Goal: Task Accomplishment & Management: Manage account settings

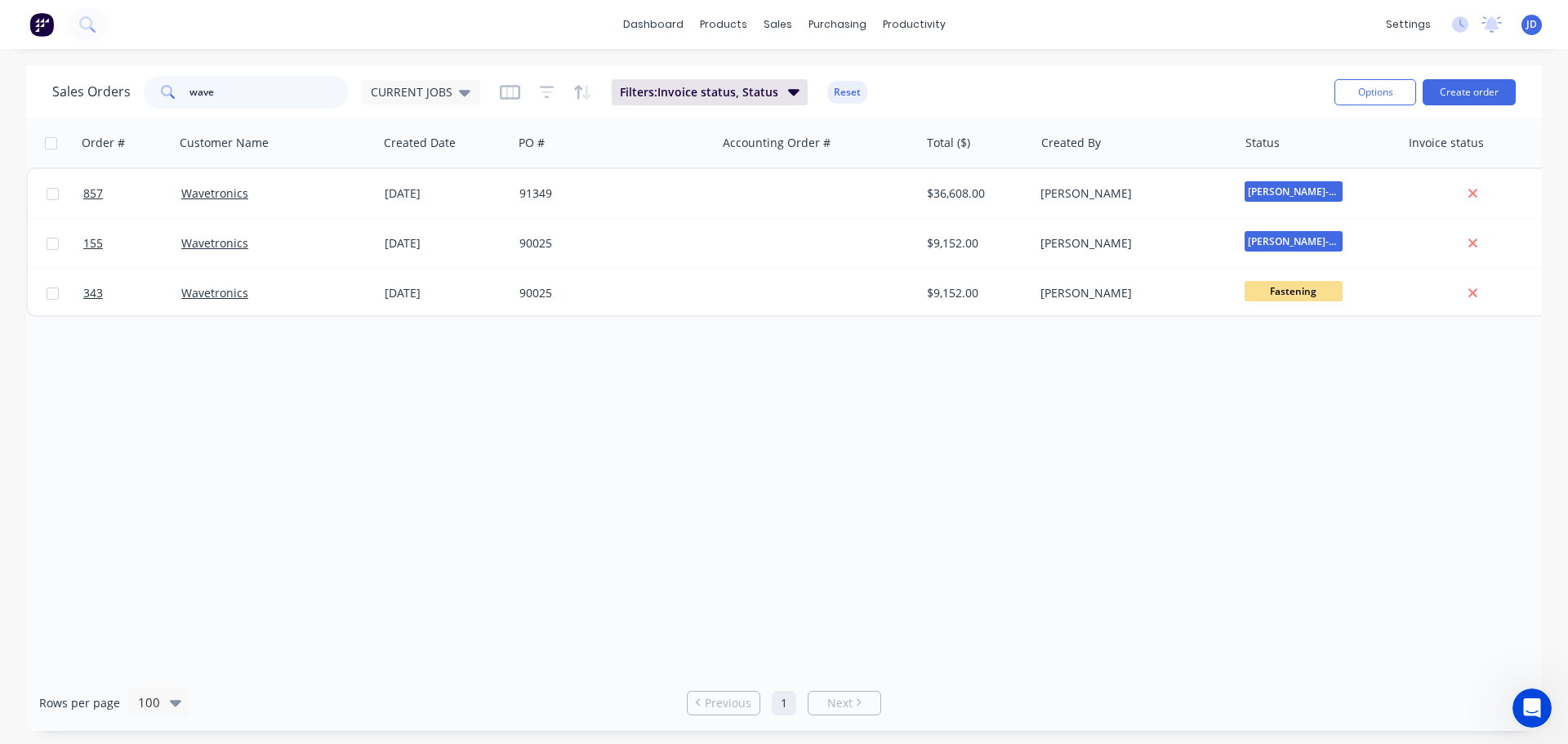
drag, startPoint x: 234, startPoint y: 98, endPoint x: 0, endPoint y: 3, distance: 252.5
click at [0, 29] on div "dashboard products sales purchasing productivity dashboard products Product Cat…" at bounding box center [784, 372] width 1568 height 744
type input "police"
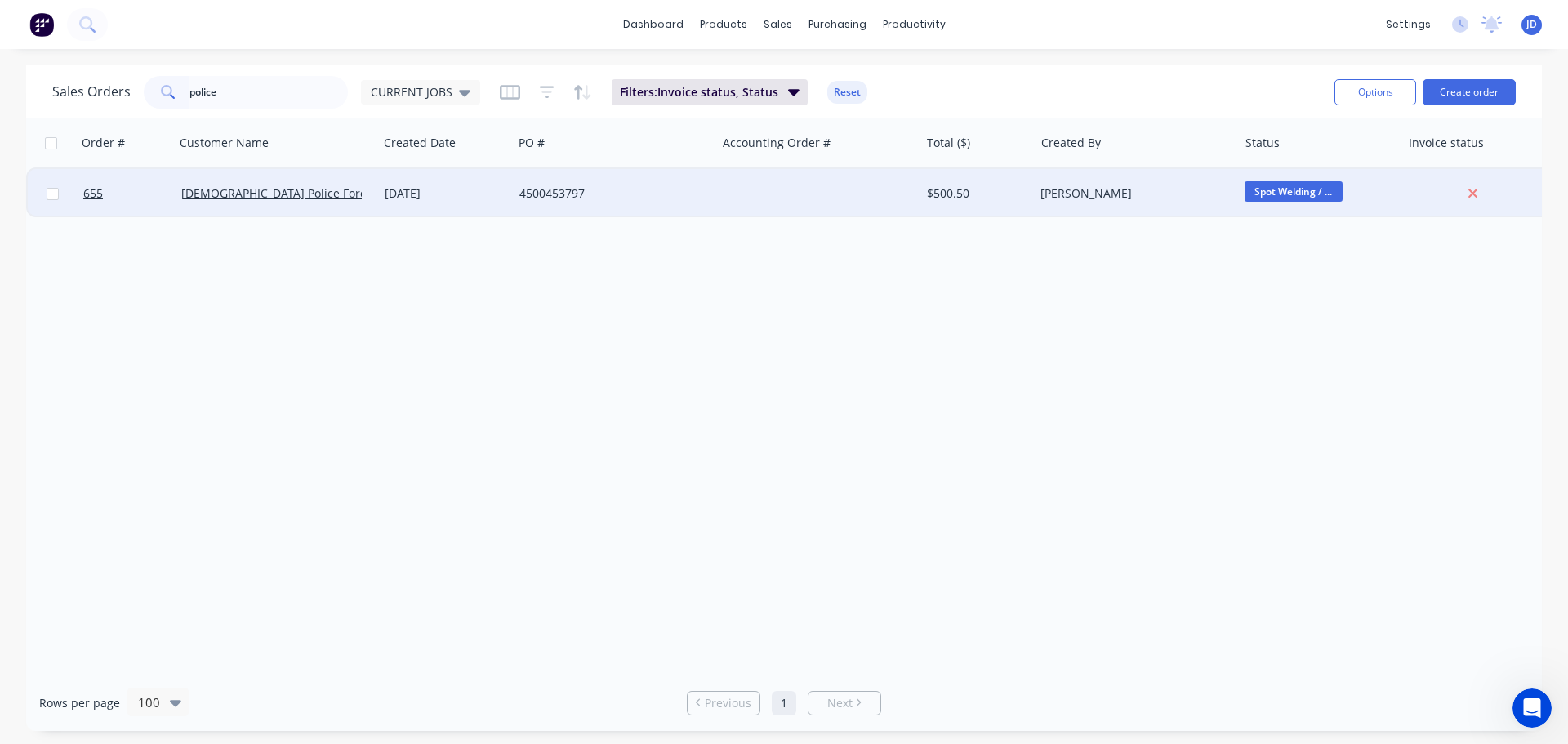
click at [414, 197] on div "[DATE]" at bounding box center [445, 193] width 122 height 17
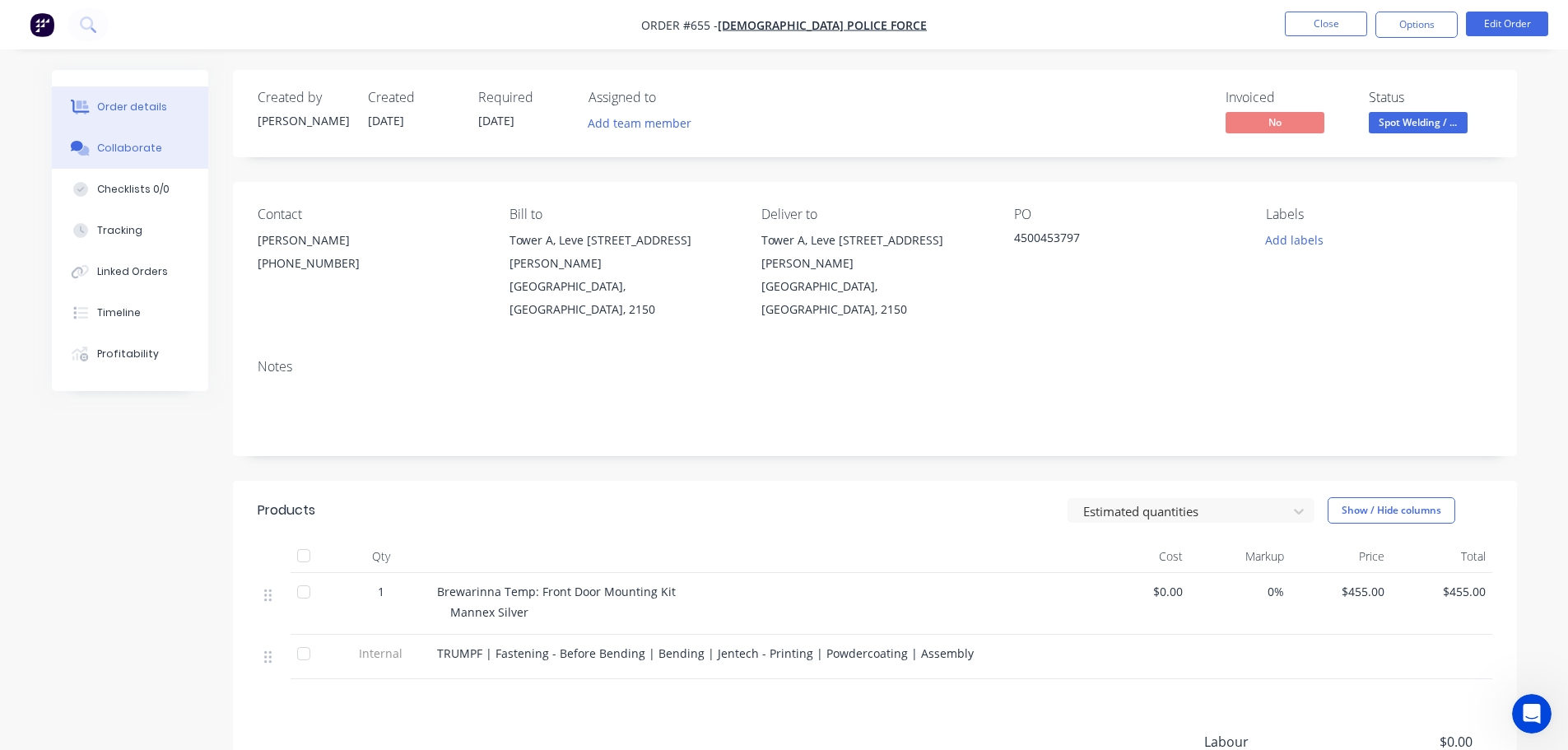
click at [161, 160] on button "Collaborate" at bounding box center [130, 148] width 156 height 41
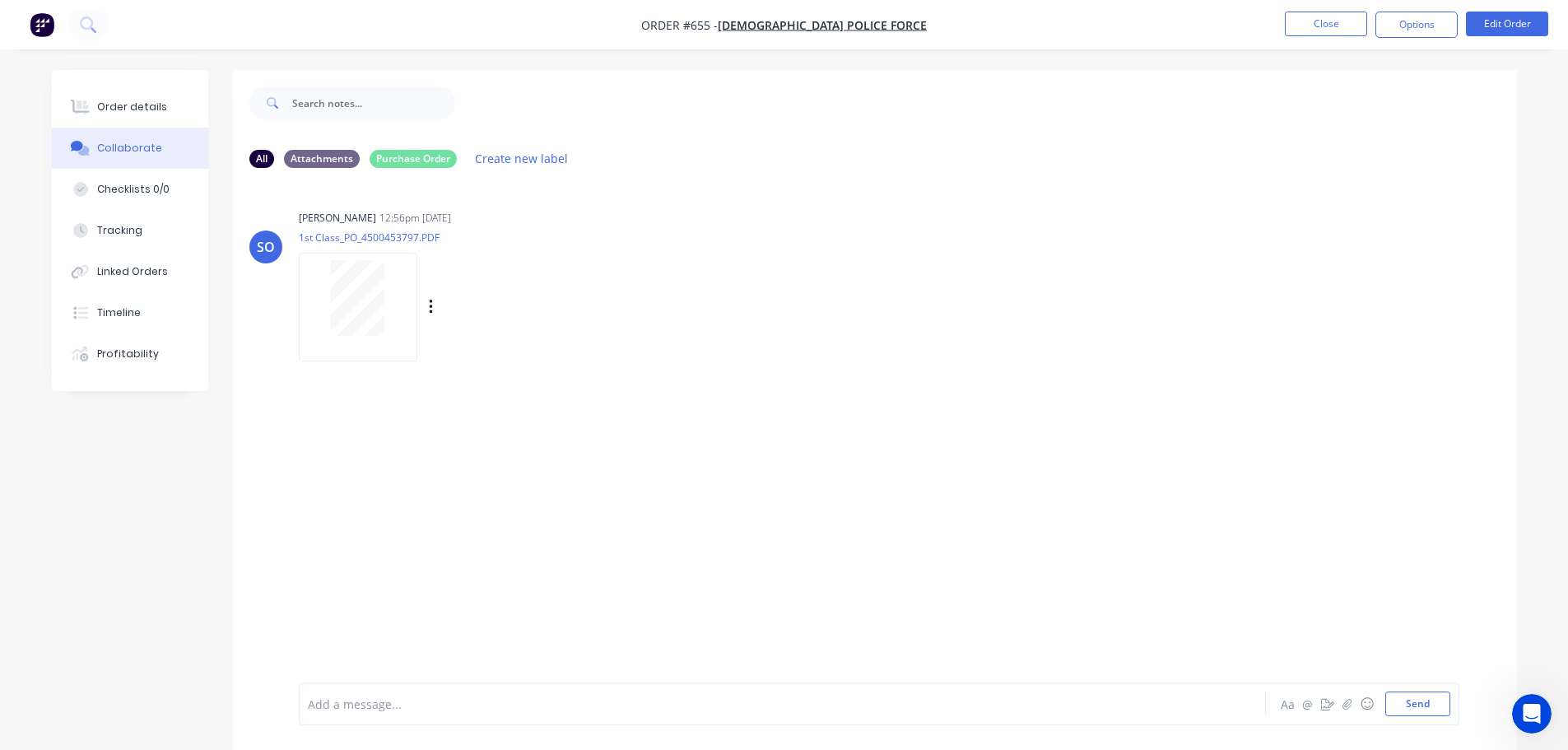
click at [386, 315] on div at bounding box center [358, 298] width 104 height 76
click at [132, 109] on div "Order details" at bounding box center [131, 107] width 70 height 15
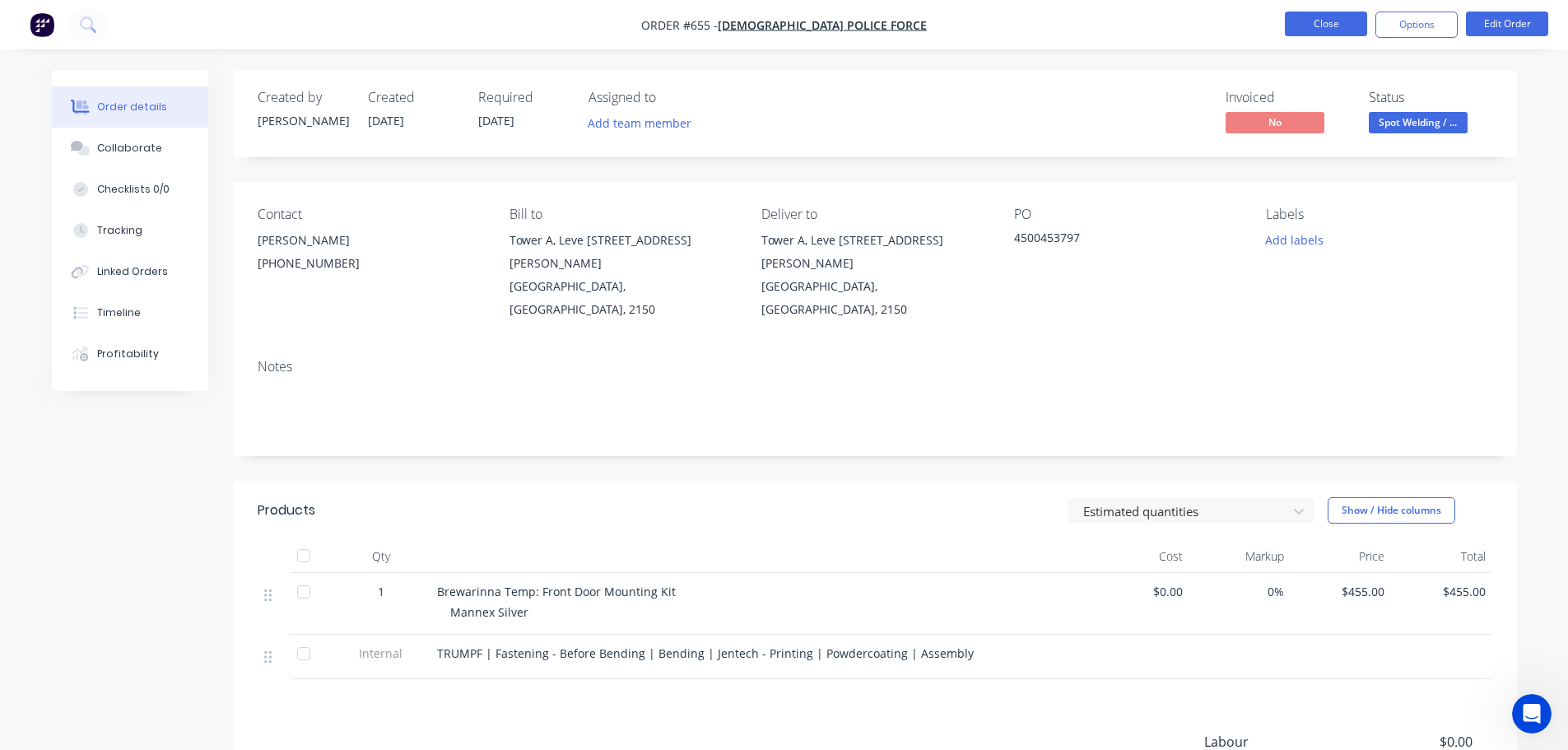
click at [1312, 33] on button "Close" at bounding box center [1325, 24] width 83 height 25
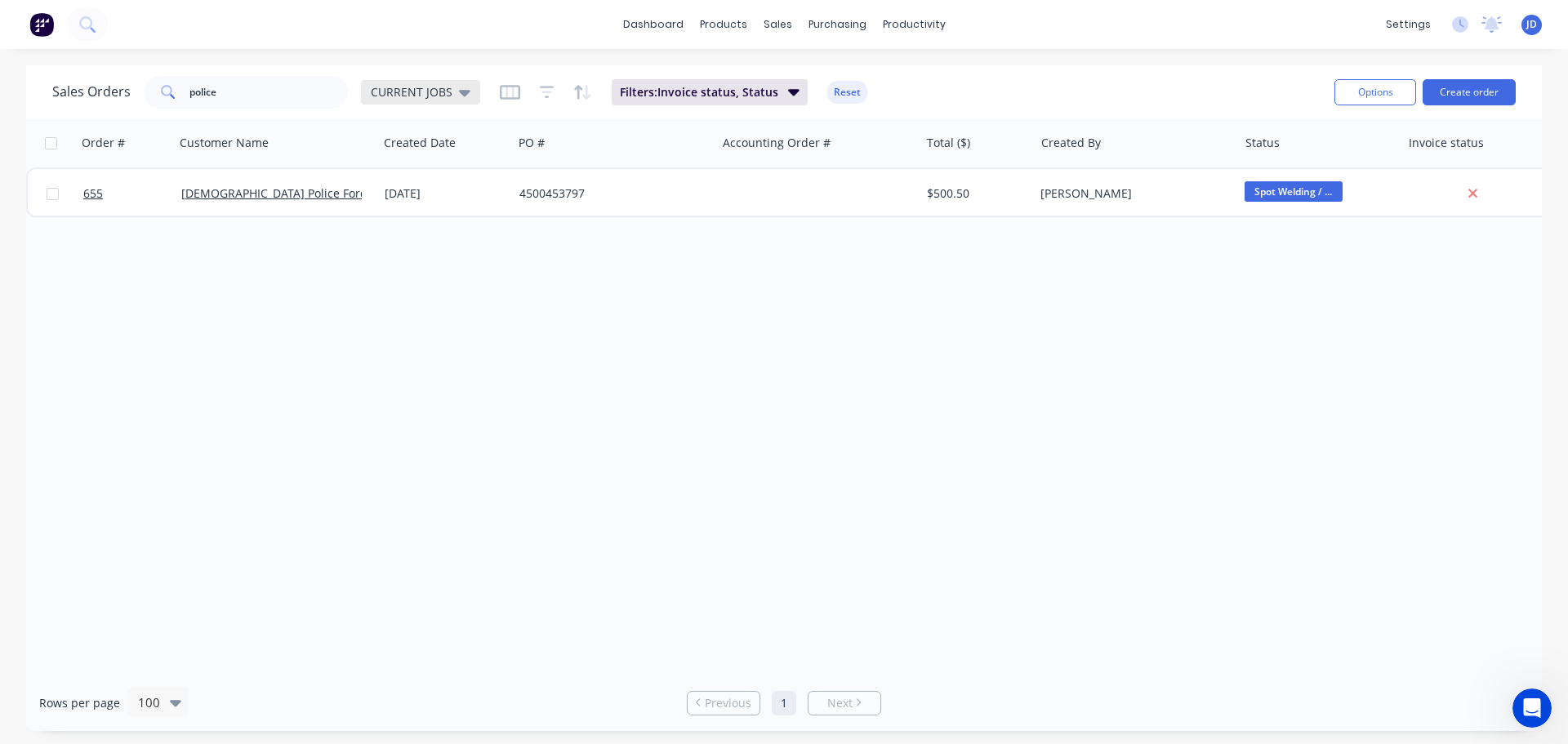
click at [433, 98] on span "CURRENT JOBS" at bounding box center [412, 92] width 82 height 17
click at [395, 239] on button "None" at bounding box center [458, 231] width 186 height 19
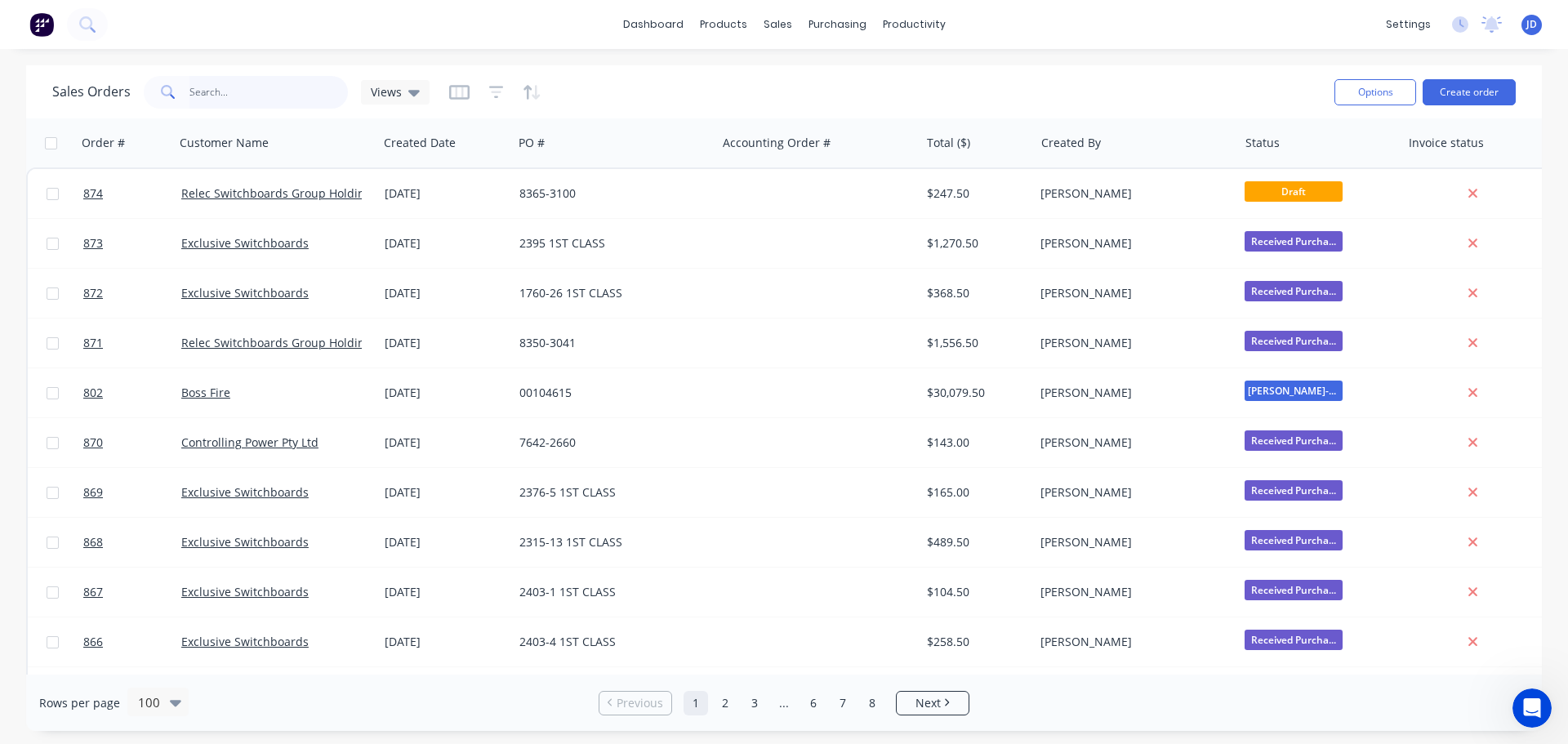
click at [296, 92] on input "police" at bounding box center [269, 92] width 160 height 33
type input "police"
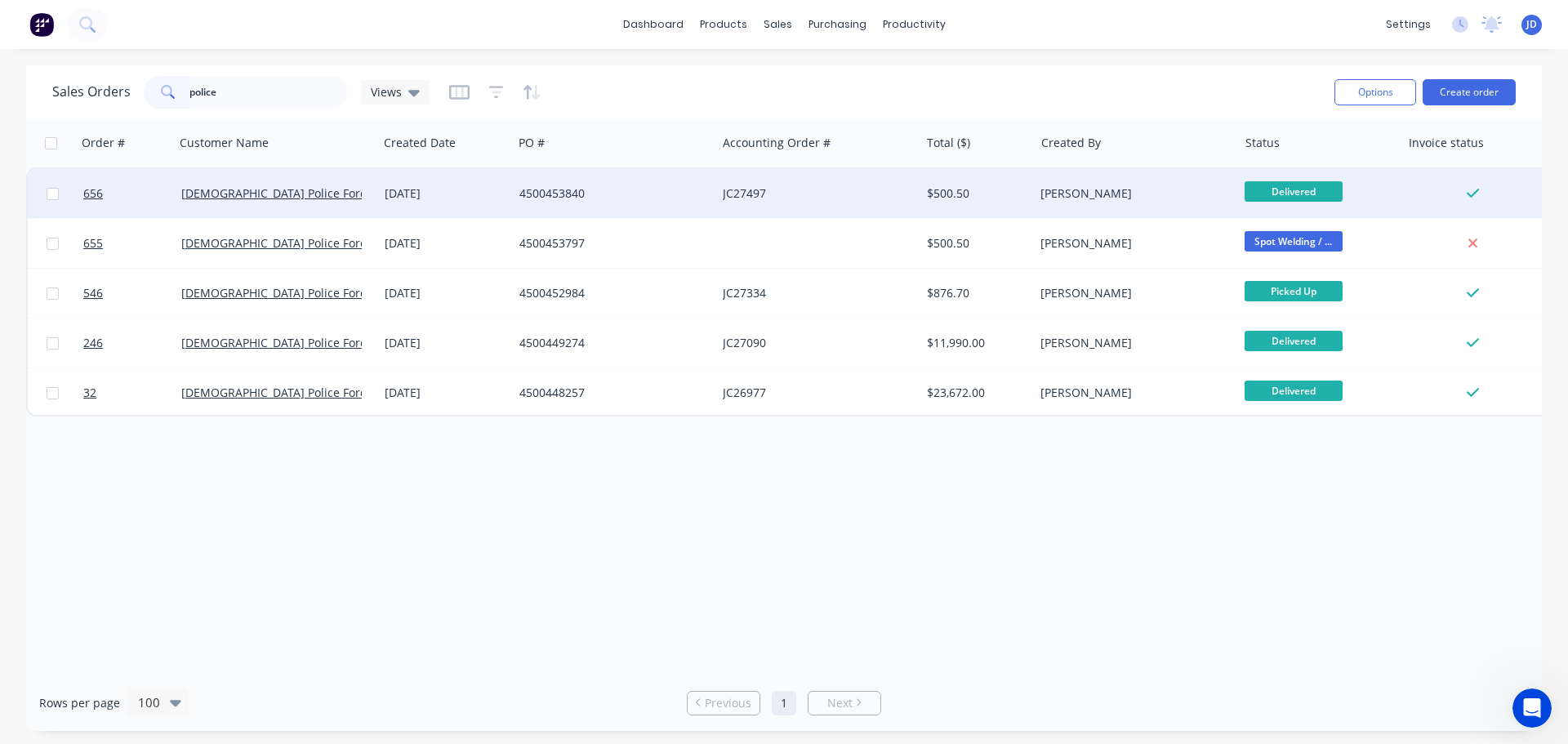
click at [796, 196] on div "JC27497" at bounding box center [814, 193] width 182 height 17
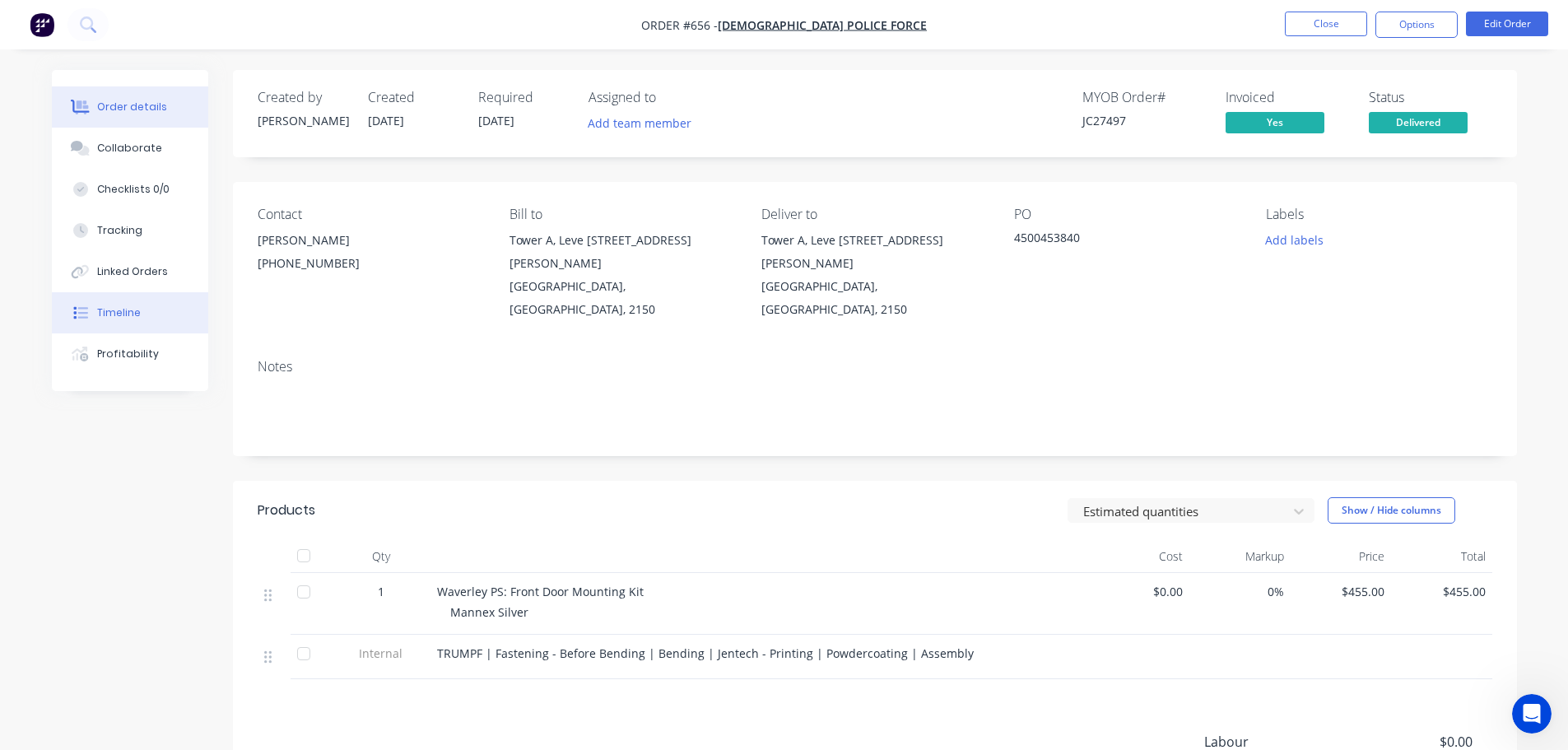
drag, startPoint x: 142, startPoint y: 300, endPoint x: 154, endPoint y: 302, distance: 12.2
click at [141, 301] on button "Timeline" at bounding box center [130, 313] width 156 height 41
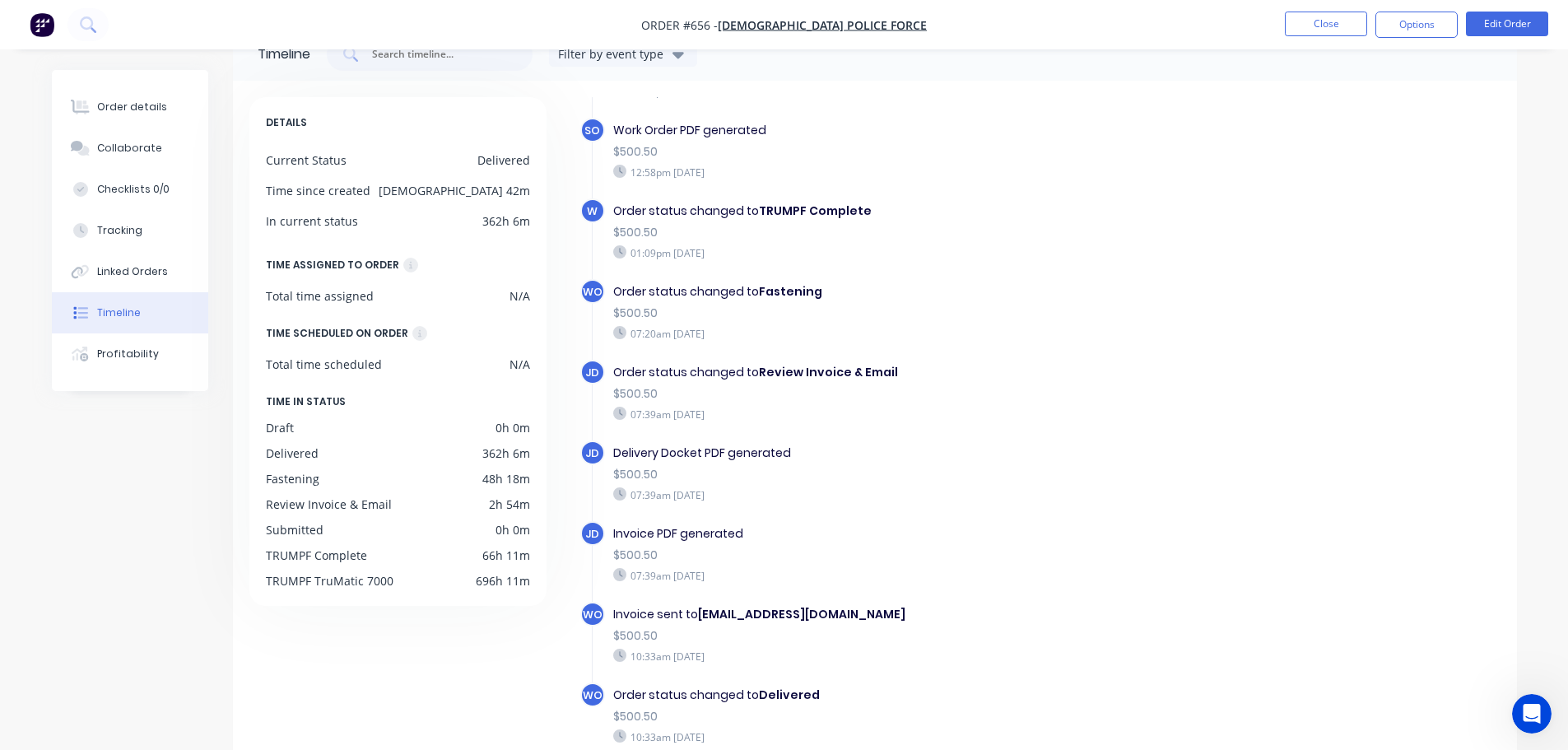
scroll to position [127, 0]
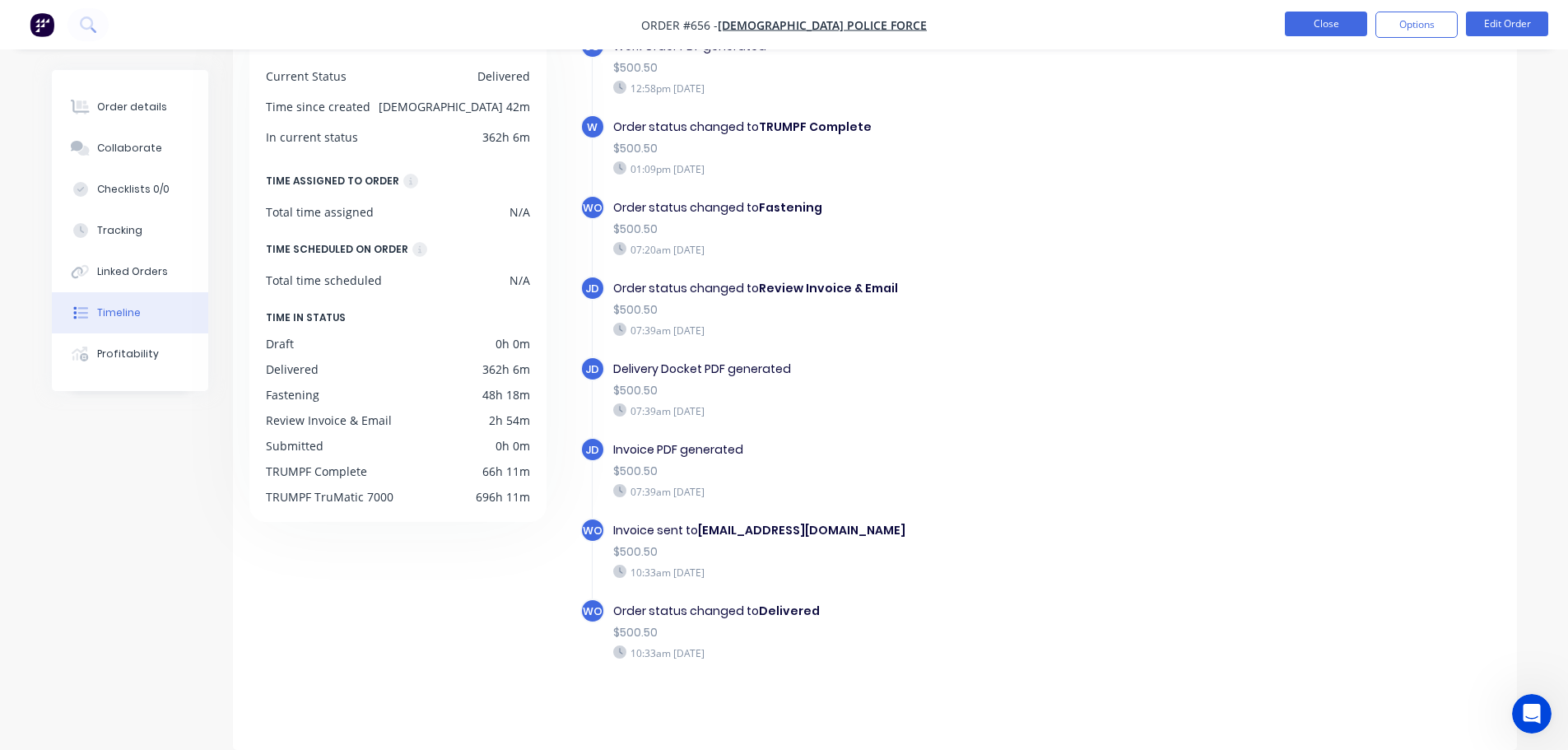
click at [1341, 34] on button "Close" at bounding box center [1325, 24] width 83 height 25
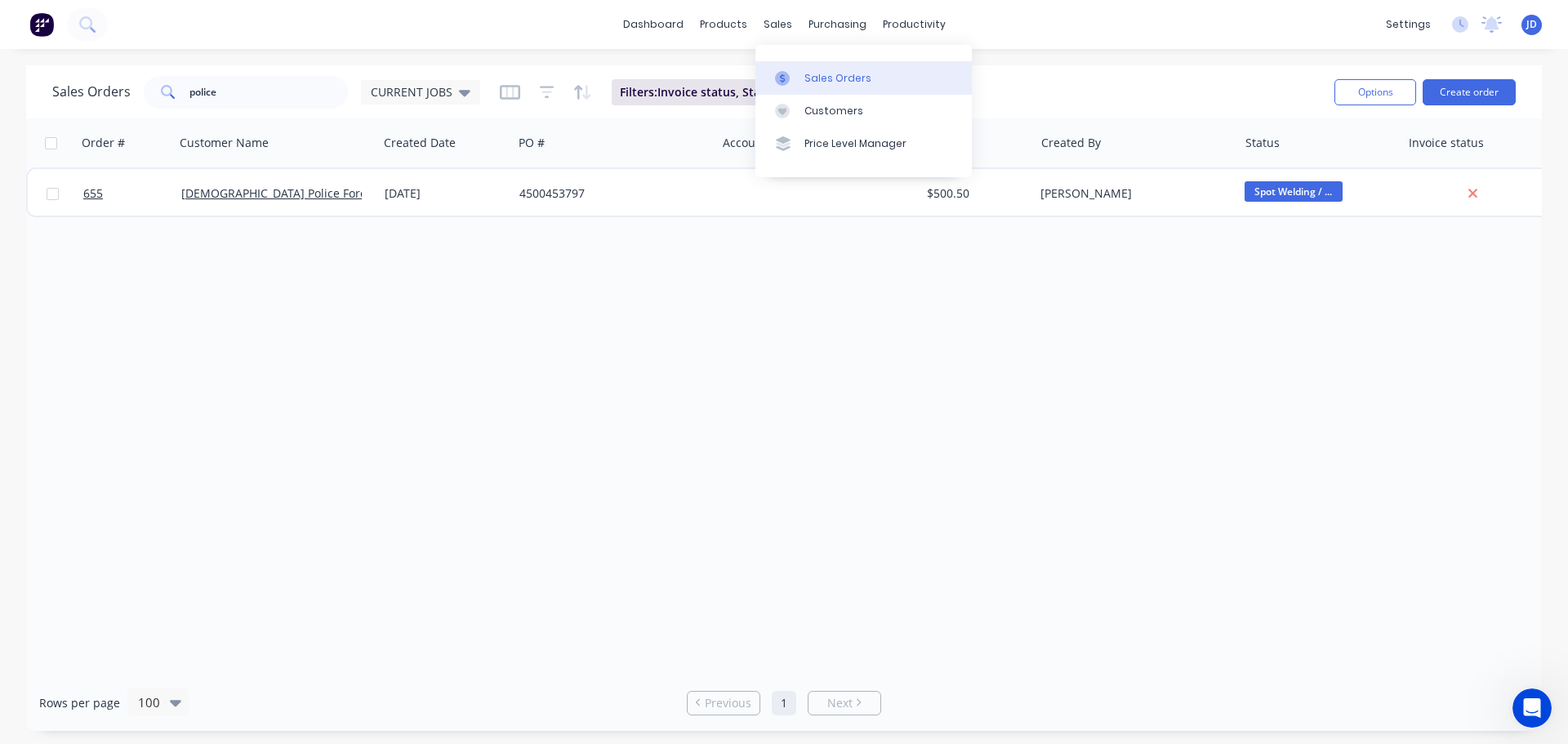
click at [796, 82] on div at bounding box center [787, 78] width 25 height 15
click at [795, 89] on link "Sales Orders" at bounding box center [864, 77] width 217 height 33
click at [806, 74] on div "Sales Orders" at bounding box center [838, 78] width 67 height 15
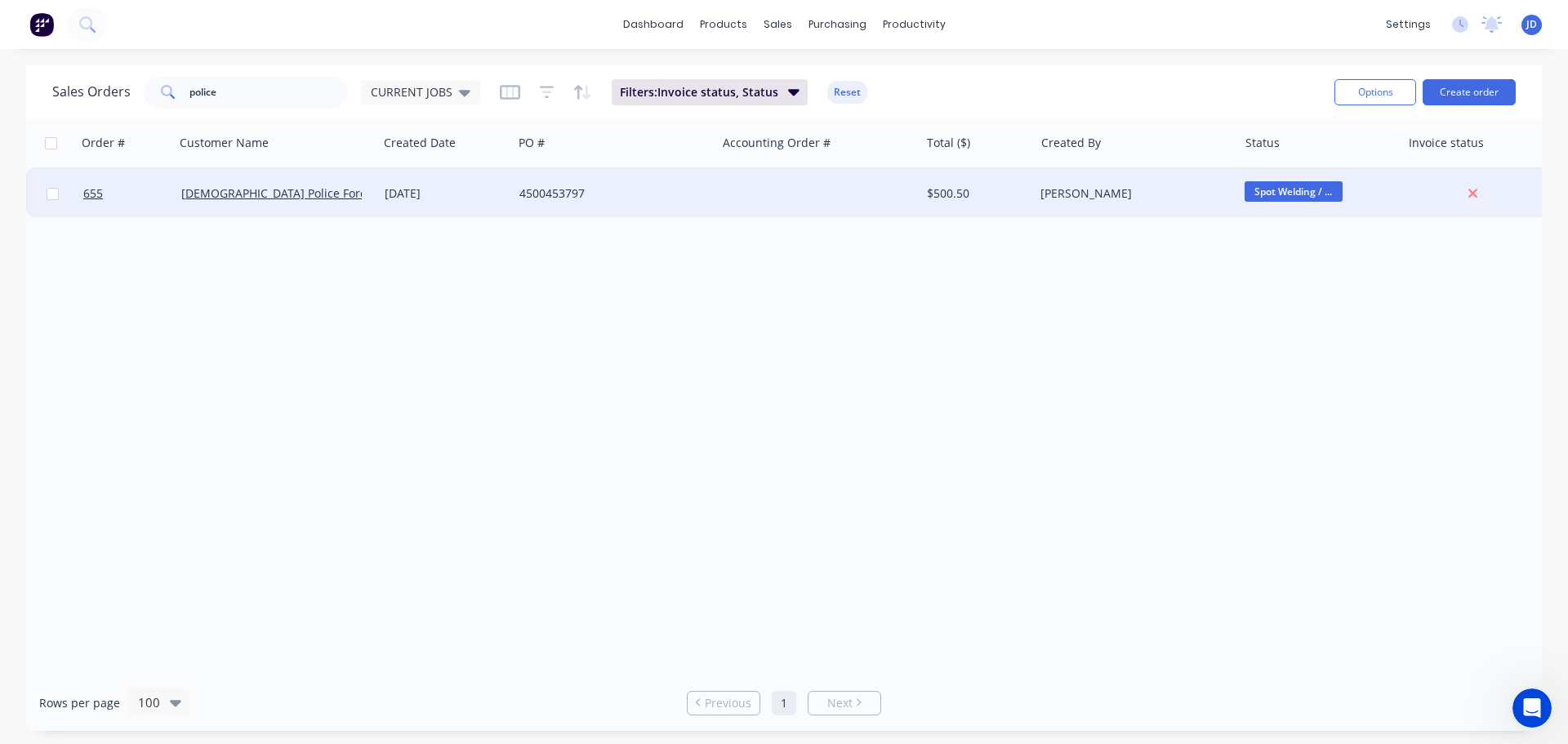
click at [614, 205] on div "4500453797" at bounding box center [614, 194] width 204 height 49
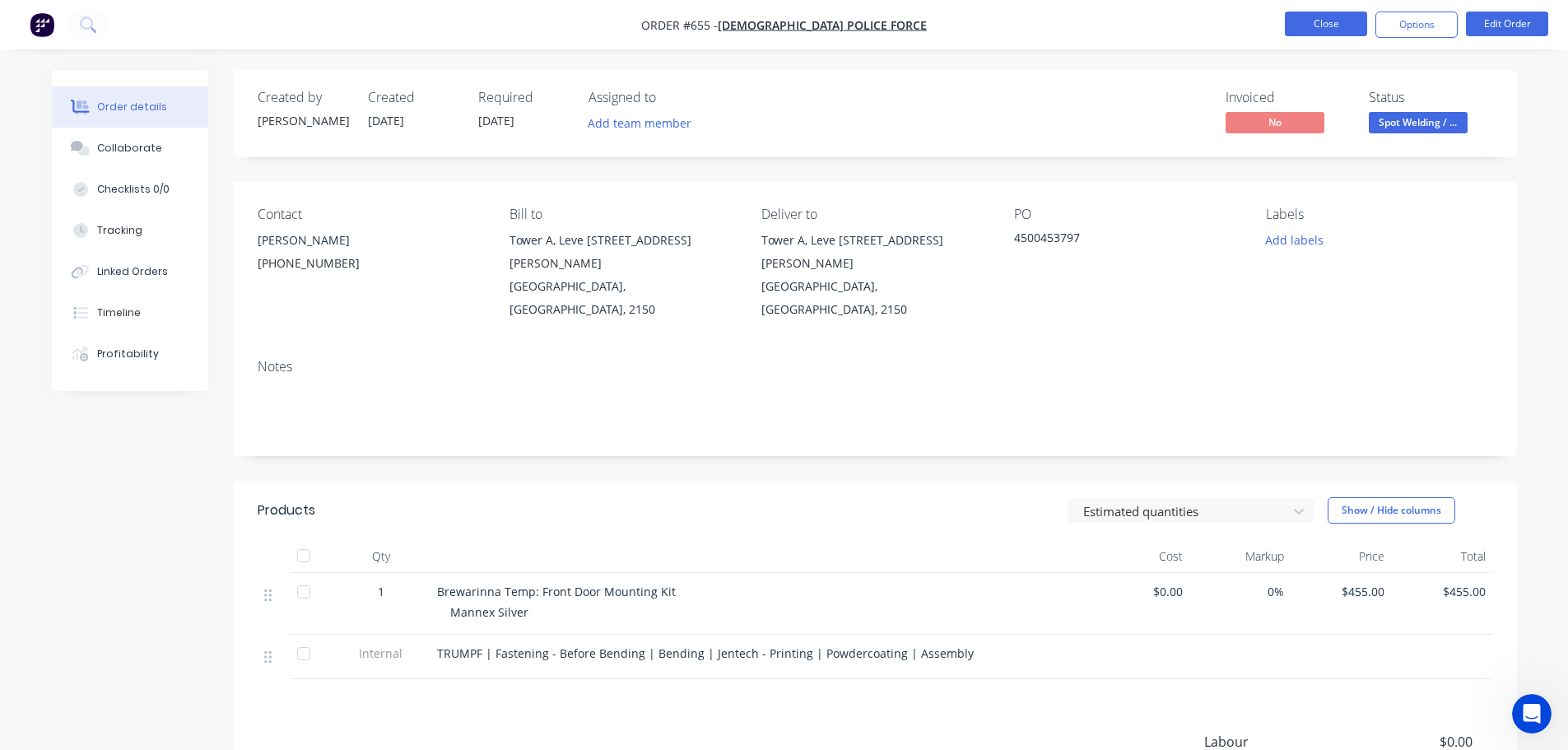
click at [1335, 27] on button "Close" at bounding box center [1325, 24] width 83 height 25
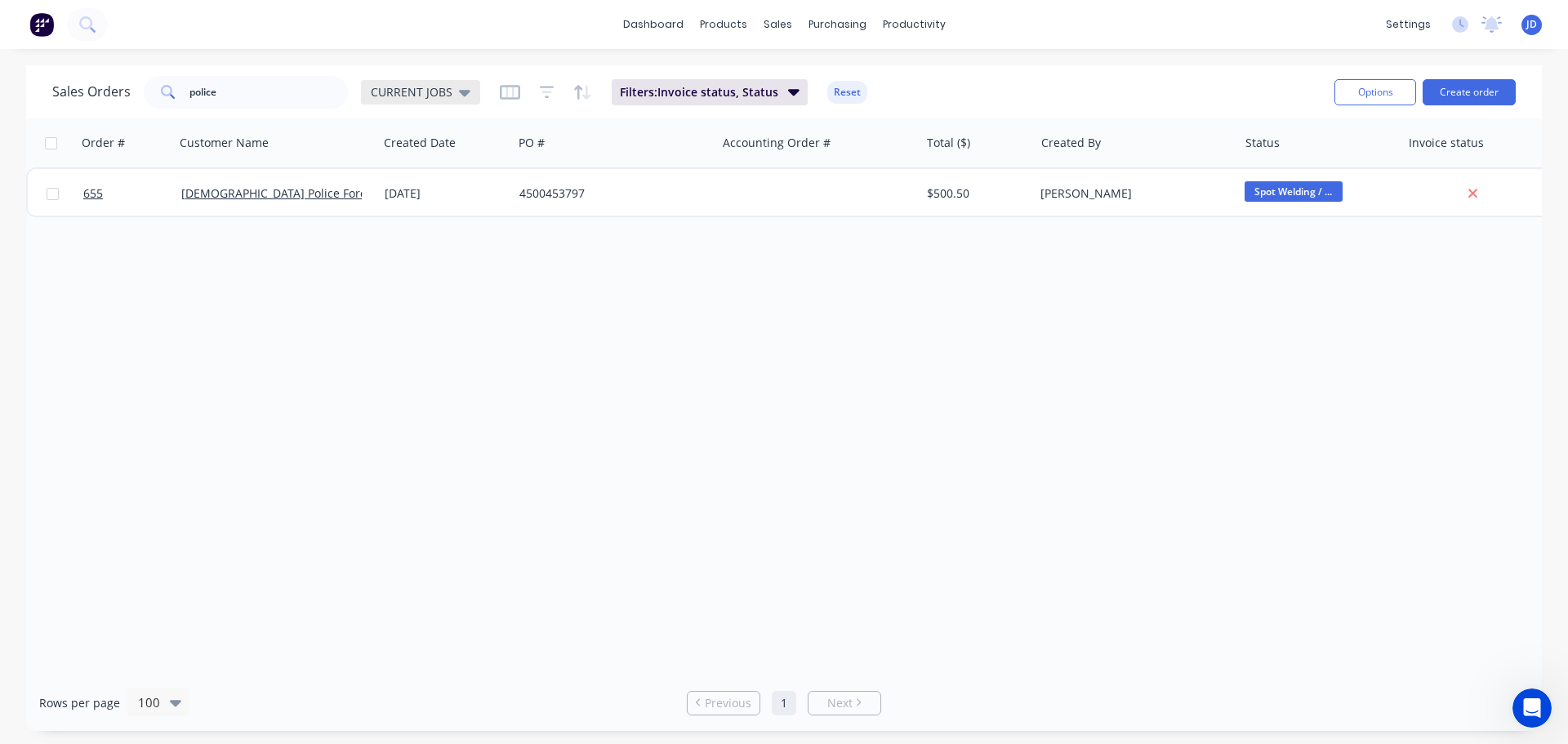
click at [424, 94] on span "CURRENT JOBS" at bounding box center [412, 92] width 82 height 17
click at [417, 227] on div "None edit" at bounding box center [475, 231] width 219 height 33
click at [412, 234] on button "None" at bounding box center [458, 231] width 186 height 19
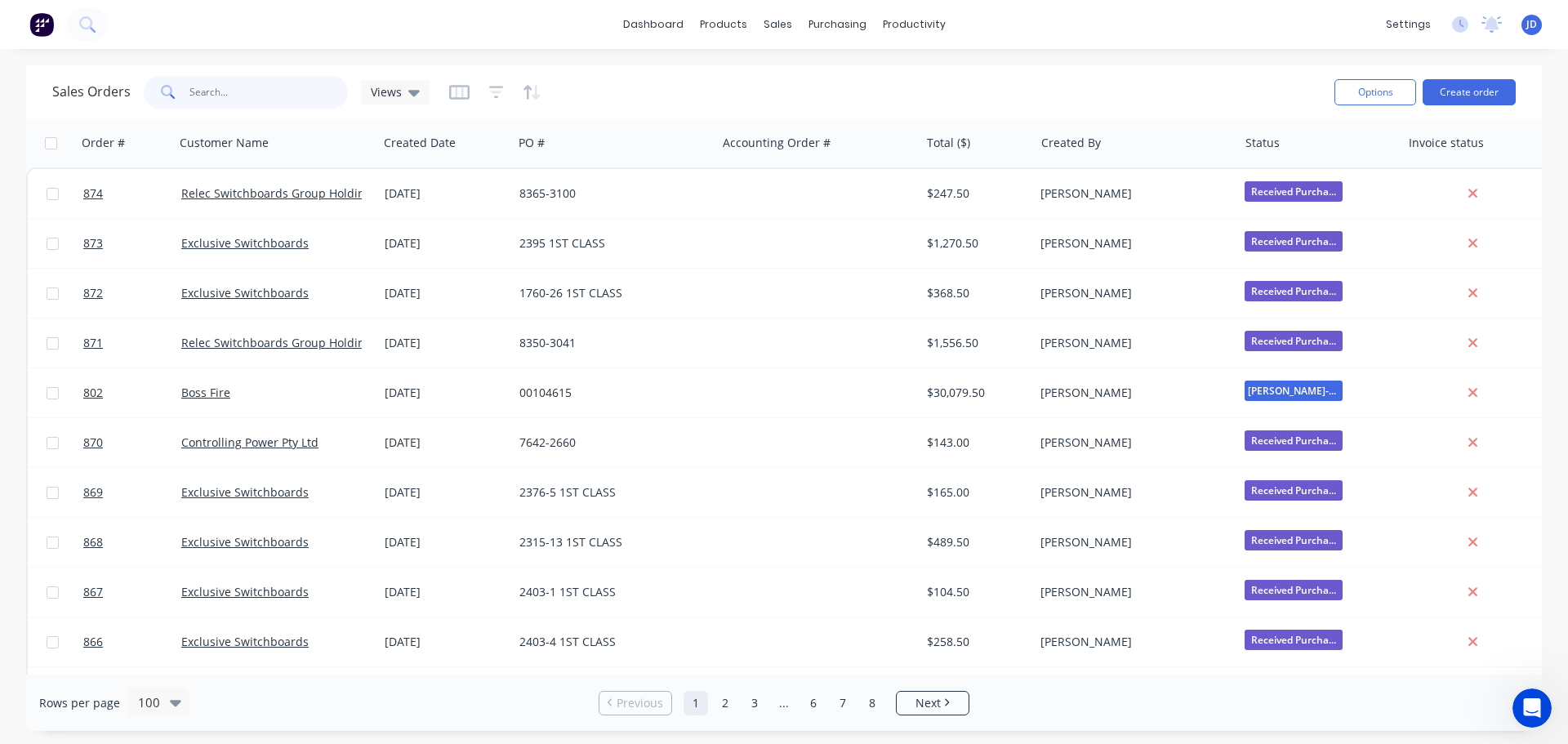
click at [246, 92] on input "police" at bounding box center [269, 92] width 160 height 33
type input "police"
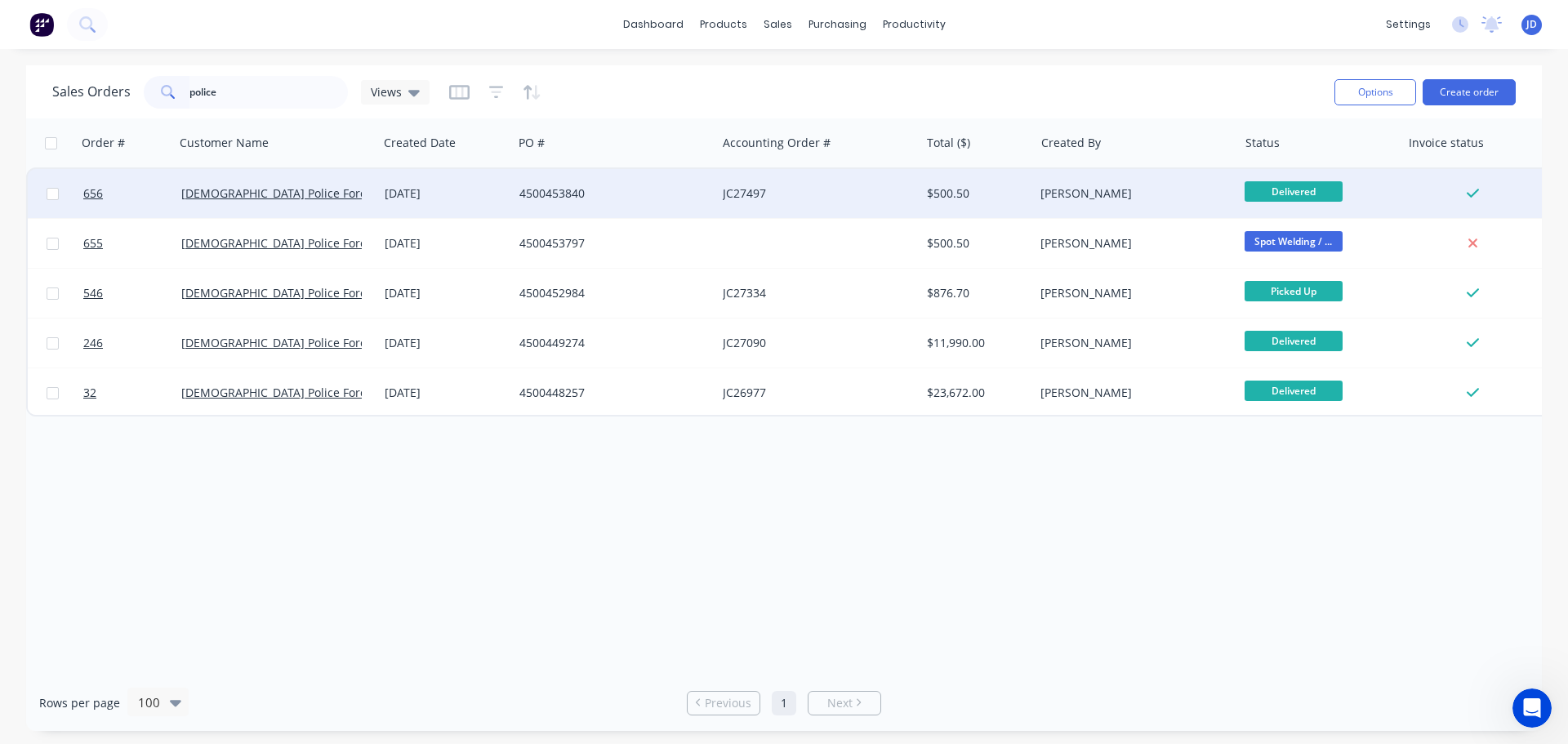
click at [881, 195] on div "JC27497" at bounding box center [814, 193] width 182 height 17
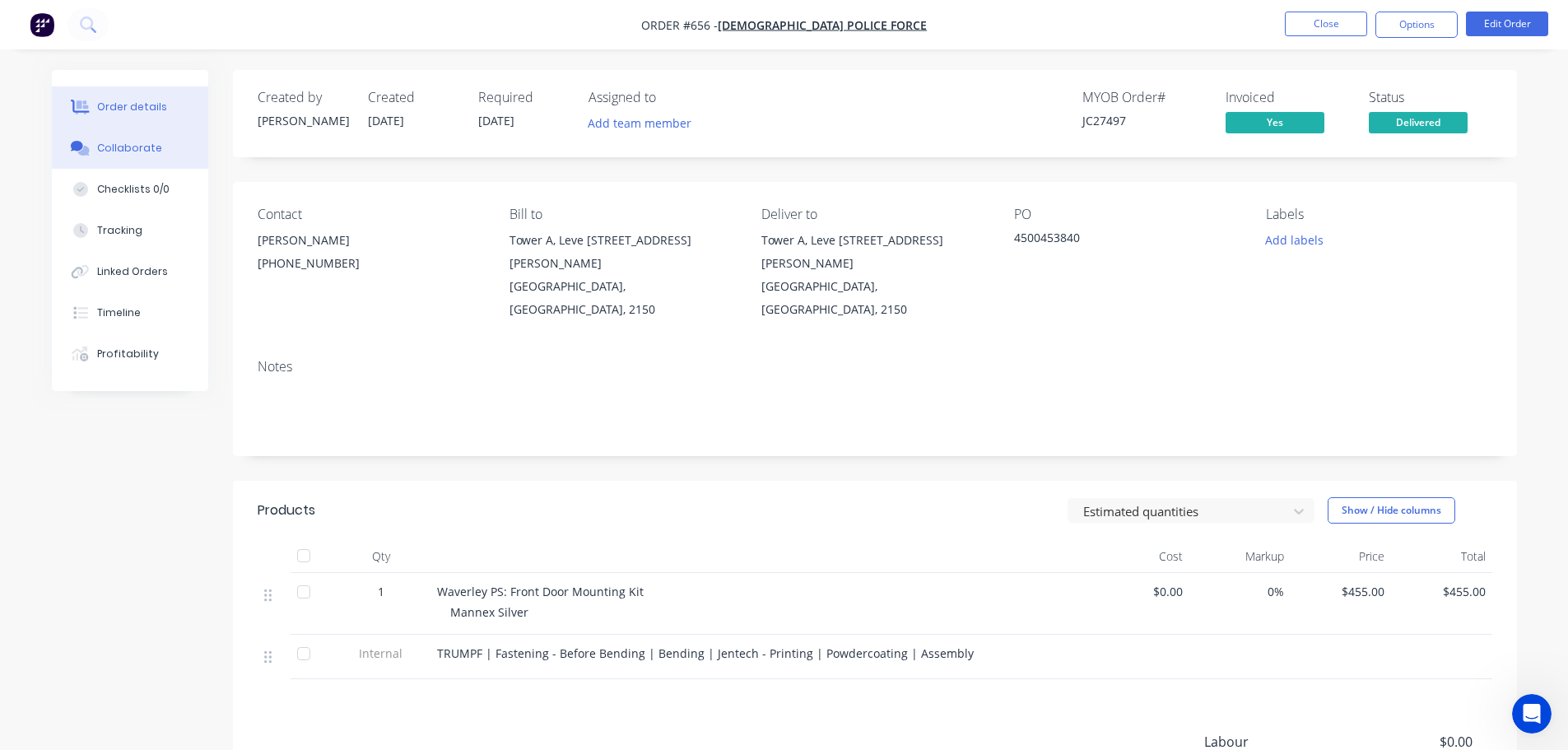
click at [140, 140] on button "Collaborate" at bounding box center [130, 148] width 156 height 41
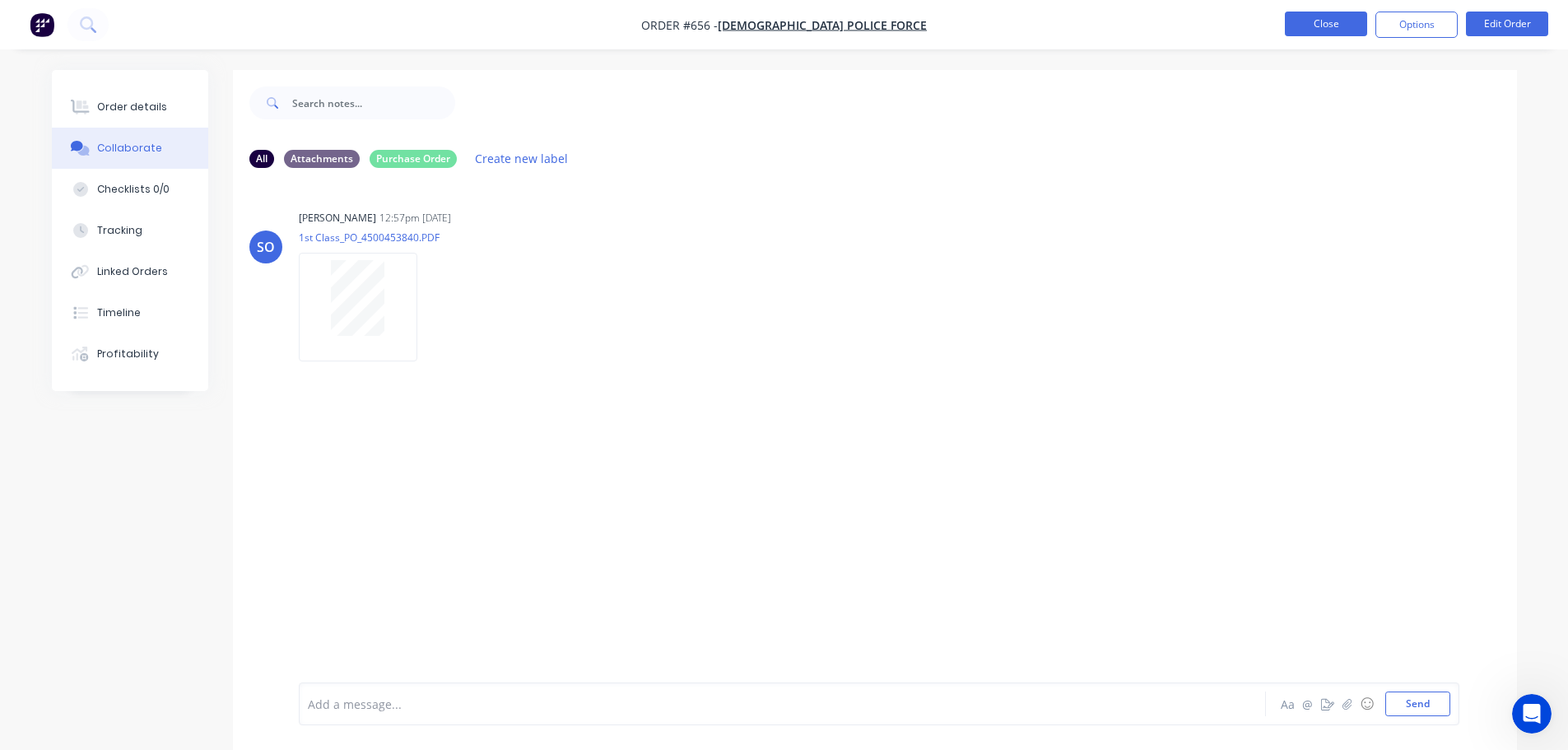
click at [1318, 19] on button "Close" at bounding box center [1325, 24] width 83 height 25
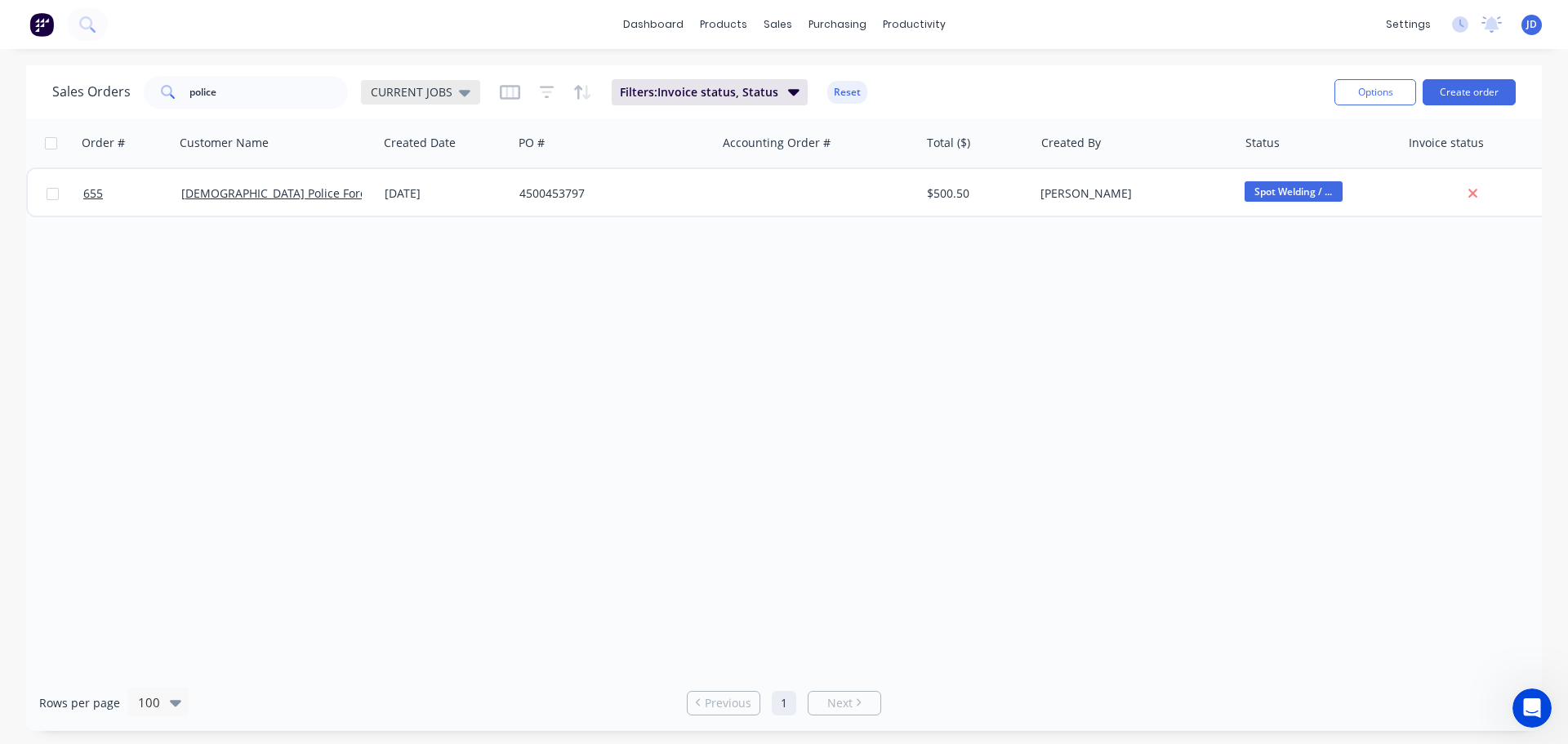
click at [424, 97] on span "CURRENT JOBS" at bounding box center [412, 92] width 82 height 17
click at [413, 231] on button "None" at bounding box center [458, 231] width 186 height 19
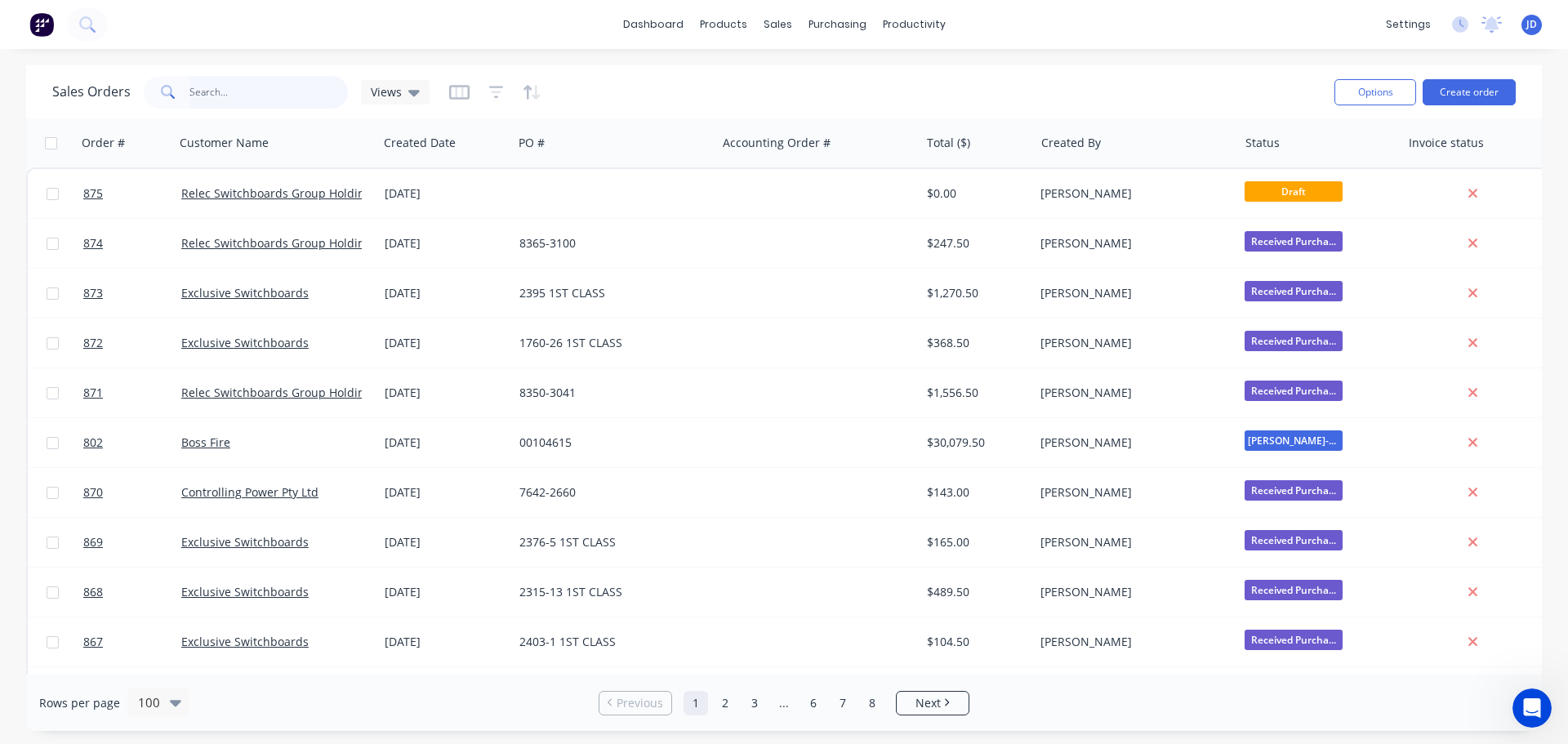
click at [284, 86] on input "police" at bounding box center [269, 92] width 160 height 33
type input "police"
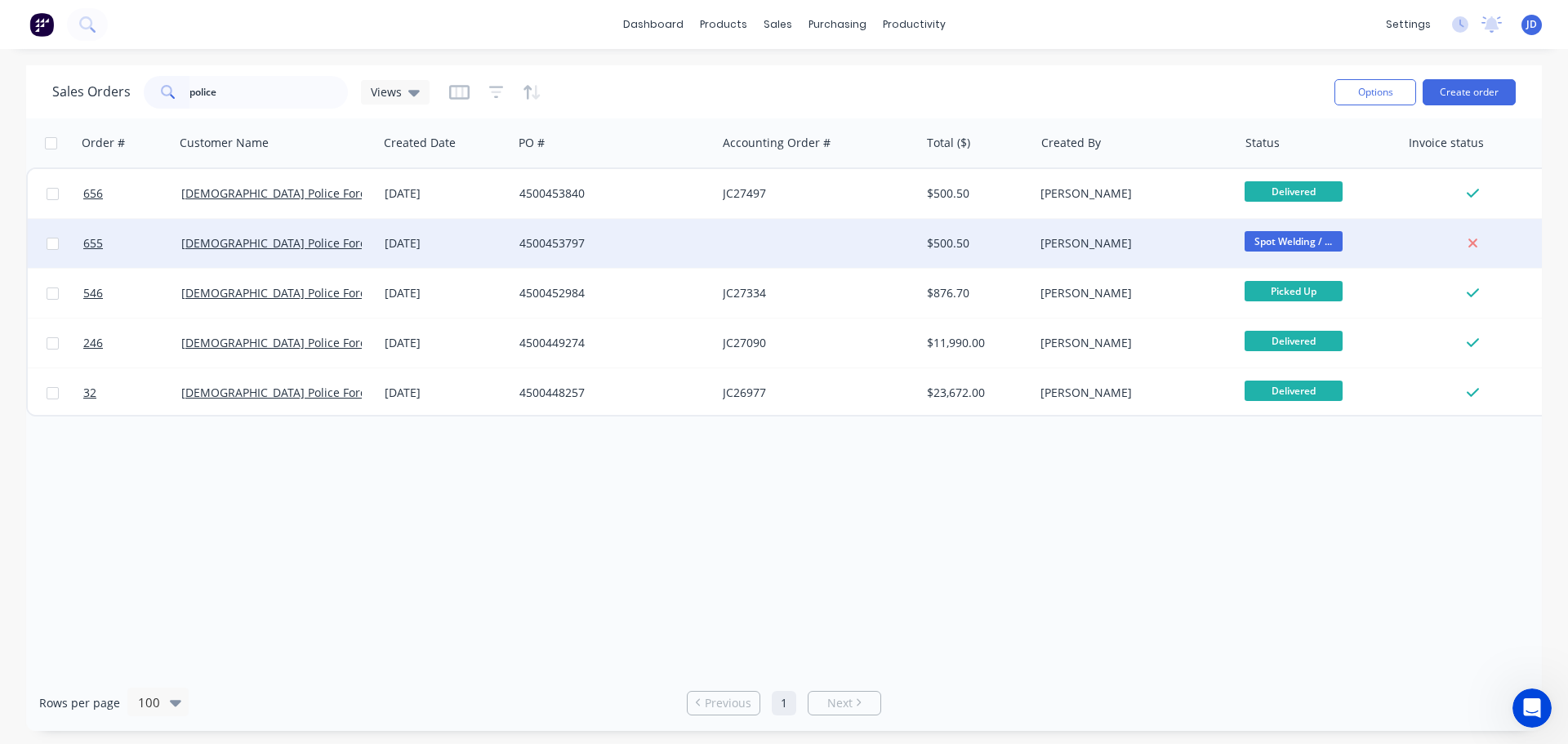
click at [936, 229] on div "$500.50" at bounding box center [977, 243] width 115 height 49
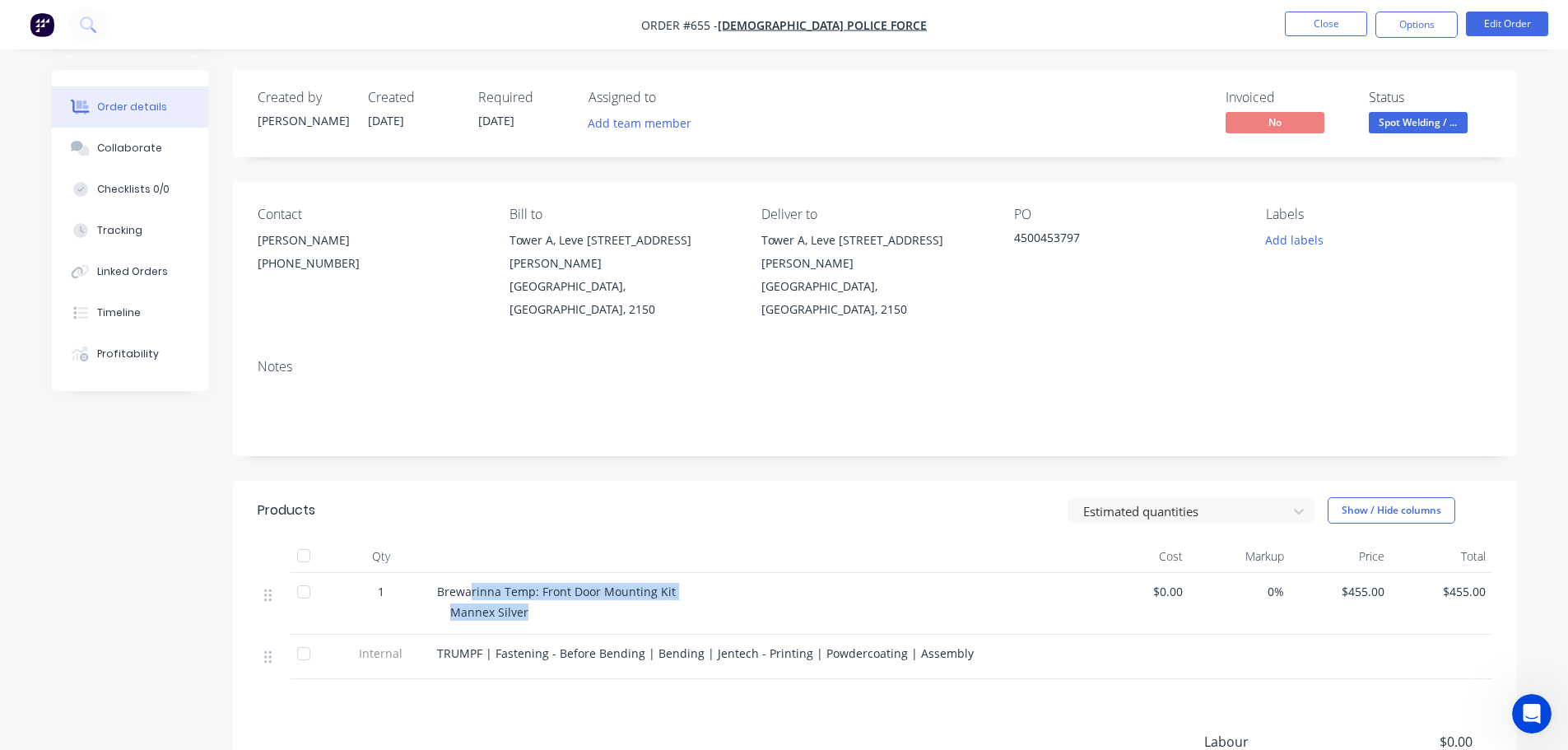
drag, startPoint x: 569, startPoint y: 564, endPoint x: 472, endPoint y: 549, distance: 98.2
click at [472, 573] on div "Brewarinna Temp: Front Door Mounting Kit Mannex Silver" at bounding box center [760, 603] width 658 height 61
click at [847, 583] on div "Brewarinna Temp: Front Door Mounting Kit" at bounding box center [760, 591] width 645 height 17
click at [154, 145] on div "Collaborate" at bounding box center [129, 148] width 65 height 15
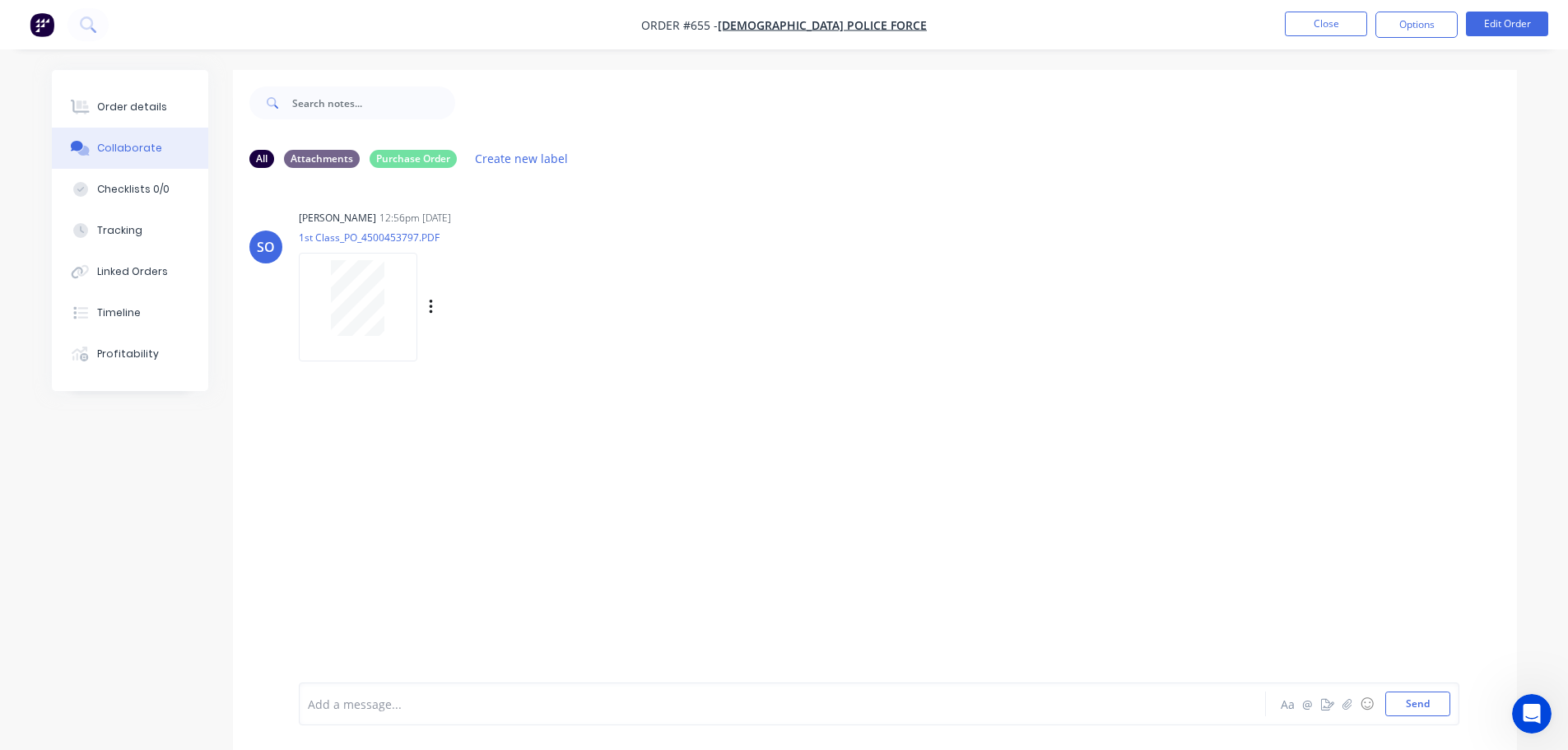
click at [420, 265] on div at bounding box center [361, 307] width 125 height 108
click at [88, 105] on icon at bounding box center [80, 107] width 19 height 15
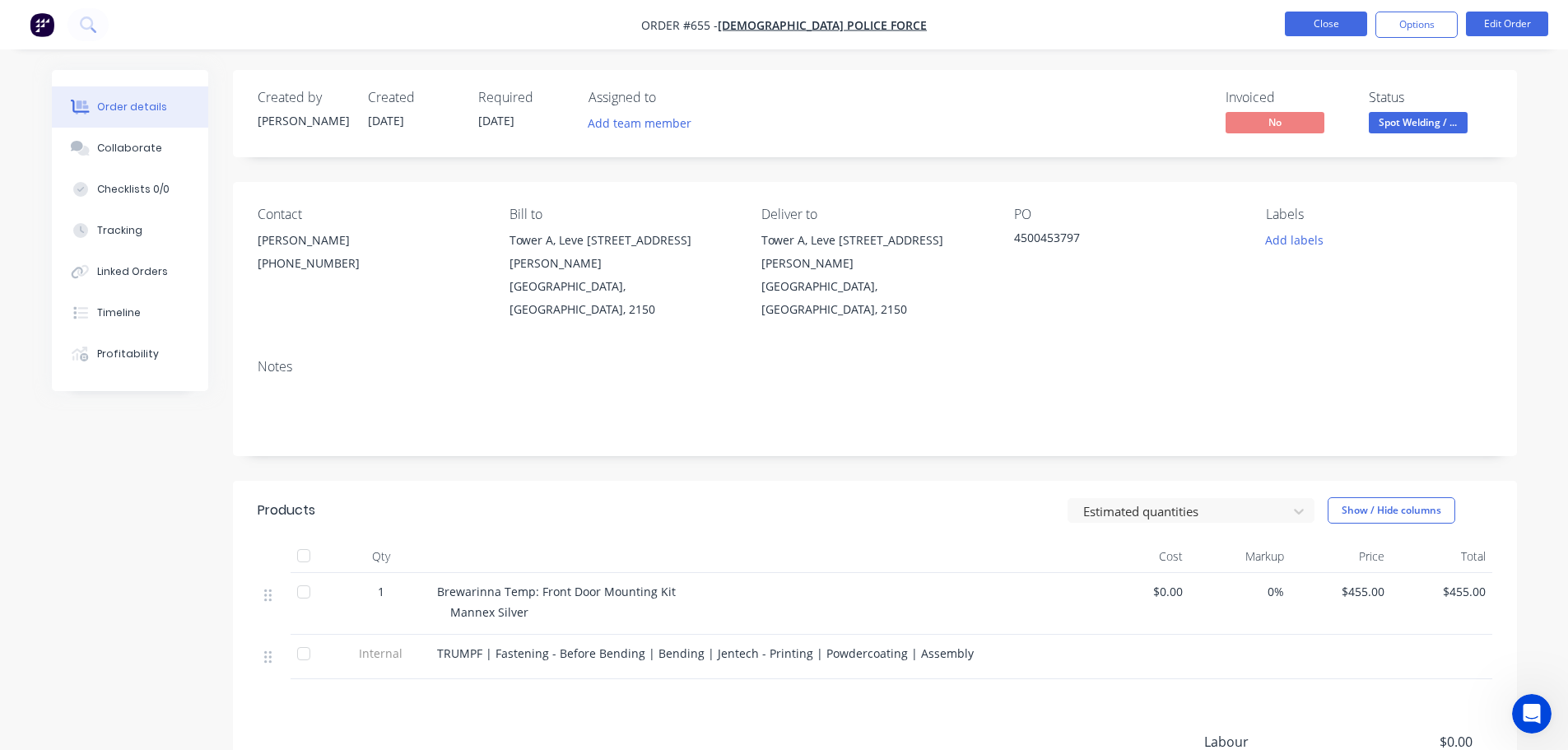
click at [1310, 17] on button "Close" at bounding box center [1325, 24] width 83 height 25
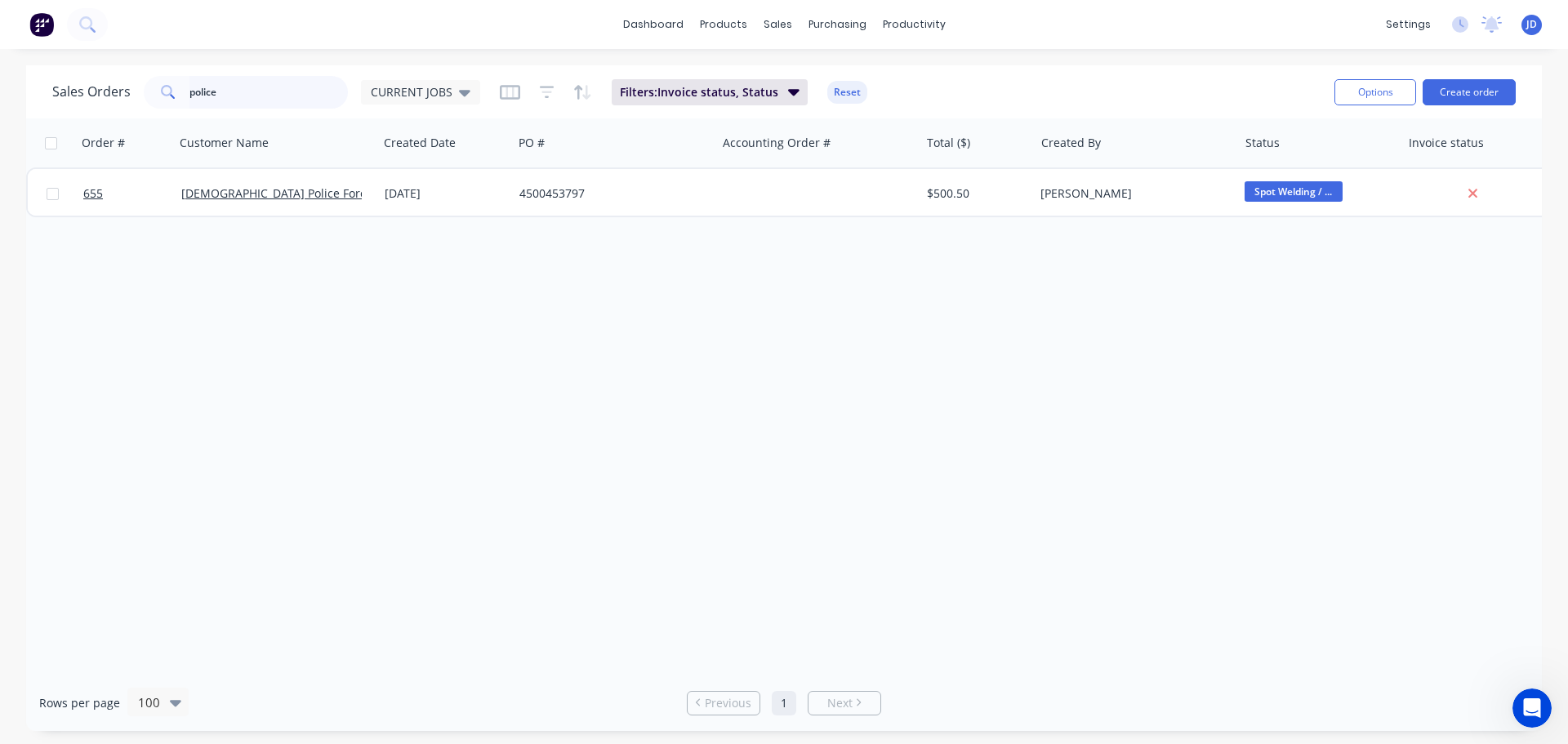
drag, startPoint x: 126, startPoint y: 90, endPoint x: 0, endPoint y: 30, distance: 139.6
click at [55, 73] on div "Sales Orders police CURRENT JOBS Filters: Invoice status, Status Reset" at bounding box center [687, 92] width 1269 height 40
click at [440, 90] on span "CURRENT JOBS" at bounding box center [412, 92] width 82 height 17
click at [404, 235] on button "None" at bounding box center [458, 231] width 186 height 19
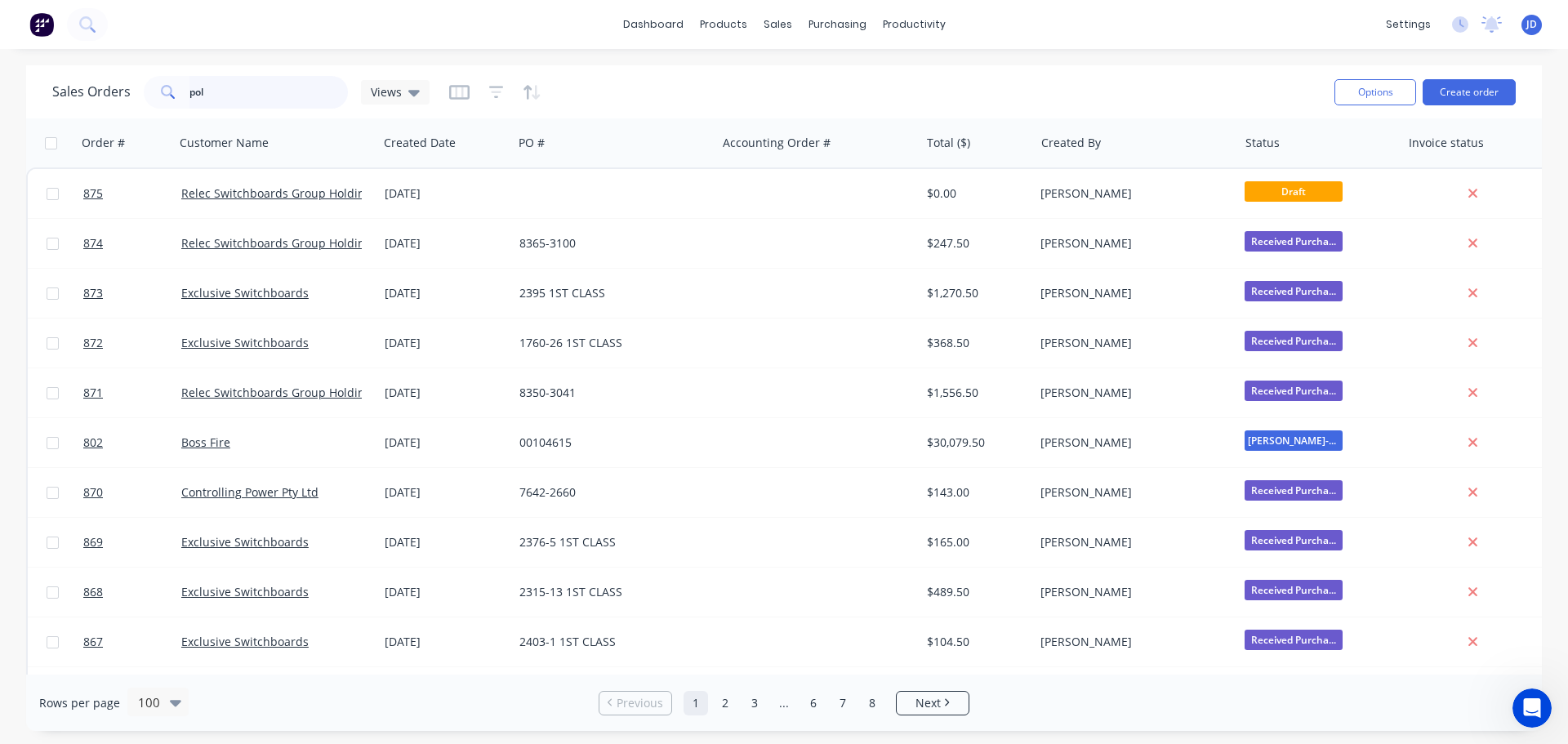
click at [256, 97] on input "pol" at bounding box center [269, 92] width 160 height 33
type input "police"
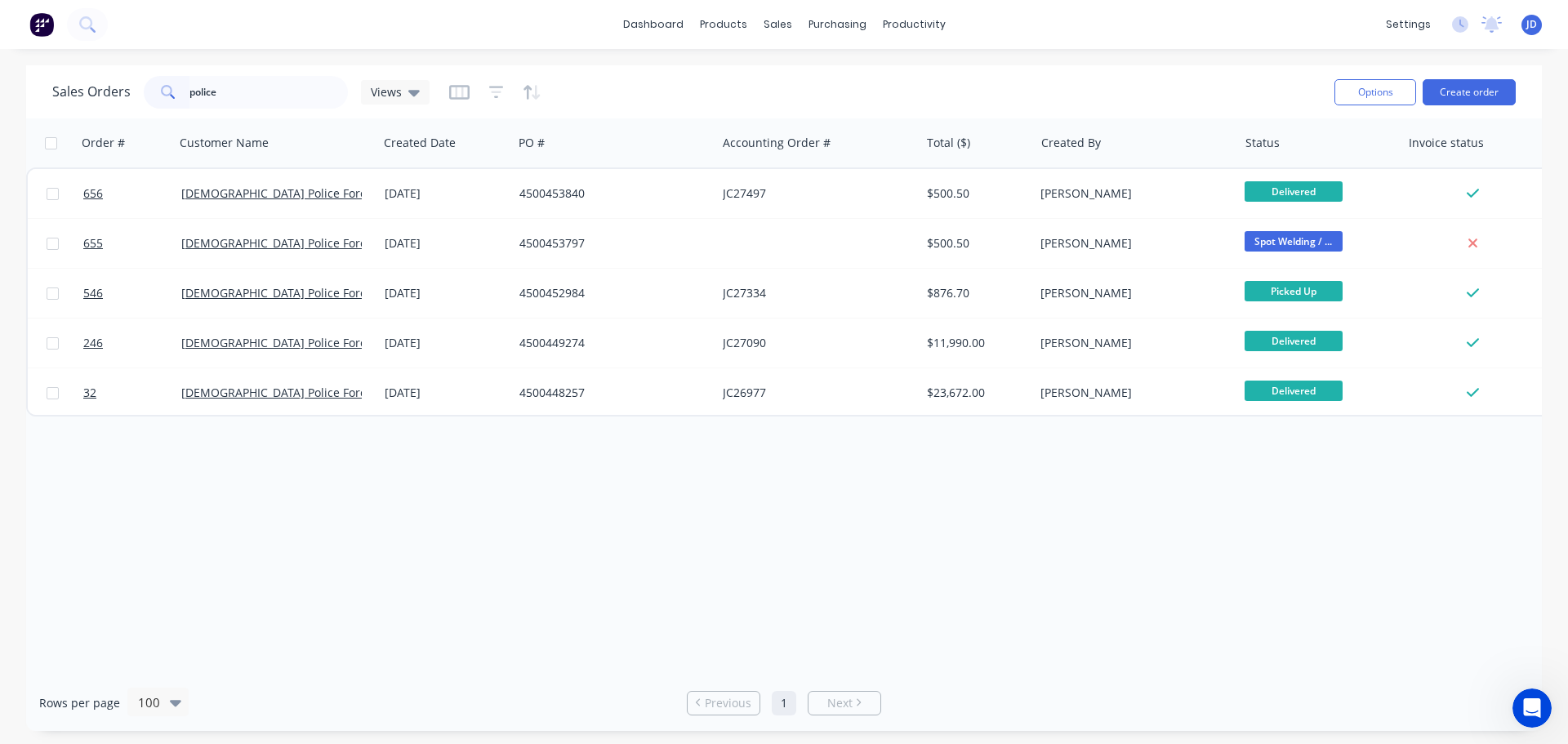
click at [547, 472] on div "Order # Customer Name Created Date PO # Accounting Order # Total ($) Created By…" at bounding box center [784, 396] width 1516 height 556
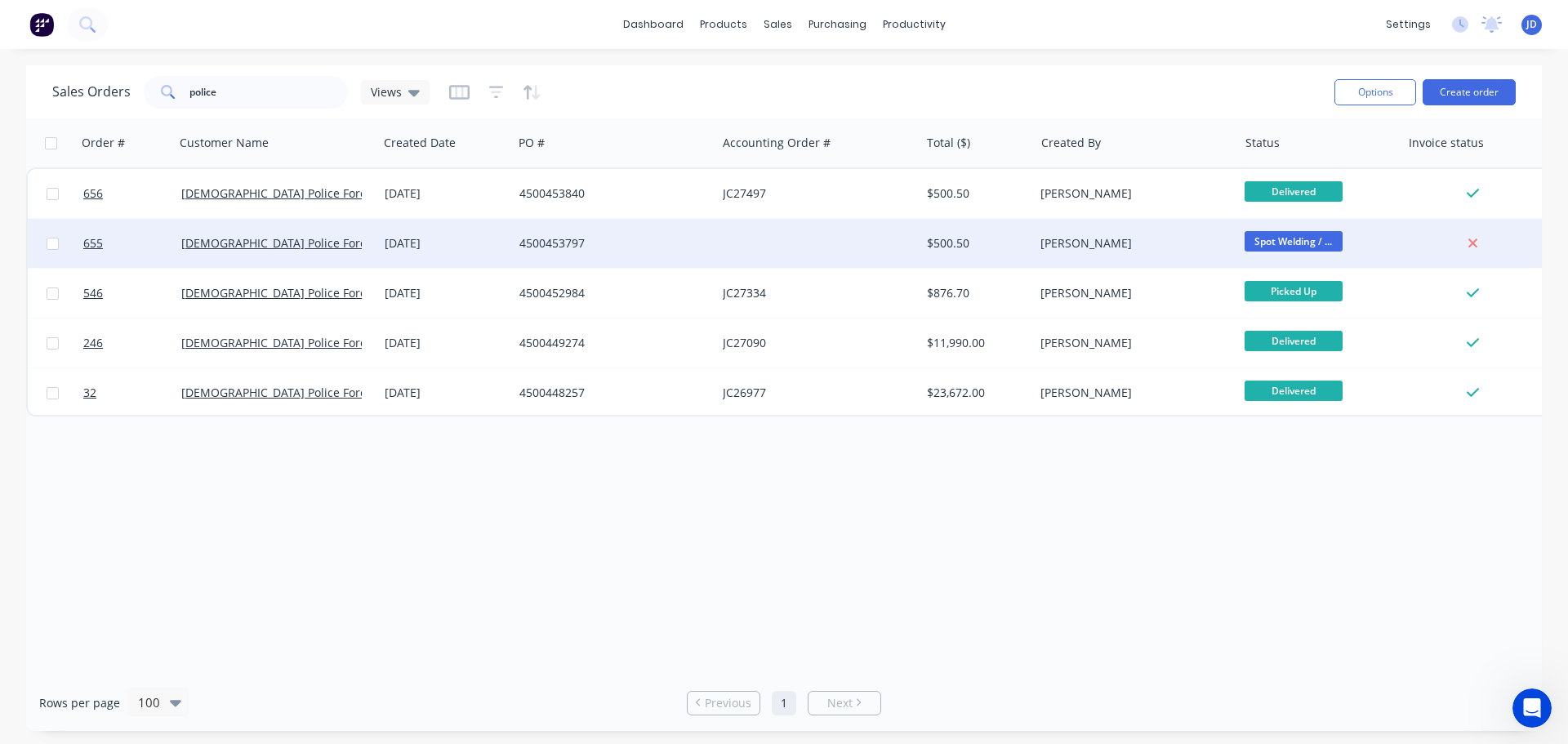
click at [587, 230] on div "4500453797" at bounding box center [614, 243] width 204 height 49
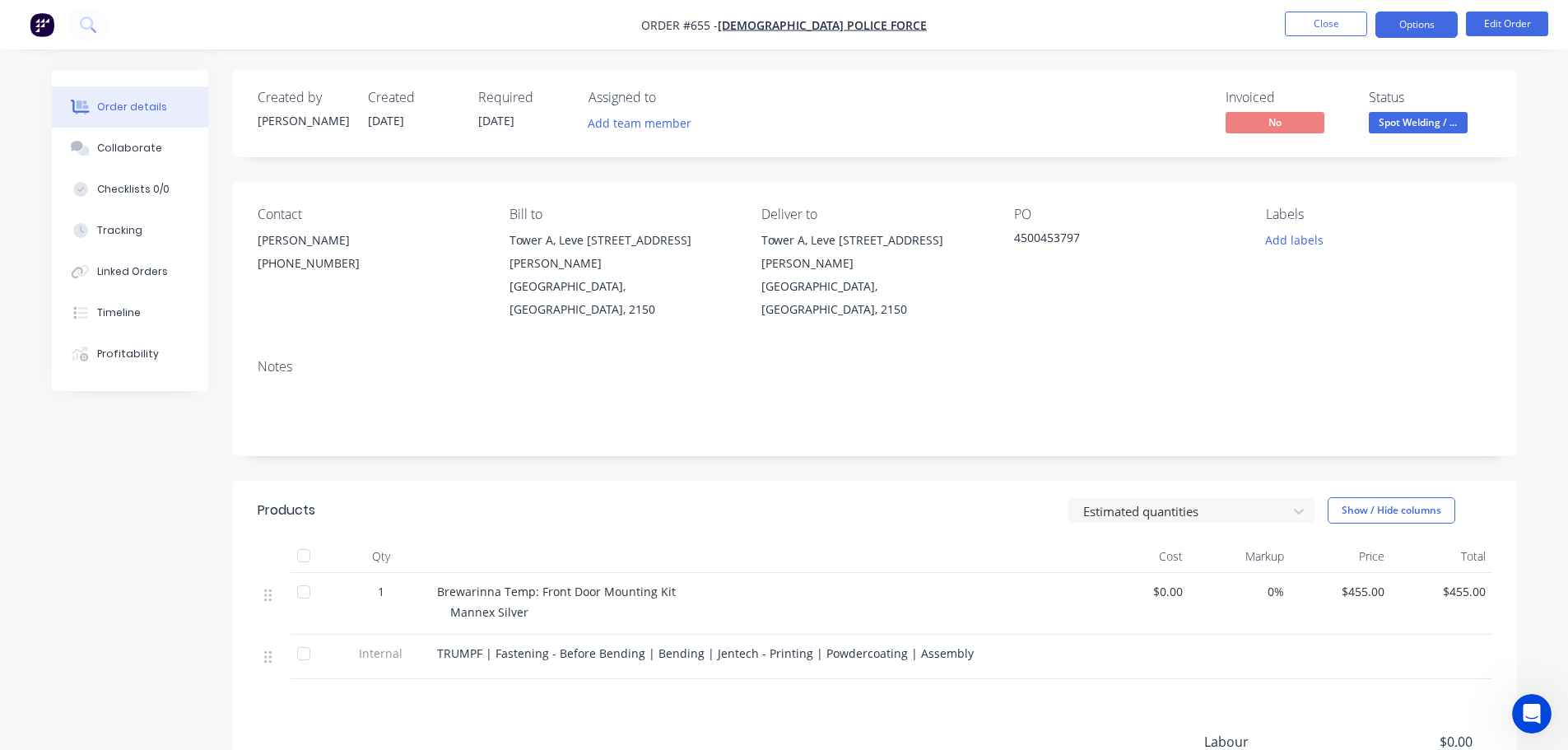
click at [1437, 33] on button "Options" at bounding box center [1416, 25] width 83 height 27
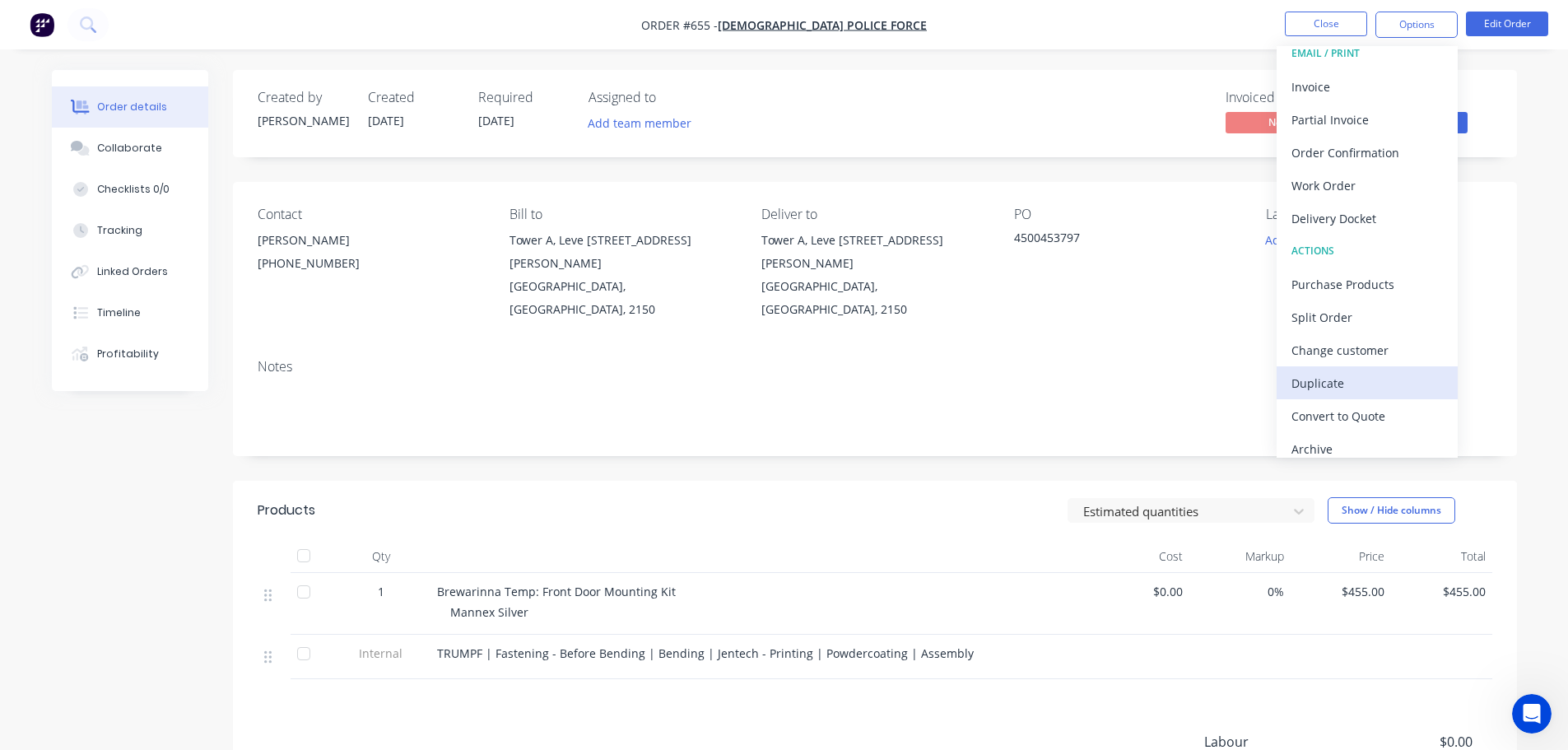
scroll to position [25, 0]
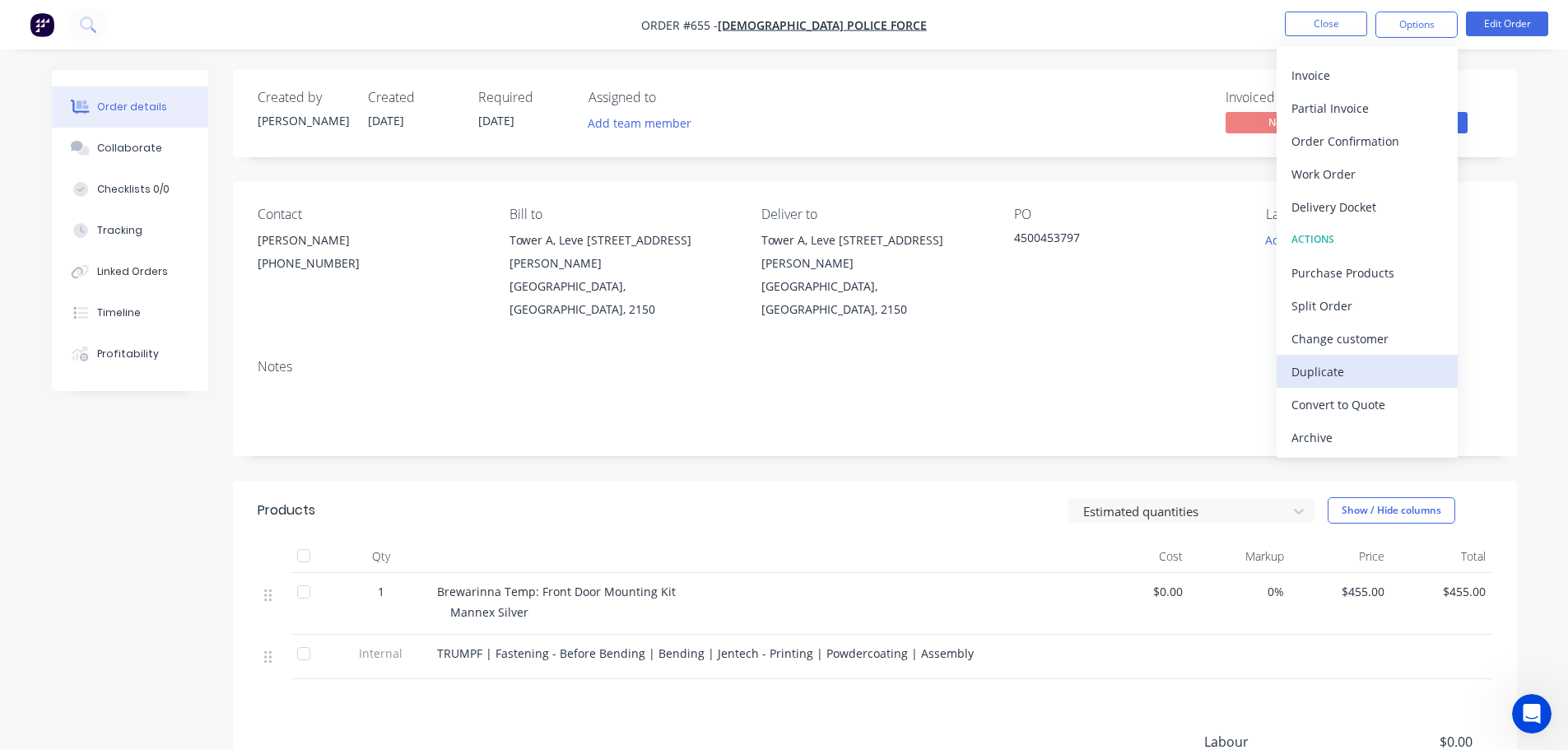
click at [1364, 376] on div "Duplicate" at bounding box center [1367, 371] width 151 height 24
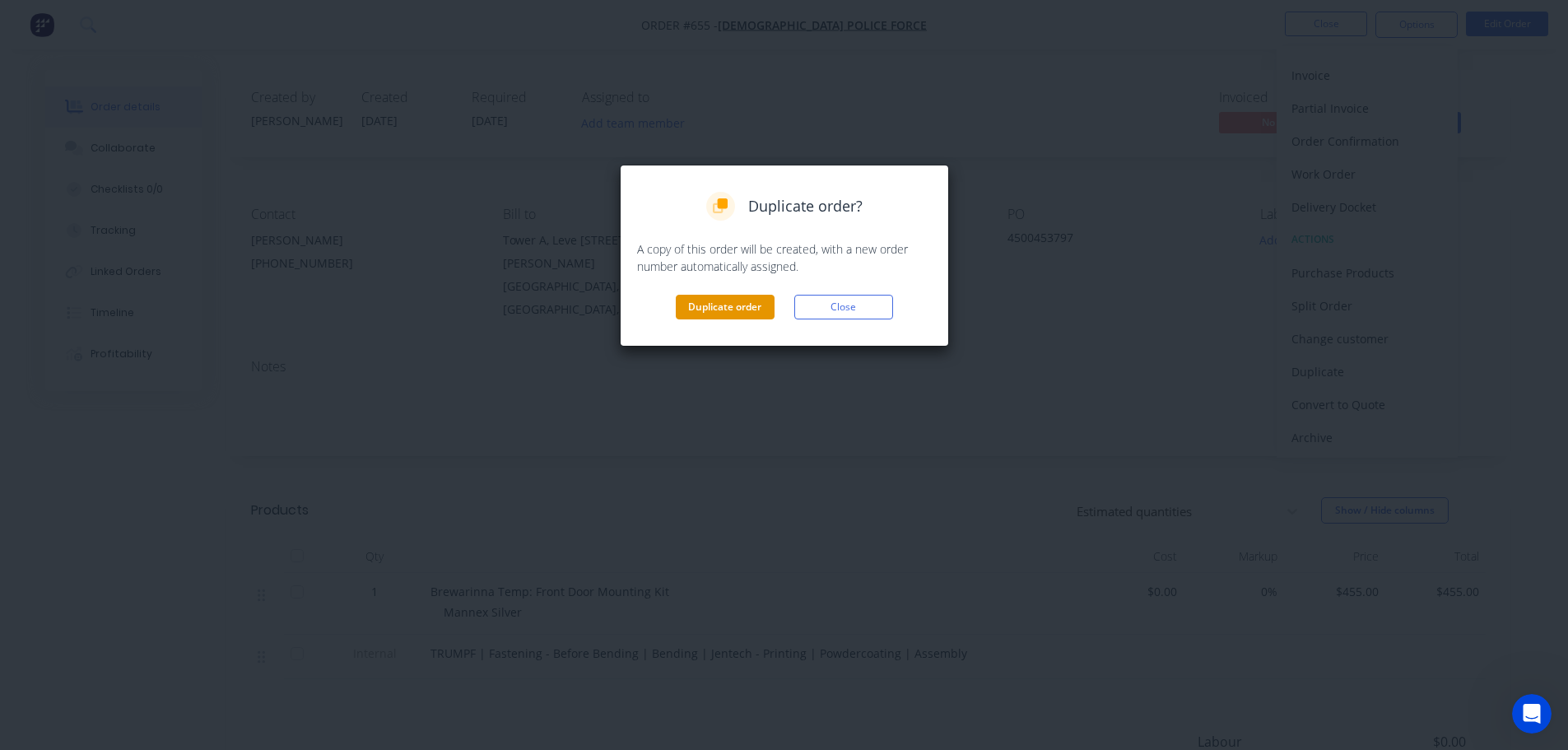
click at [744, 301] on button "Duplicate order" at bounding box center [725, 307] width 99 height 25
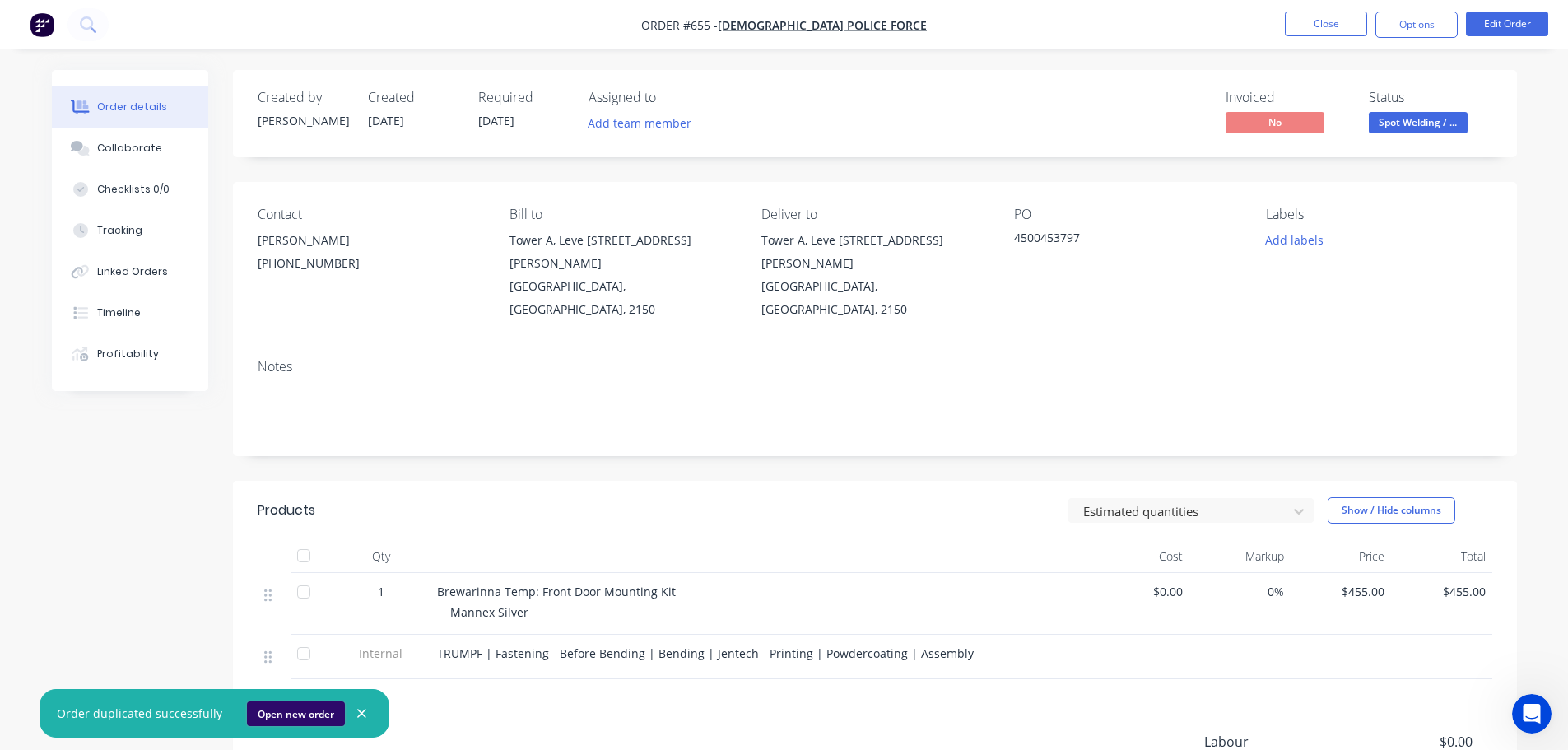
click at [288, 707] on button "Open new order" at bounding box center [296, 714] width 98 height 25
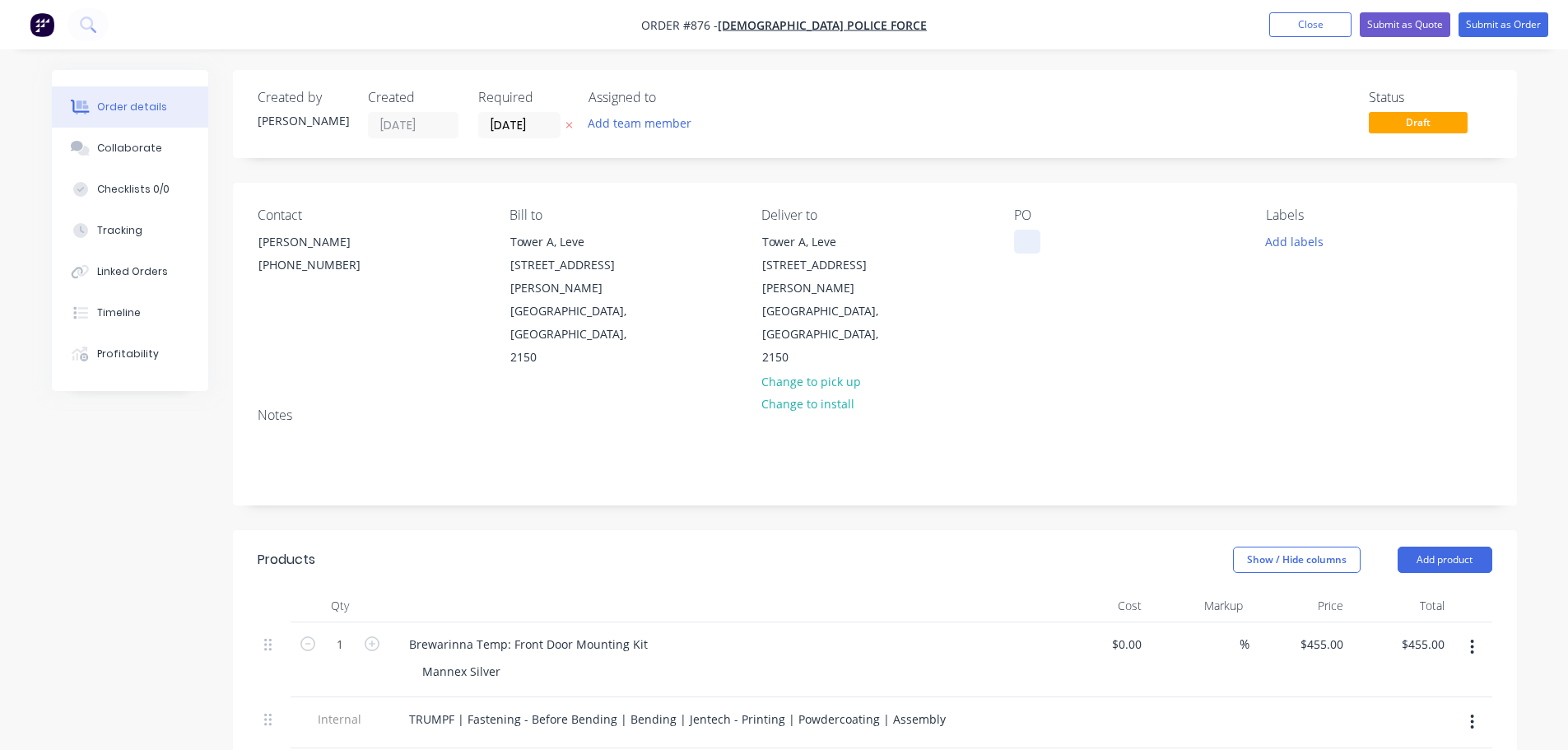
click at [1028, 242] on div at bounding box center [1028, 242] width 27 height 24
click at [291, 251] on div "[PERSON_NAME]" at bounding box center [327, 242] width 137 height 23
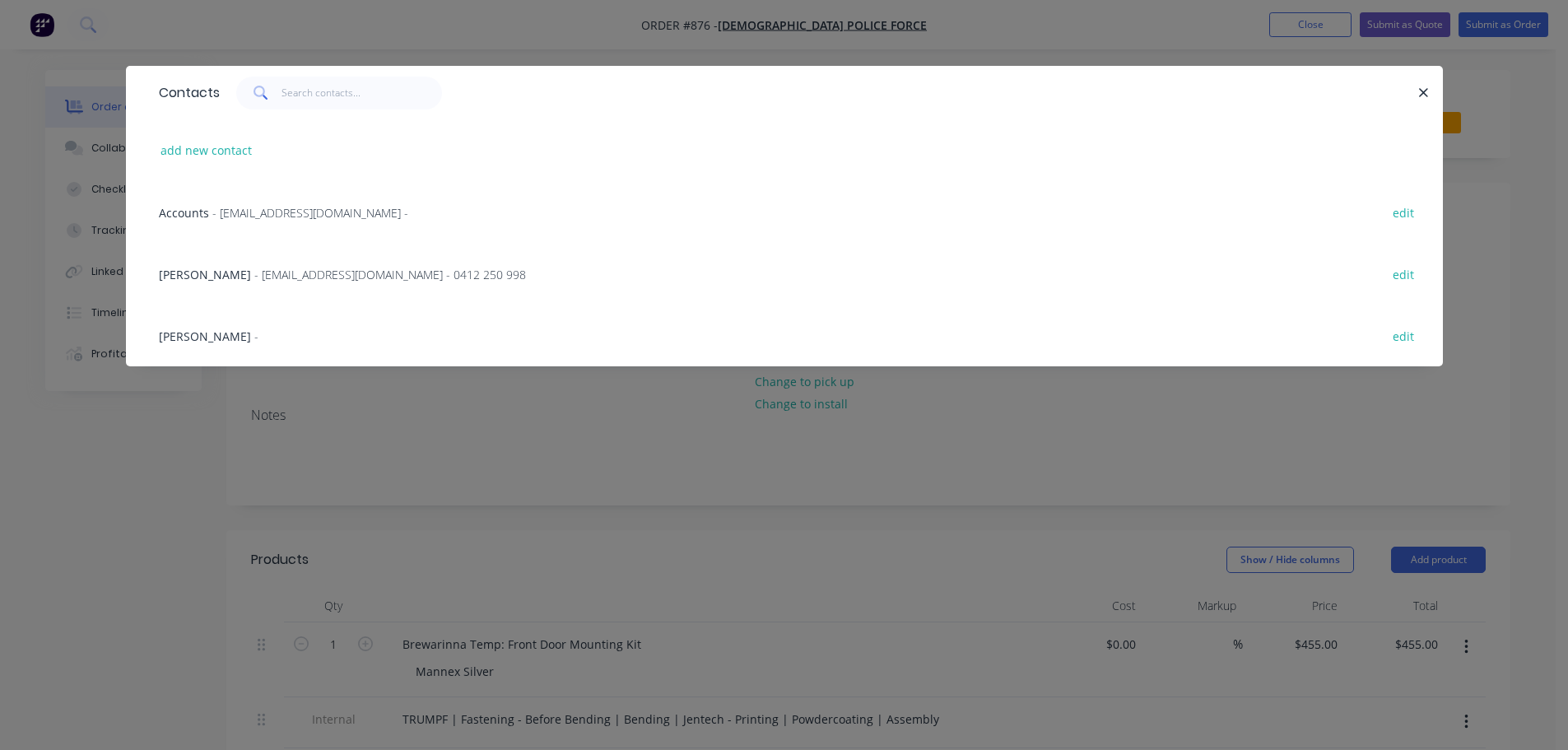
click at [196, 559] on div "Contacts add new contact Accounts - [EMAIL_ADDRESS][DOMAIN_NAME] - edit [PERSON…" at bounding box center [784, 375] width 1568 height 750
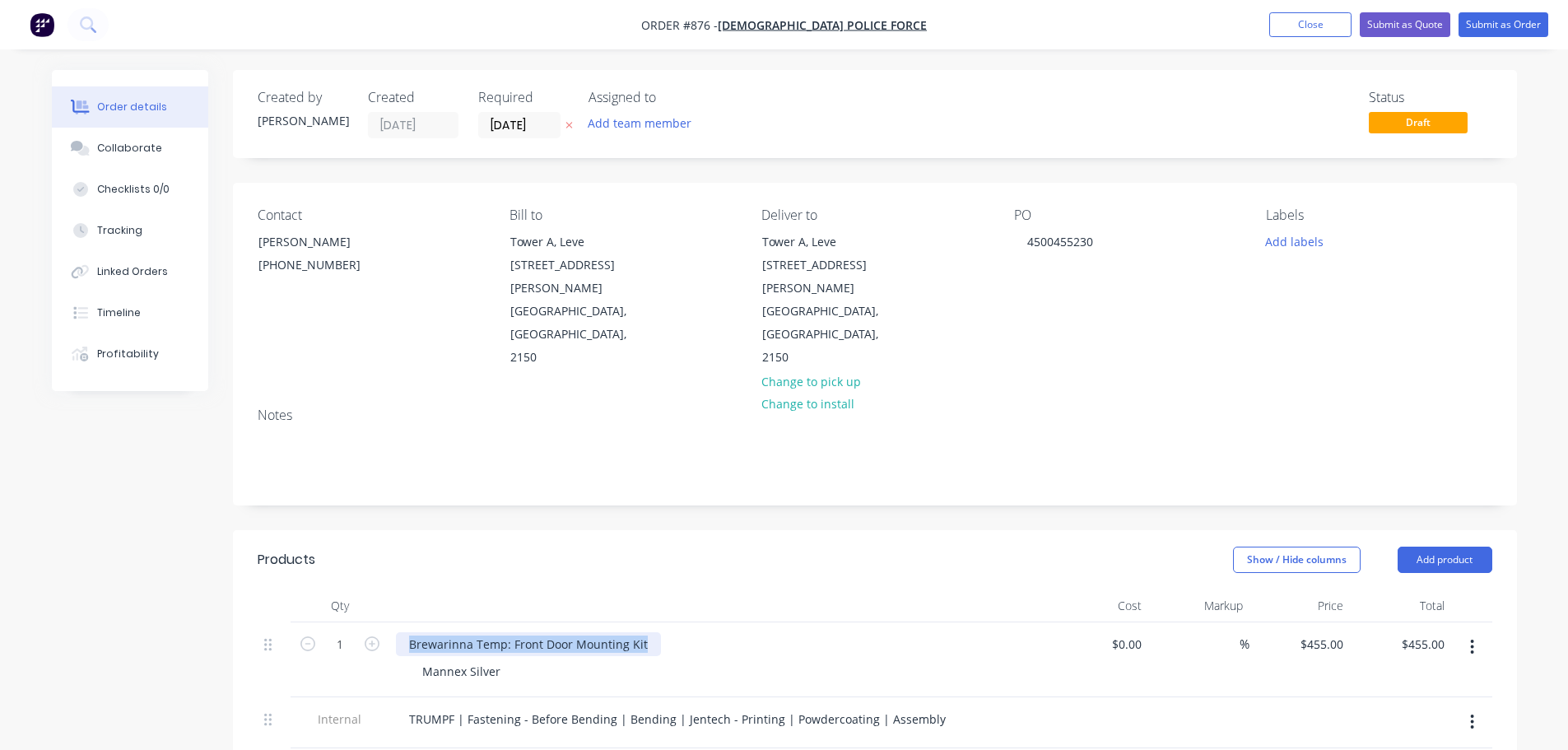
drag, startPoint x: 647, startPoint y: 600, endPoint x: 243, endPoint y: 599, distance: 404.0
click at [243, 599] on div "Qty Cost Markup Price Total 1 Brewarinna Temp: Front Door Mounting Kit Mannex S…" at bounding box center [875, 695] width 1285 height 212
click at [1501, 27] on button "Submit as Order" at bounding box center [1503, 25] width 90 height 25
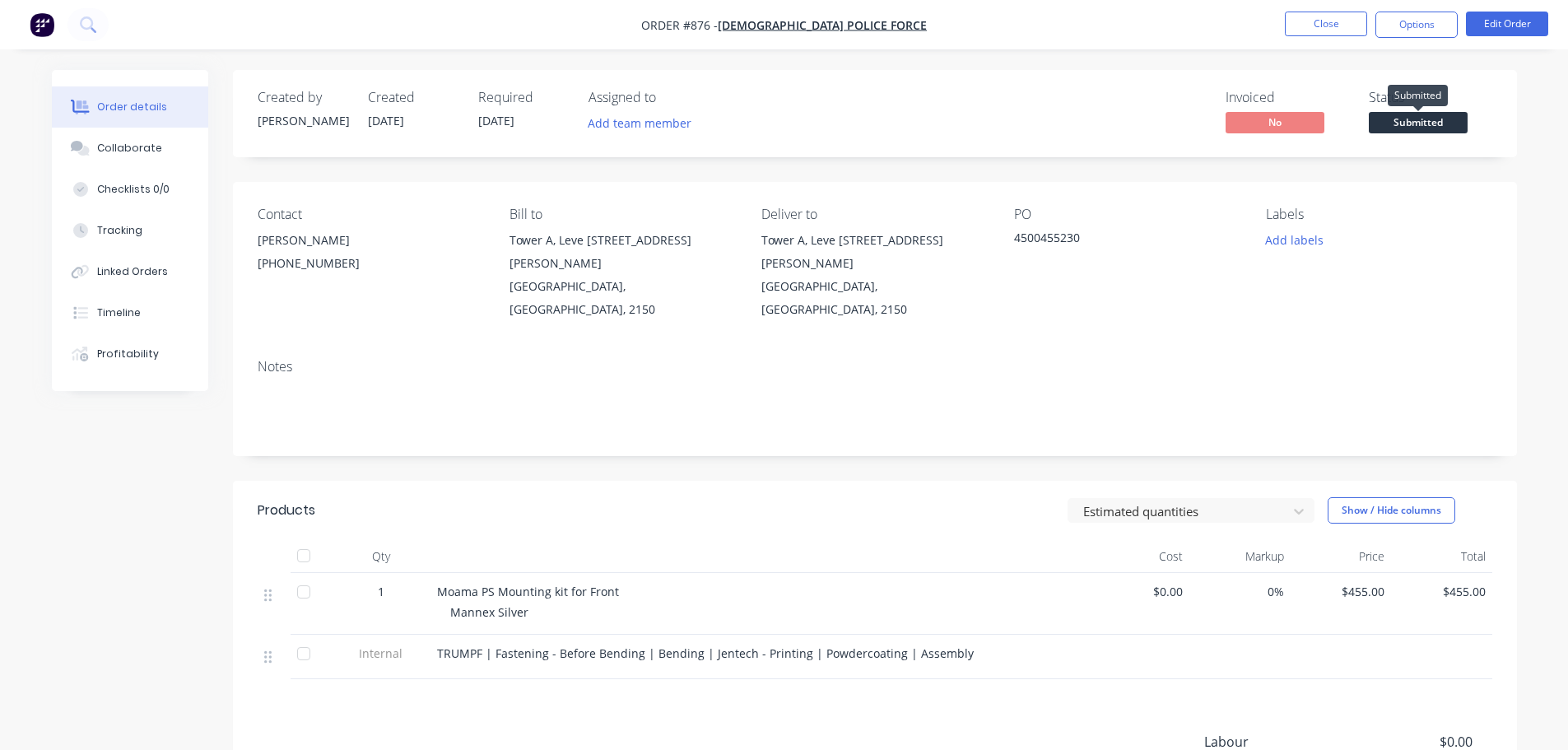
click at [1399, 117] on span "Submitted" at bounding box center [1418, 122] width 99 height 20
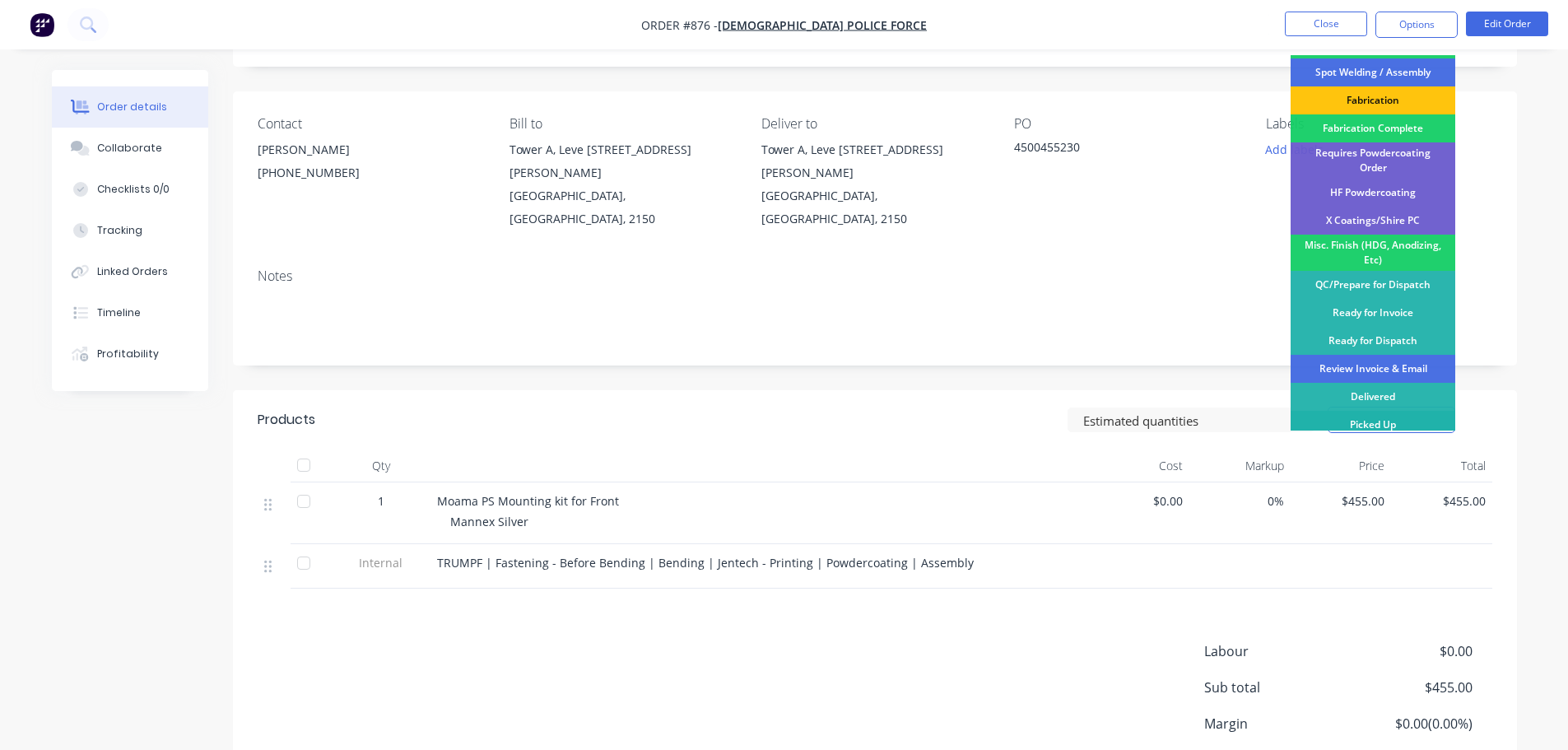
scroll to position [183, 0]
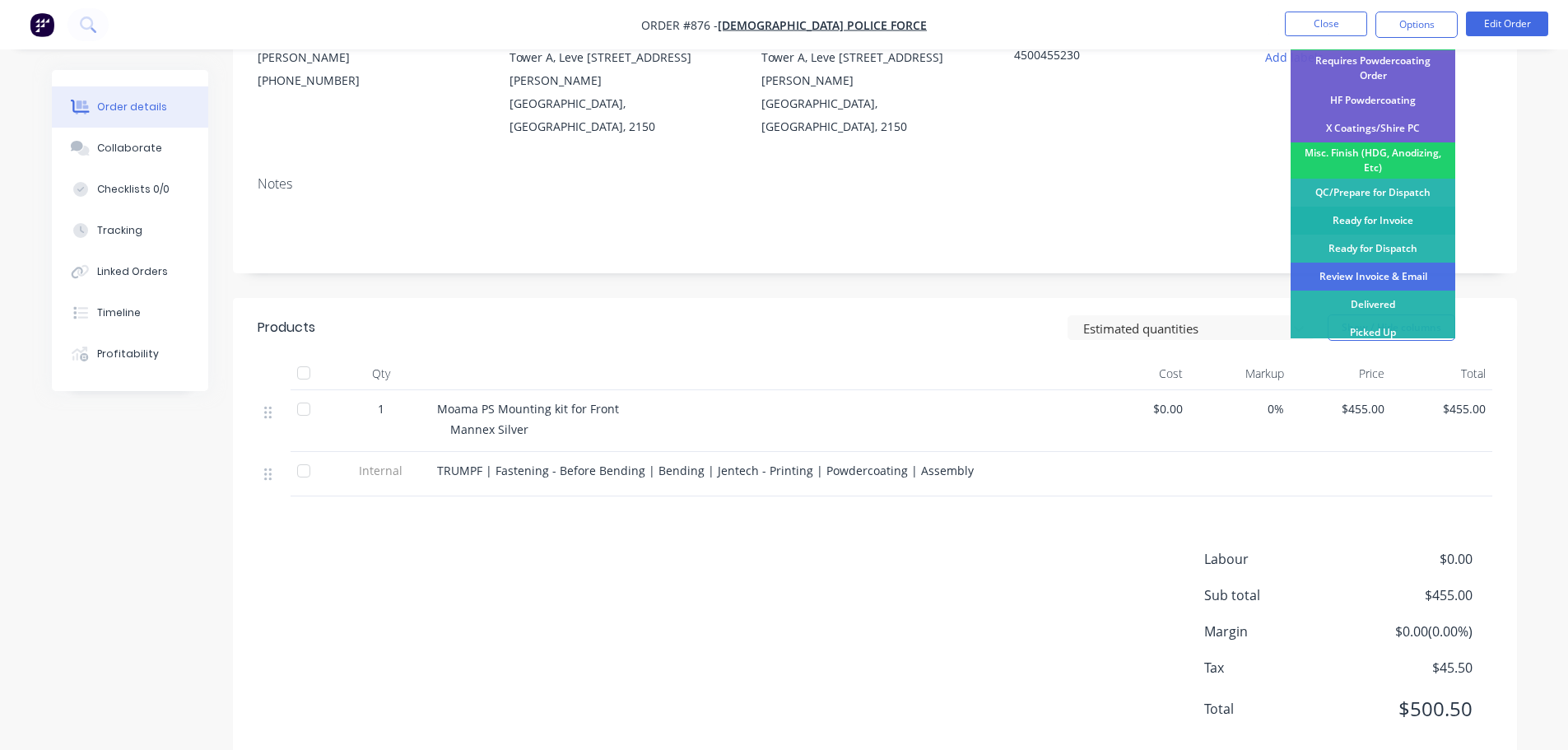
click at [1399, 219] on div "Ready for Invoice" at bounding box center [1373, 221] width 164 height 28
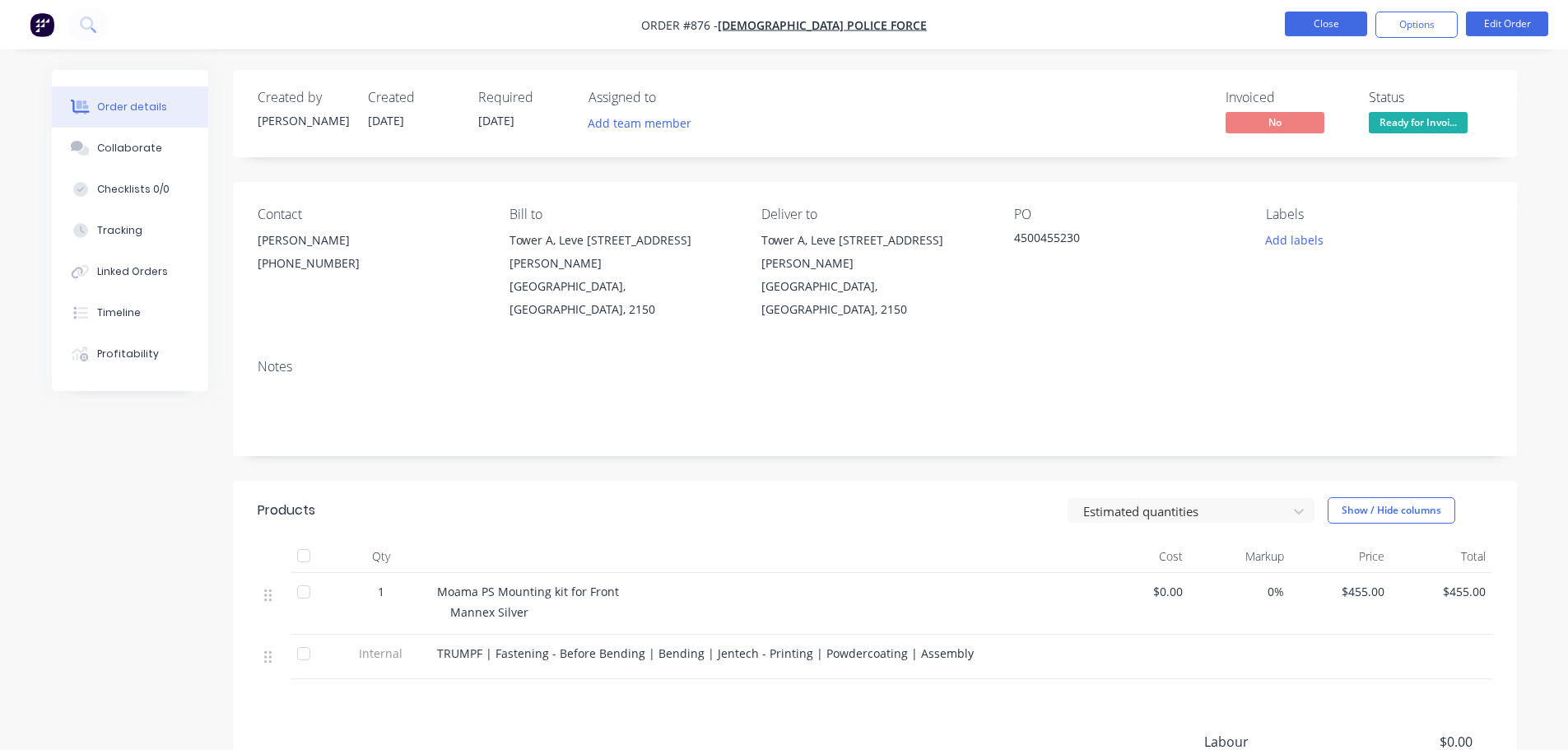
click at [1329, 22] on button "Close" at bounding box center [1325, 24] width 83 height 25
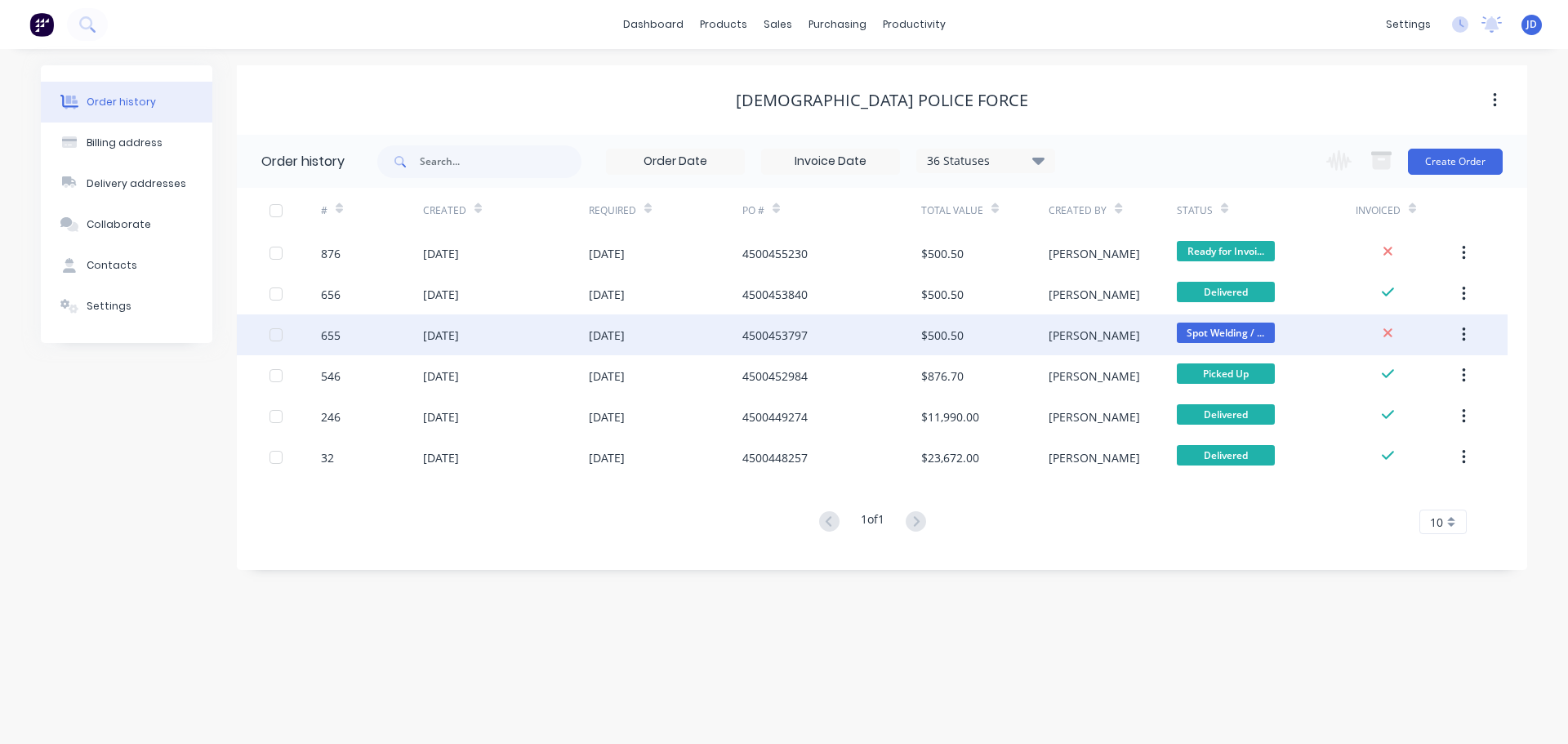
click at [1210, 333] on span "Spot Welding / ..." at bounding box center [1225, 332] width 98 height 20
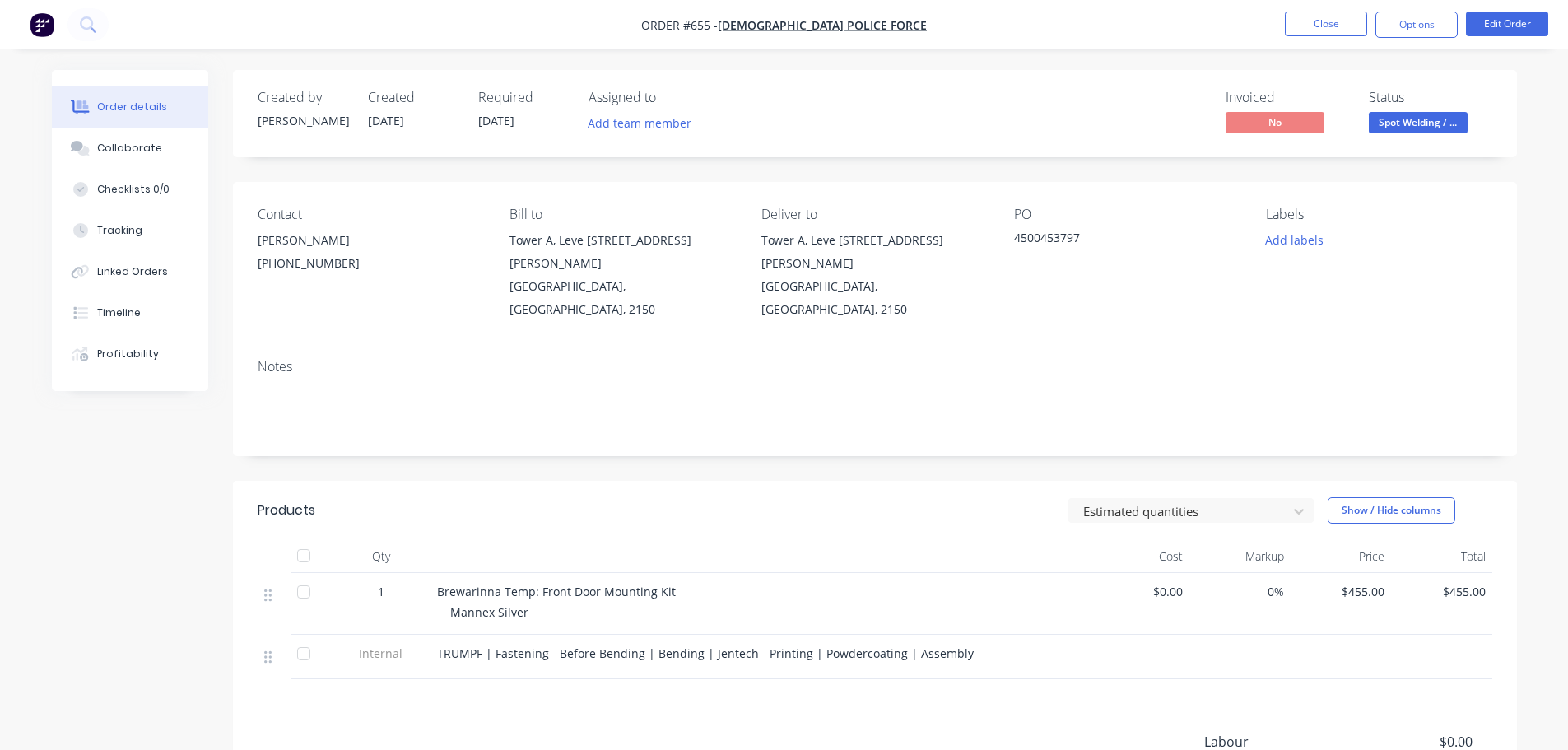
click at [1421, 136] on button "Spot Welding / ..." at bounding box center [1418, 124] width 99 height 25
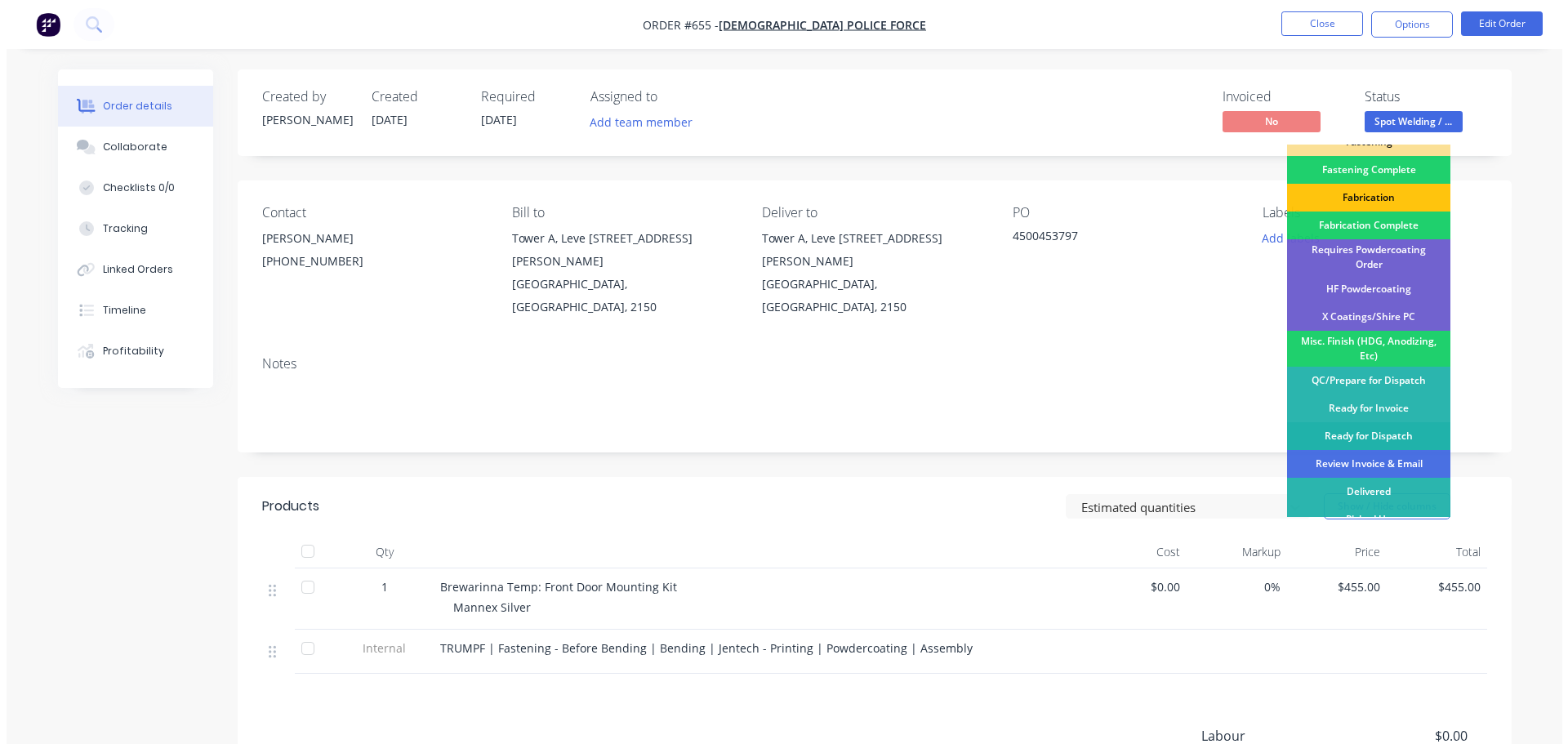
scroll to position [477, 0]
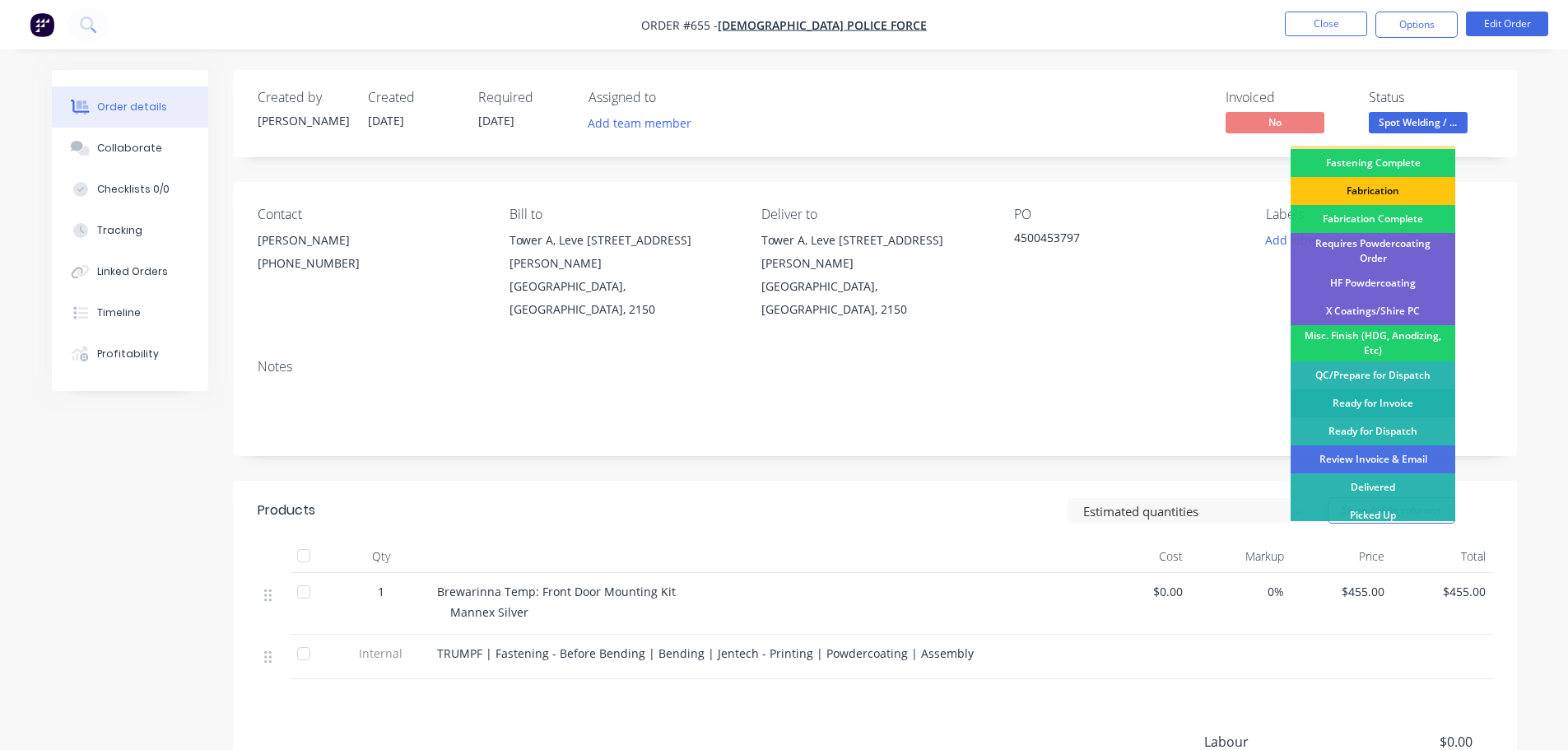
click at [1394, 397] on div "Ready for Invoice" at bounding box center [1373, 403] width 164 height 28
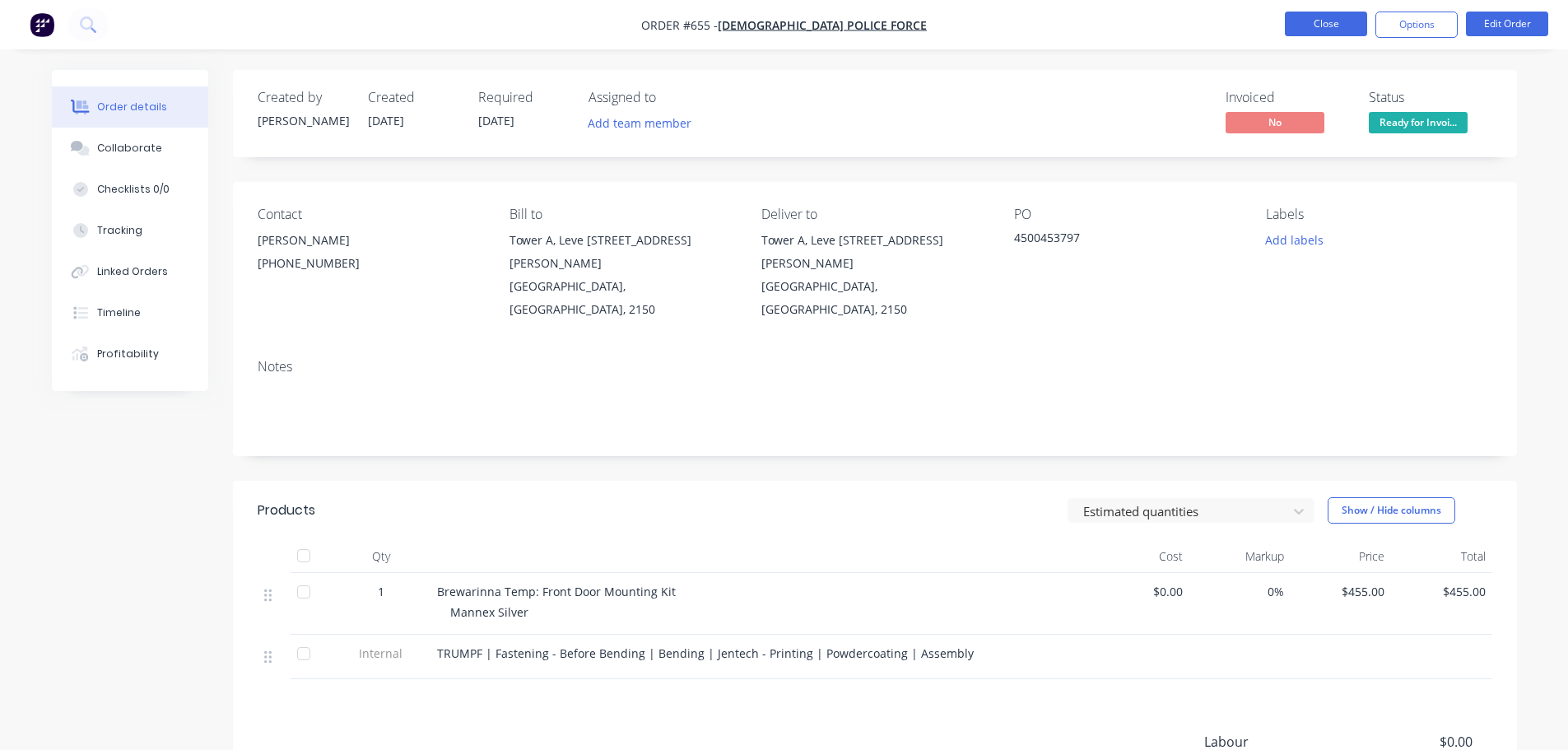
click at [1317, 28] on button "Close" at bounding box center [1325, 24] width 83 height 25
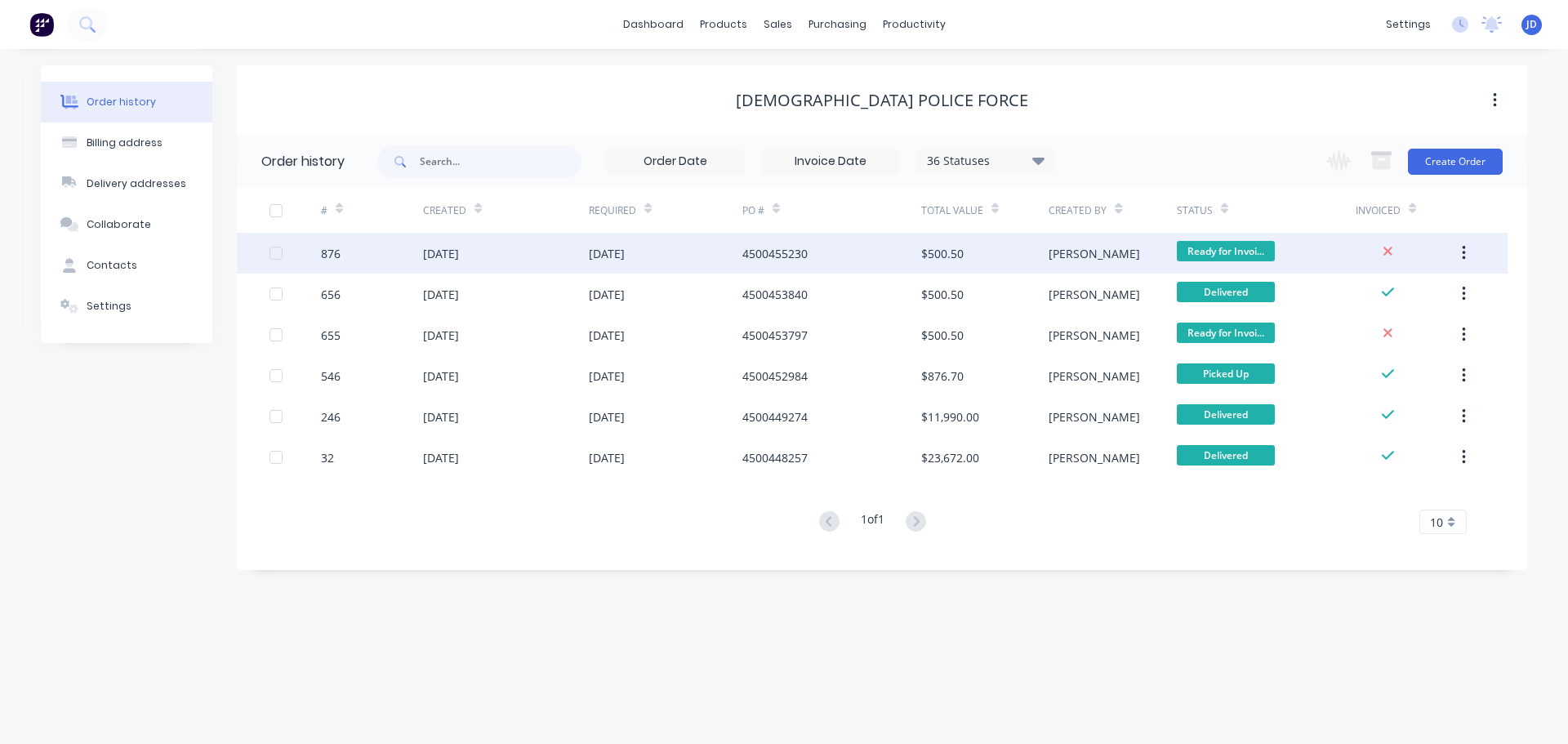
click at [680, 249] on div "[DATE]" at bounding box center [665, 253] width 153 height 41
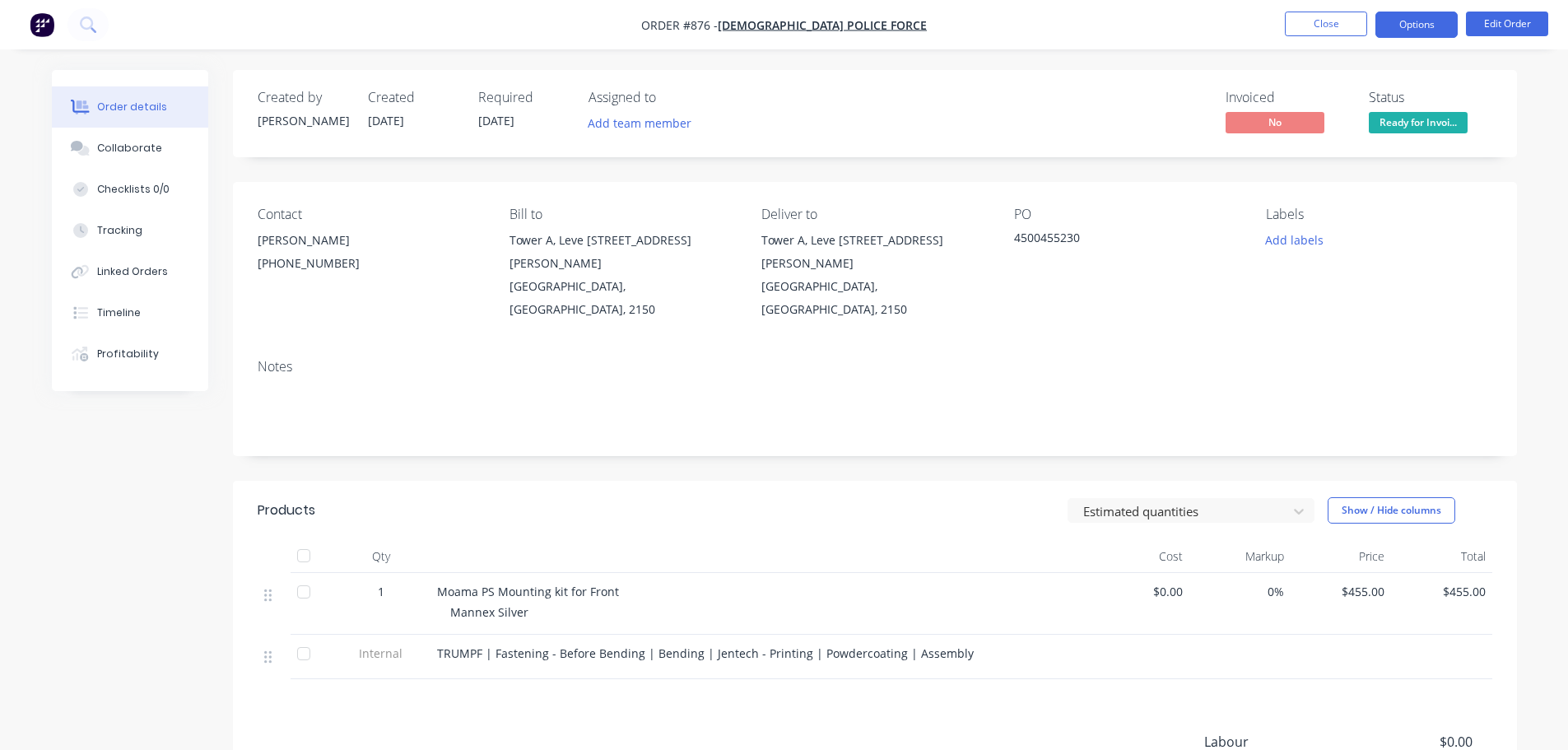
click at [1430, 28] on button "Options" at bounding box center [1416, 25] width 83 height 27
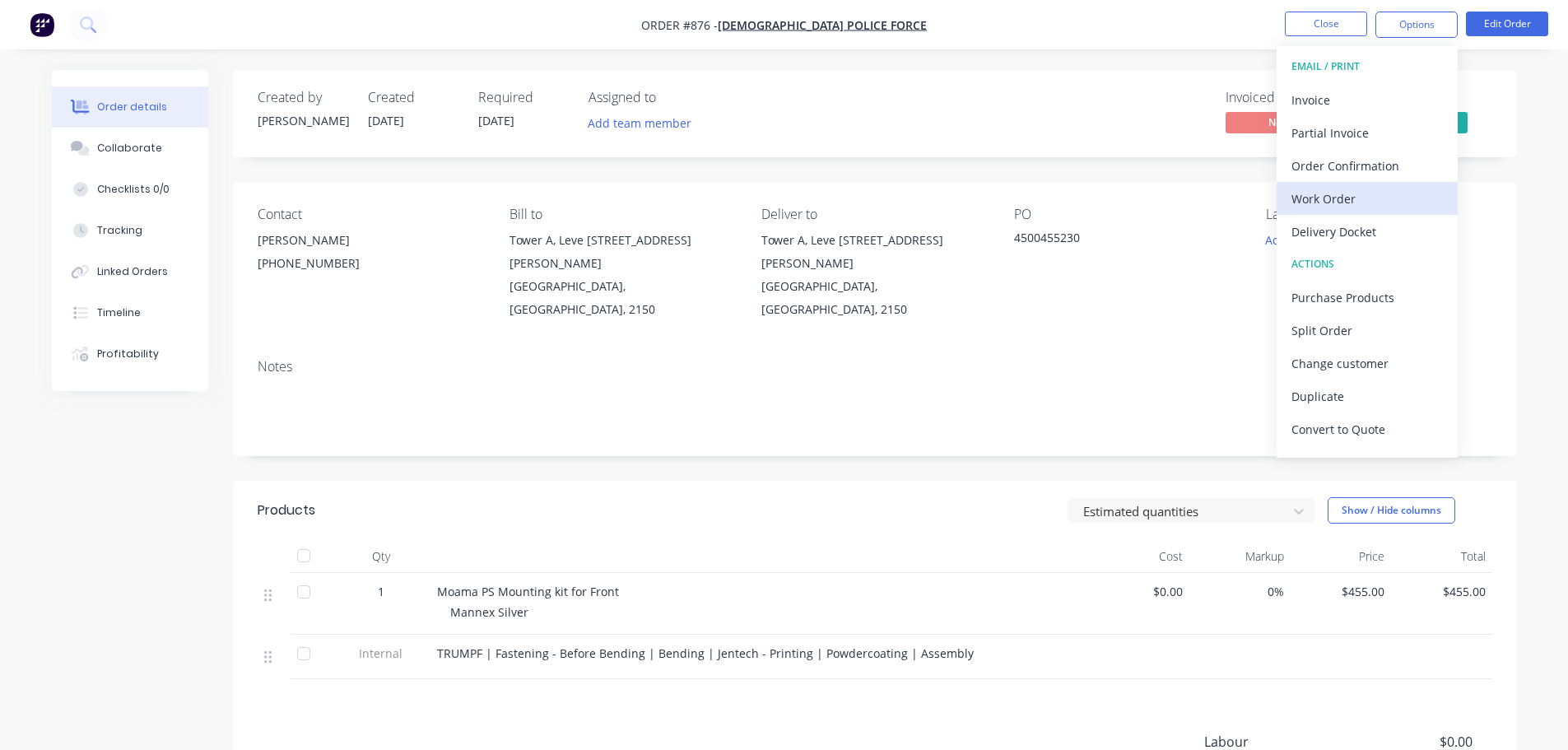
click at [1347, 204] on div "Work Order" at bounding box center [1367, 198] width 151 height 24
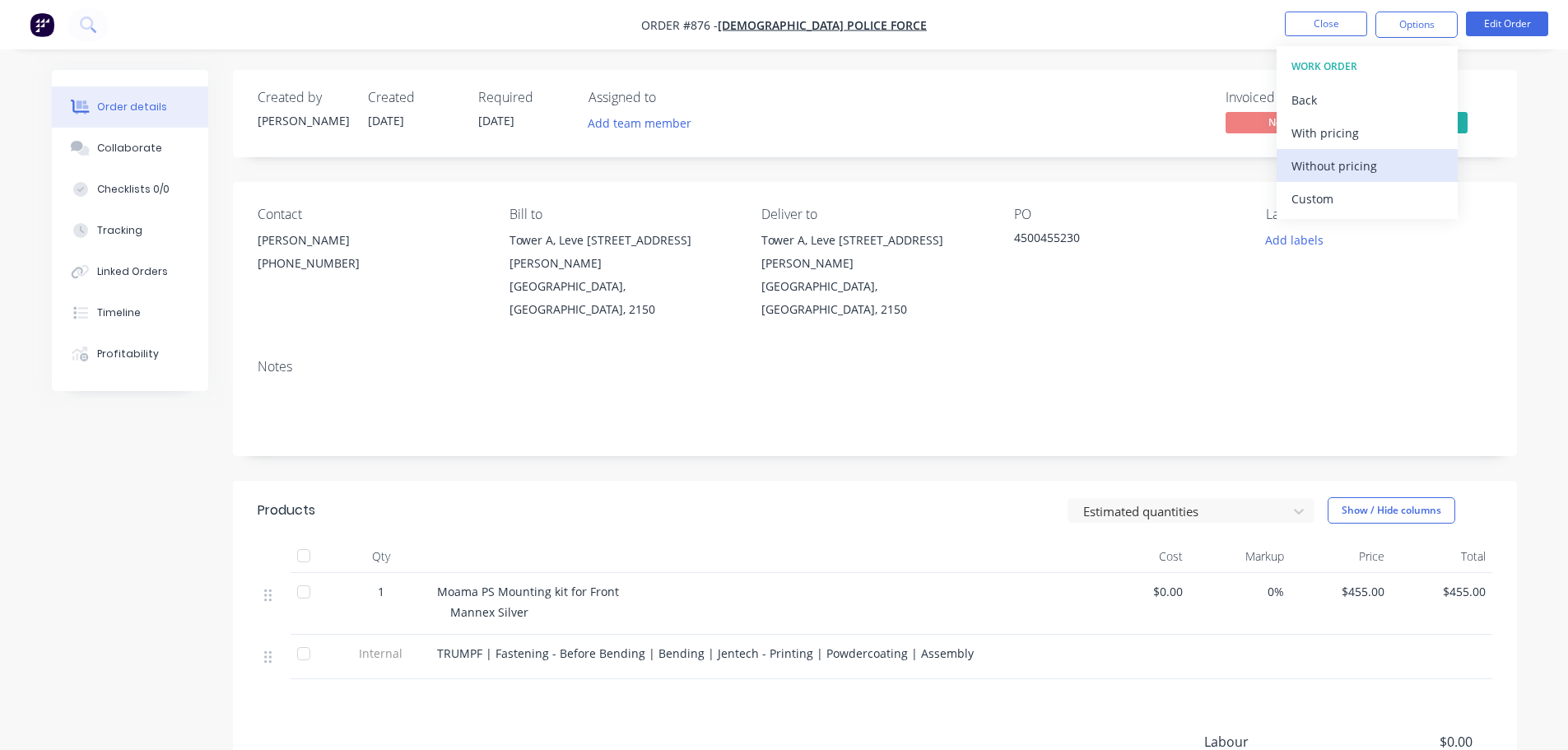
click at [1354, 169] on div "Without pricing" at bounding box center [1367, 165] width 151 height 24
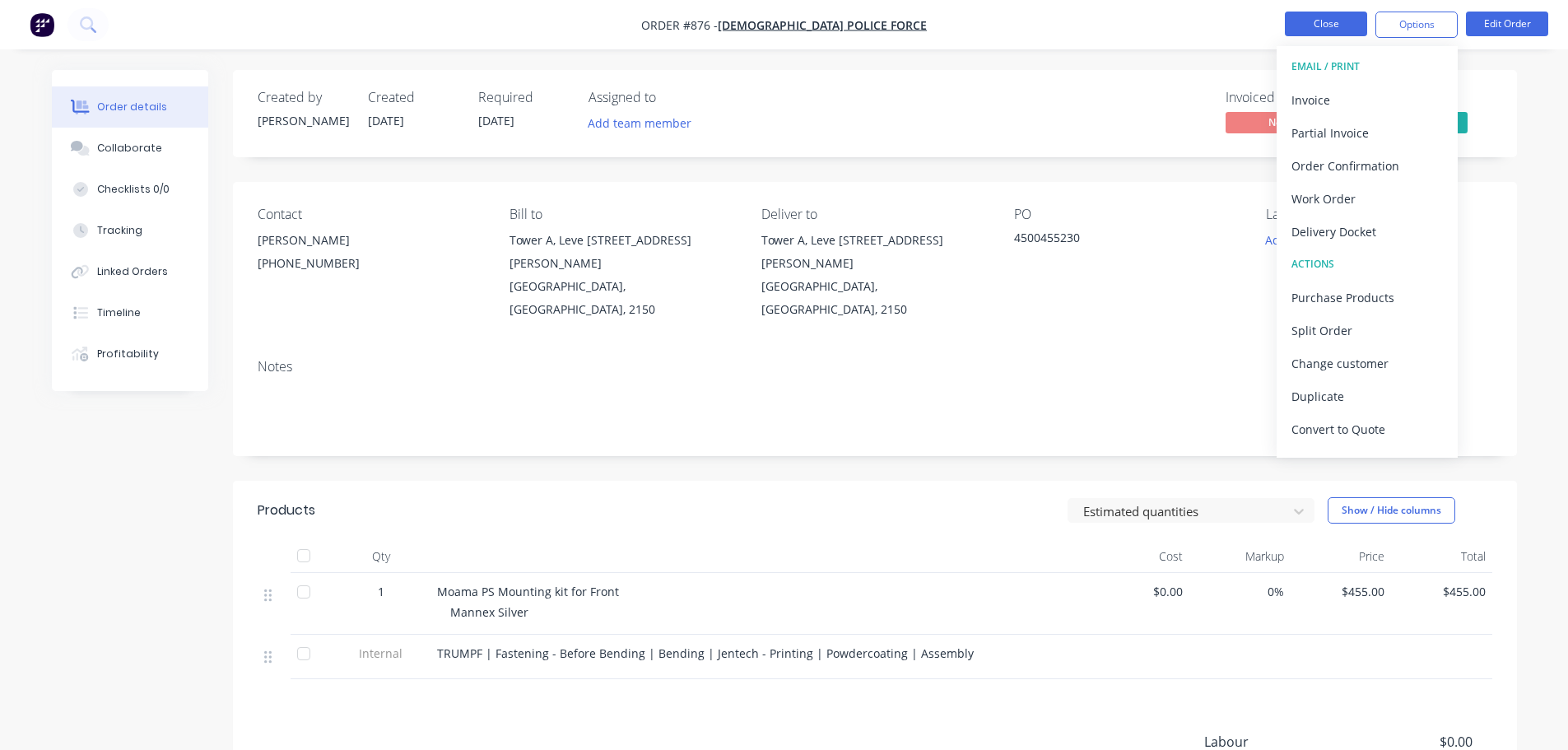
click at [1309, 26] on button "Close" at bounding box center [1325, 24] width 83 height 25
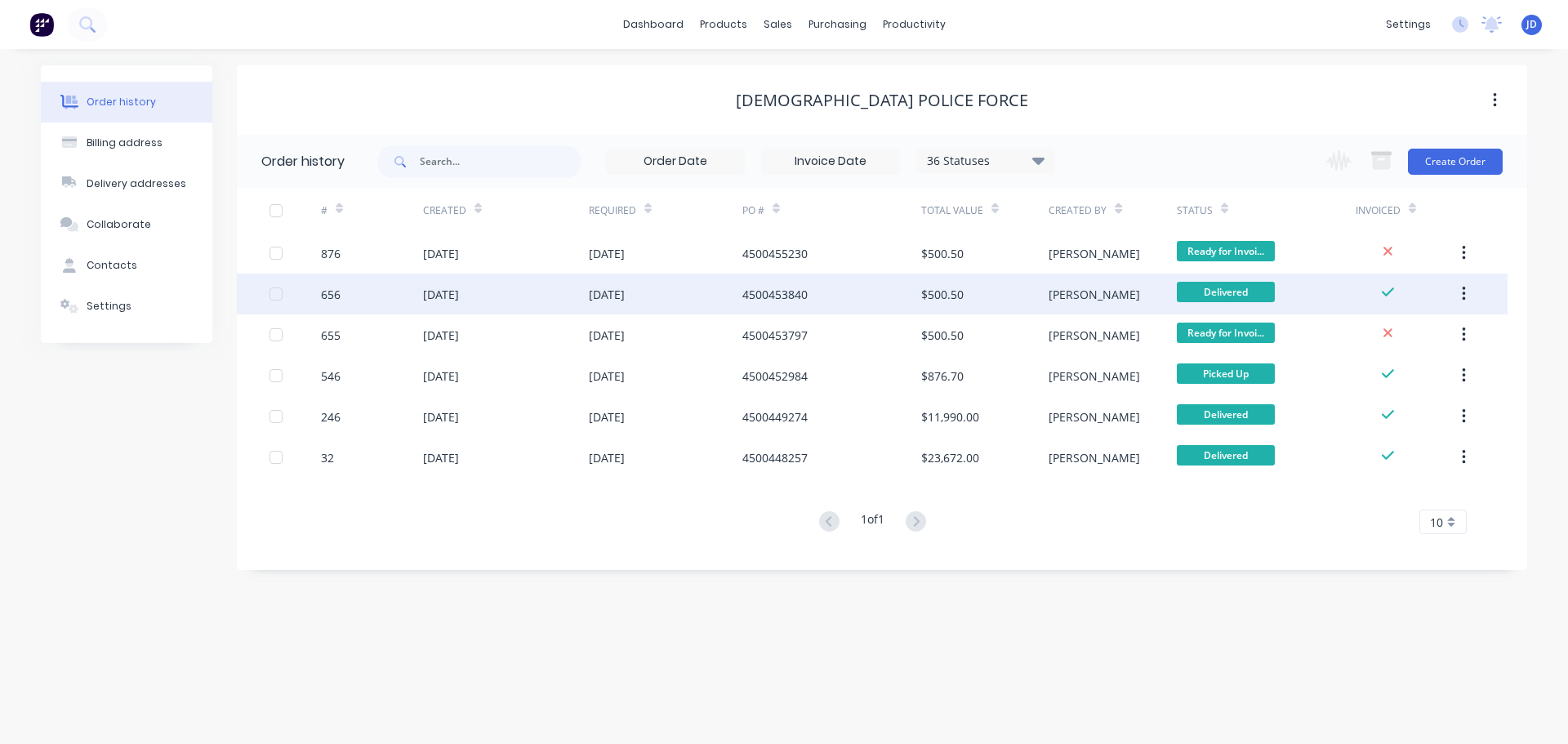
click at [943, 302] on div "$500.50" at bounding box center [942, 294] width 42 height 17
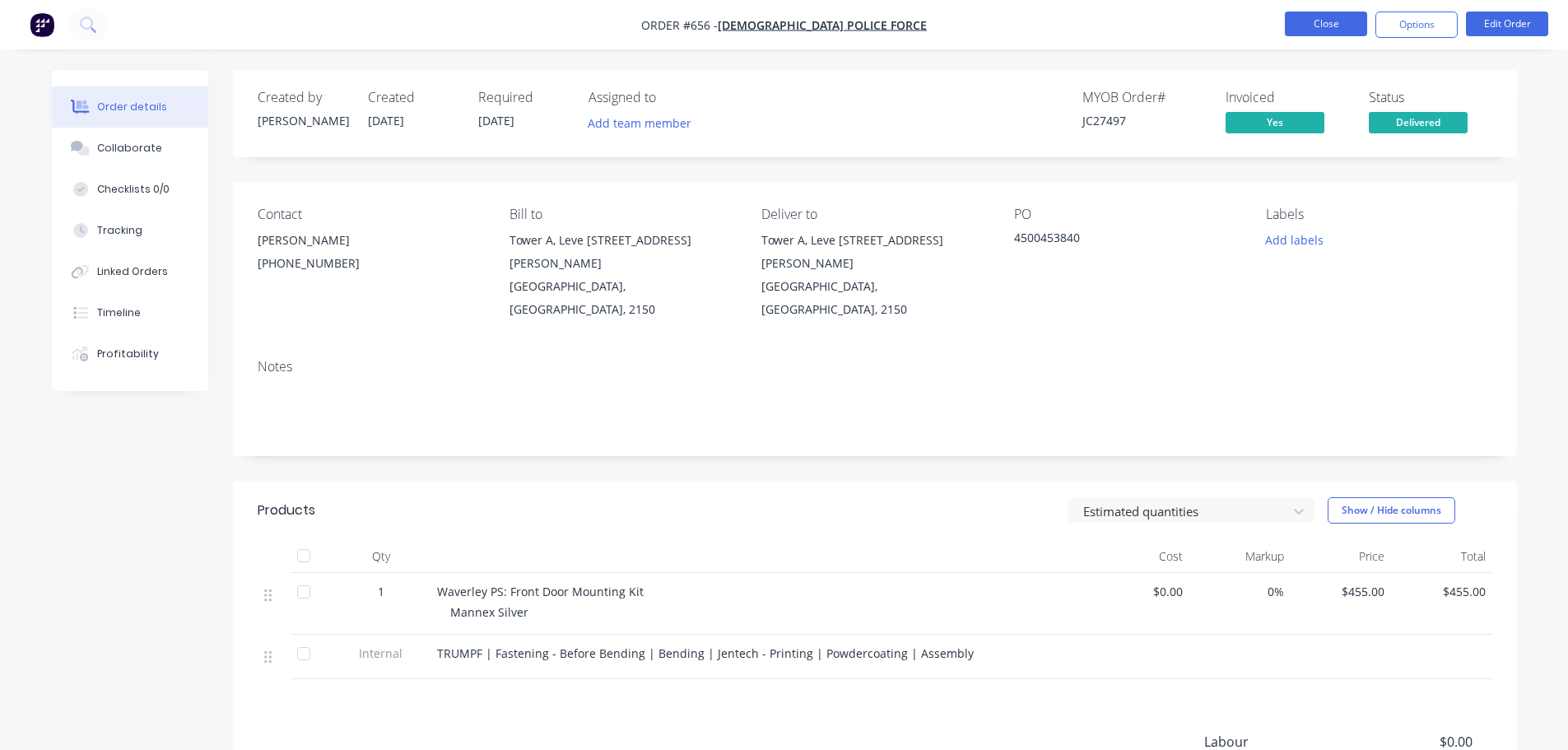
click at [1320, 17] on button "Close" at bounding box center [1325, 24] width 83 height 25
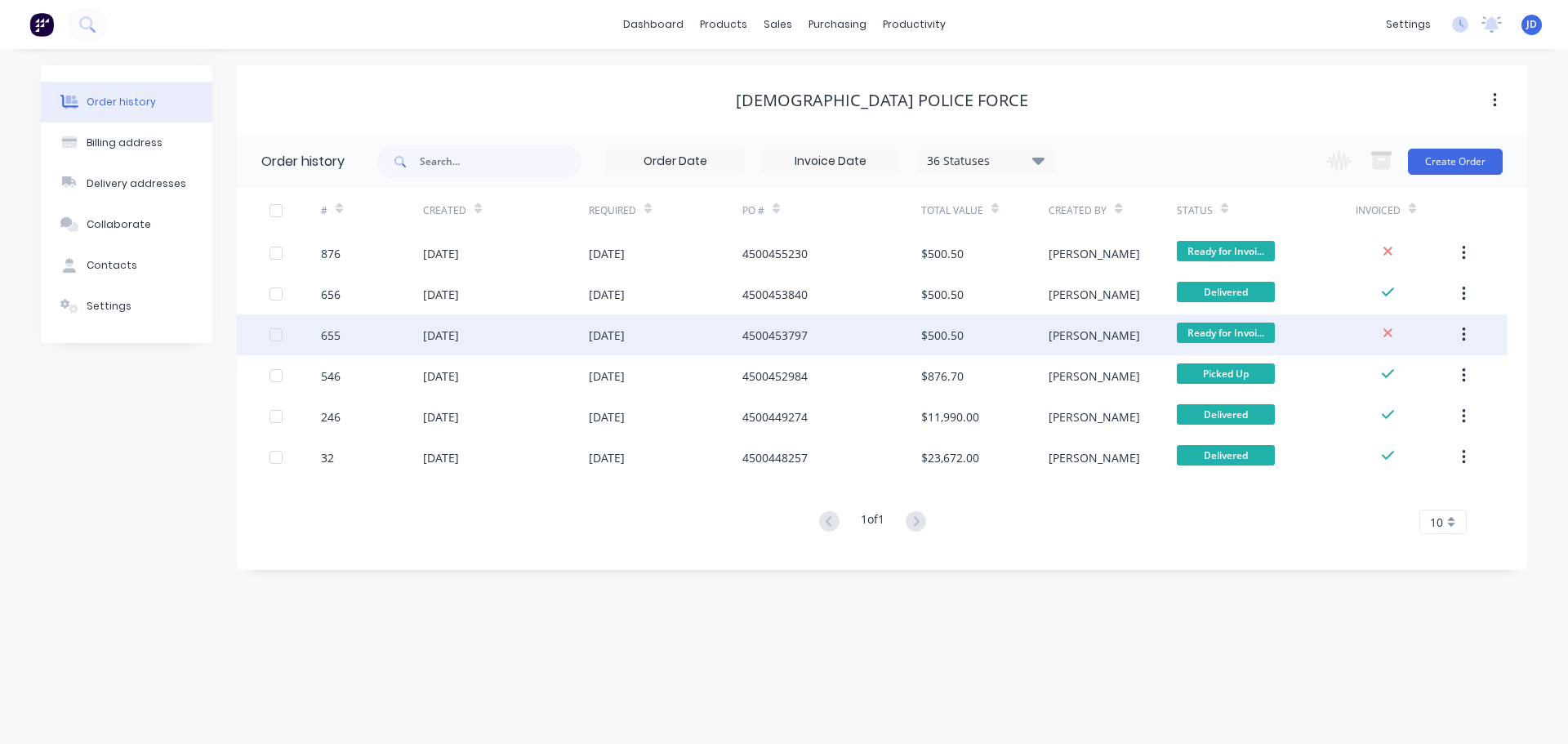
click at [918, 337] on div "4500453797" at bounding box center [831, 335] width 179 height 41
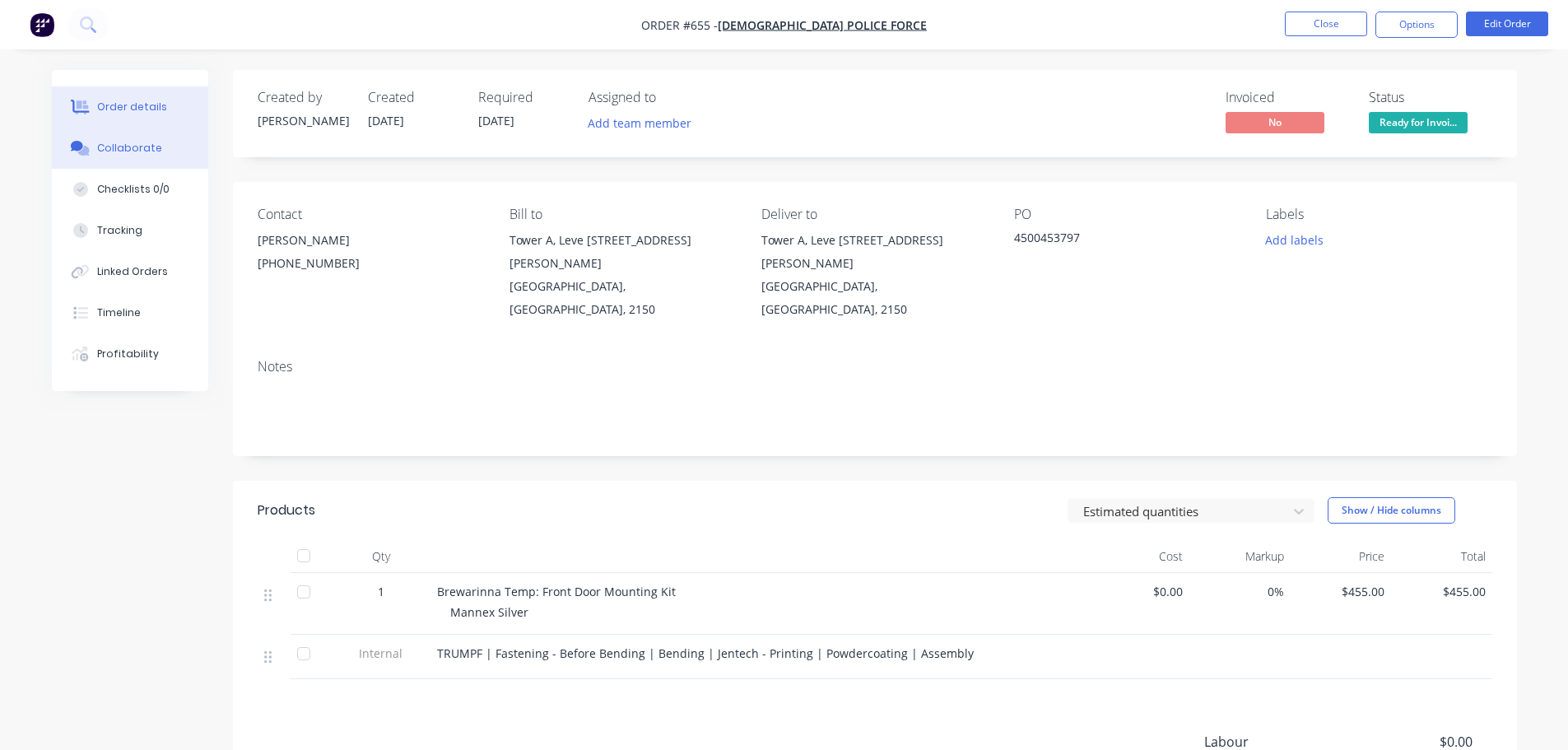
click at [131, 161] on button "Collaborate" at bounding box center [130, 148] width 156 height 41
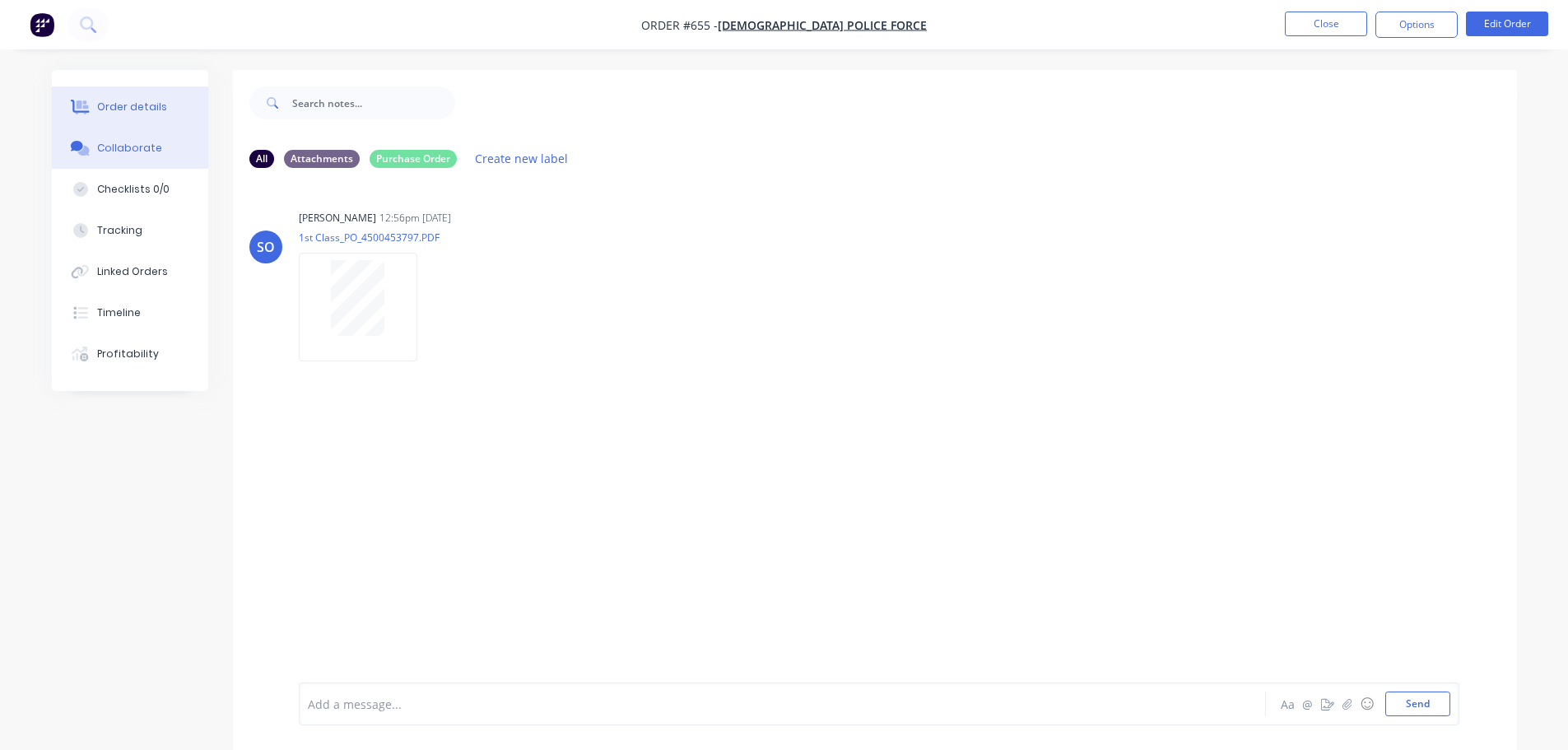
click at [167, 110] on button "Order details" at bounding box center [130, 107] width 156 height 41
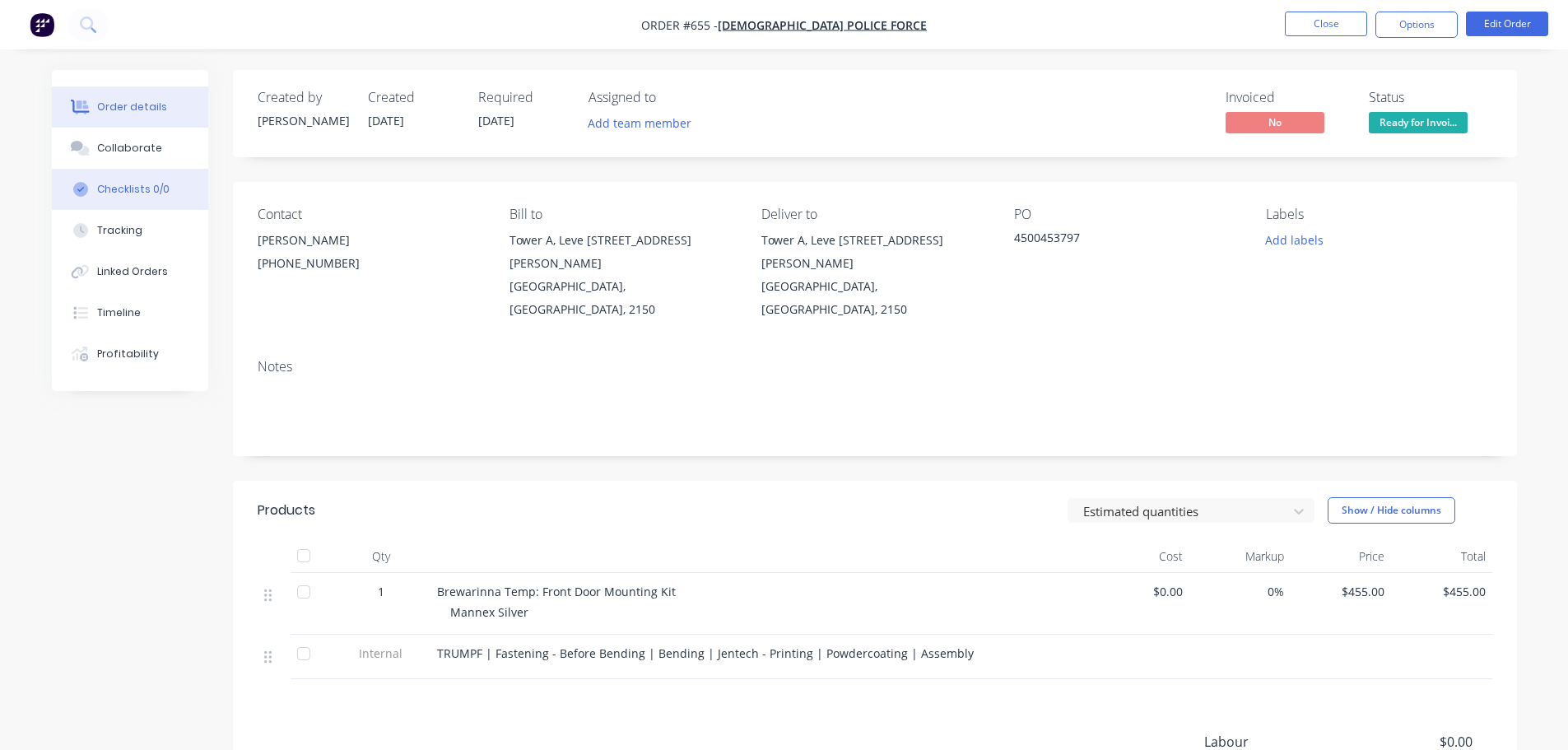
click at [109, 169] on button "Checklists 0/0" at bounding box center [130, 189] width 156 height 41
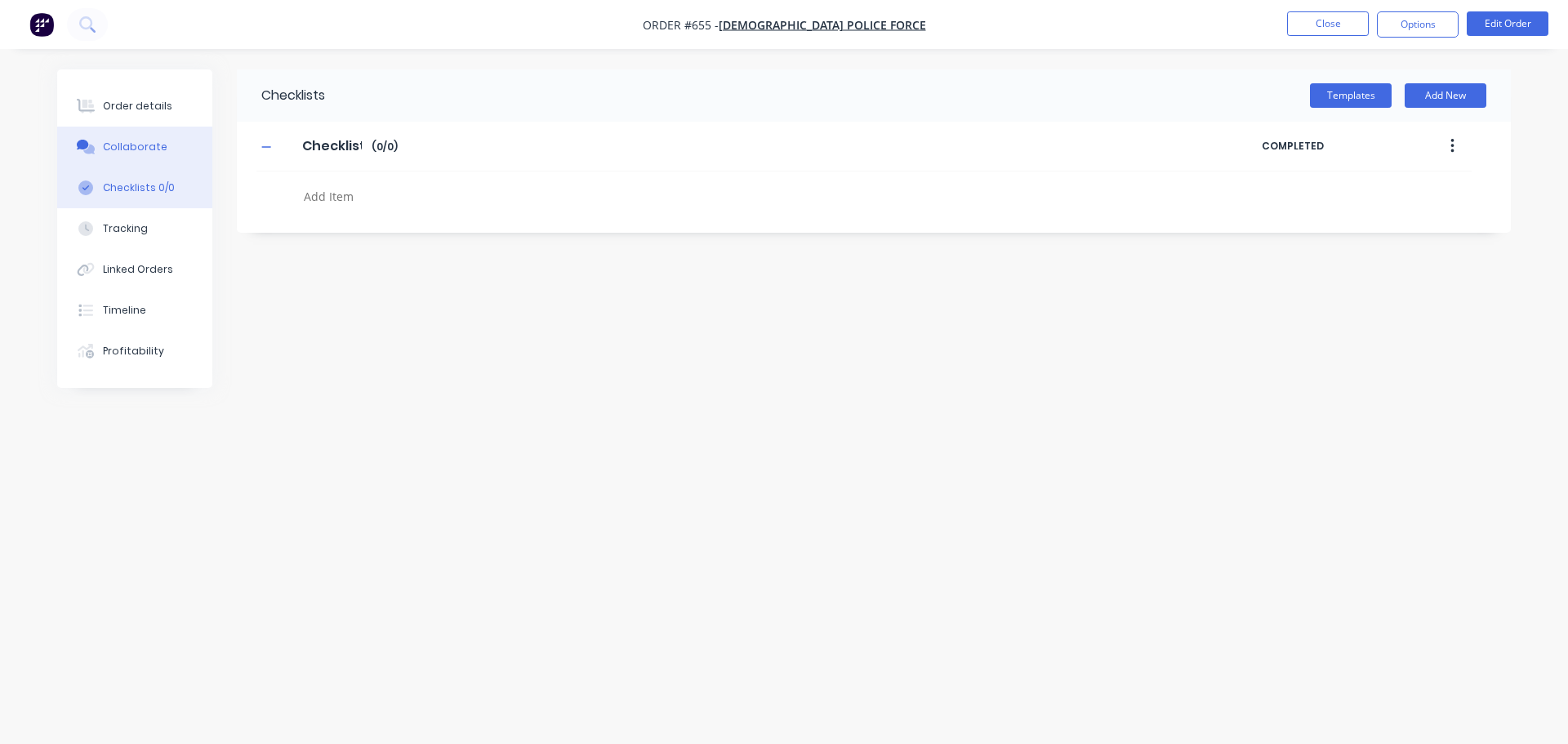
click at [120, 128] on button "Collaborate" at bounding box center [135, 147] width 155 height 41
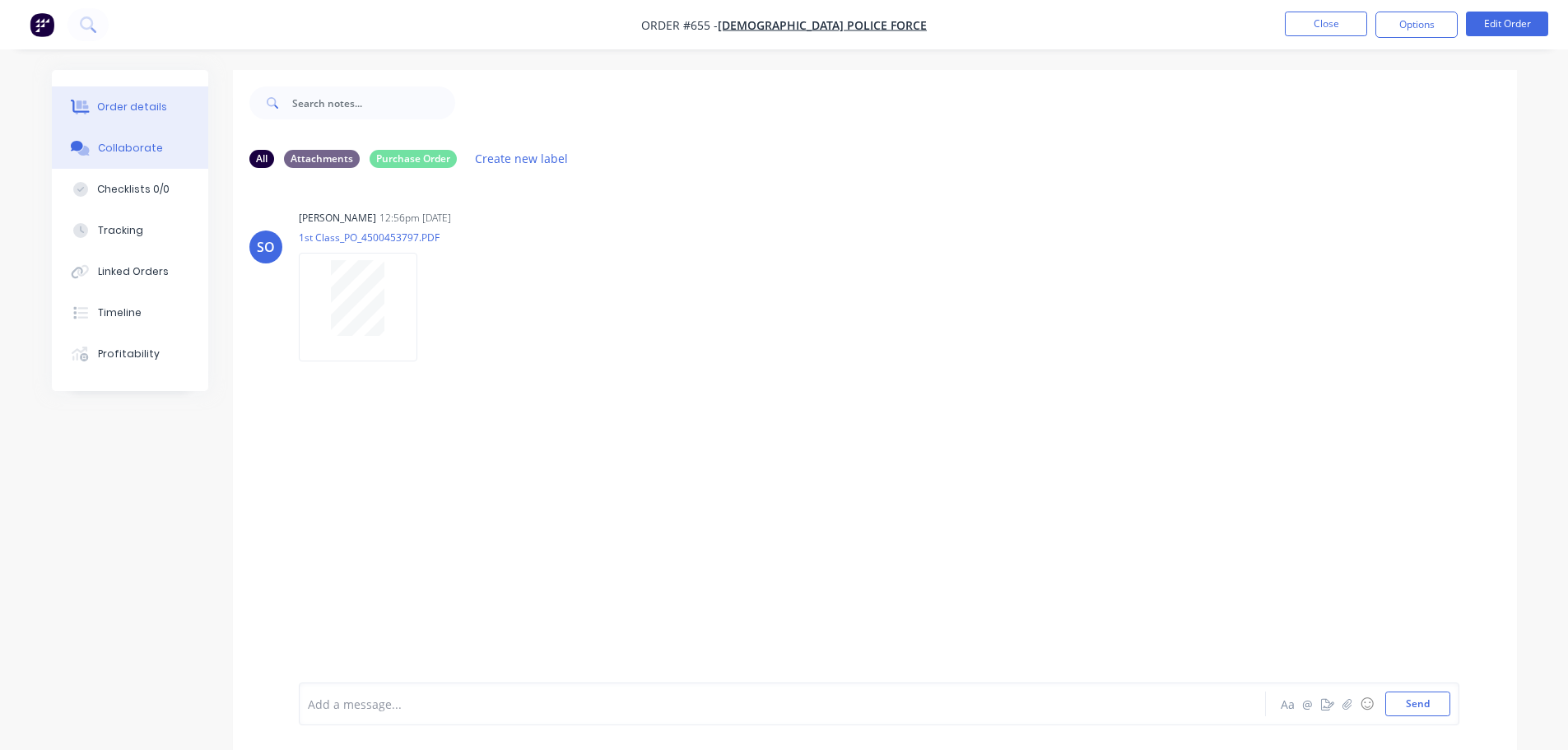
click at [120, 106] on div "Order details" at bounding box center [131, 107] width 70 height 15
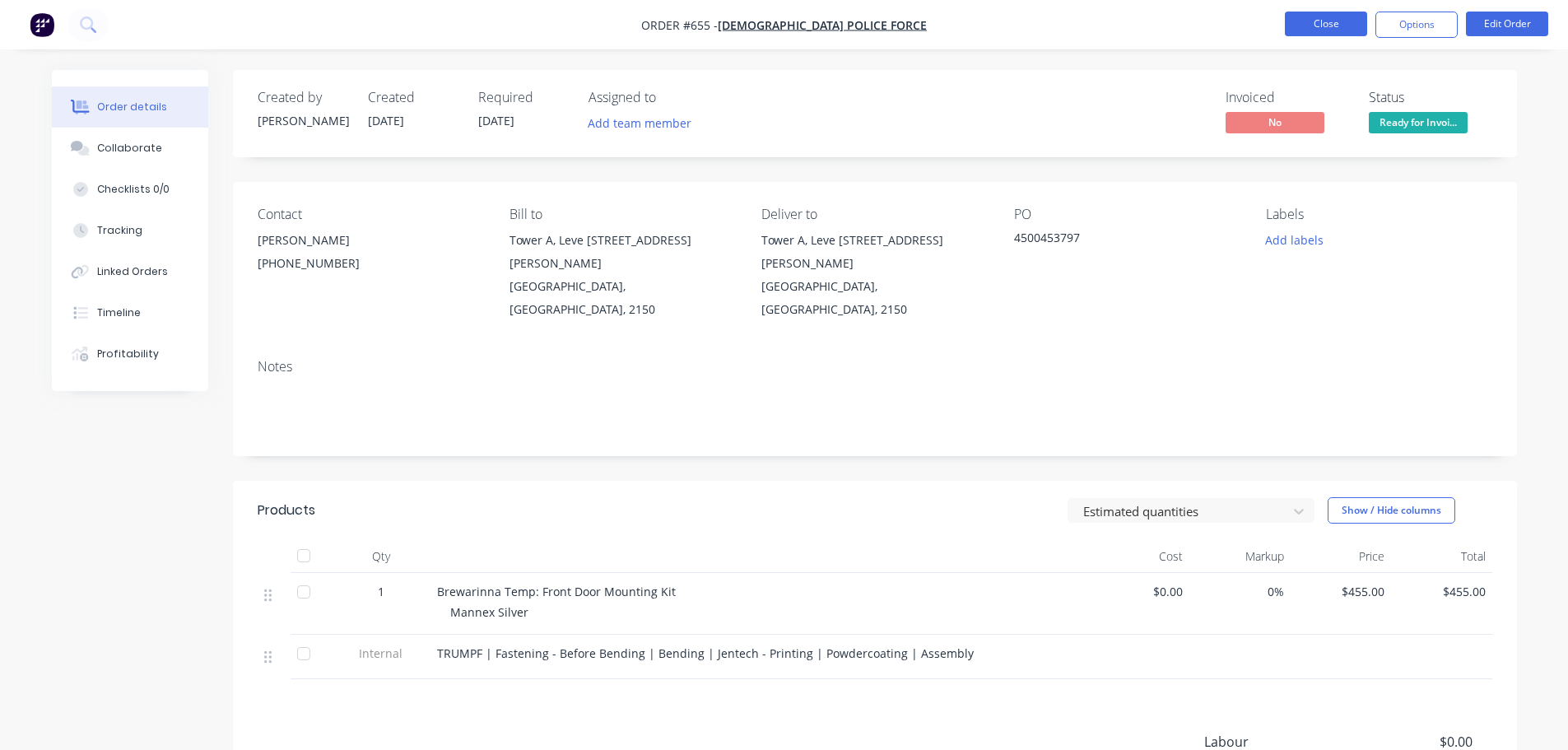
click at [1317, 25] on button "Close" at bounding box center [1325, 24] width 83 height 25
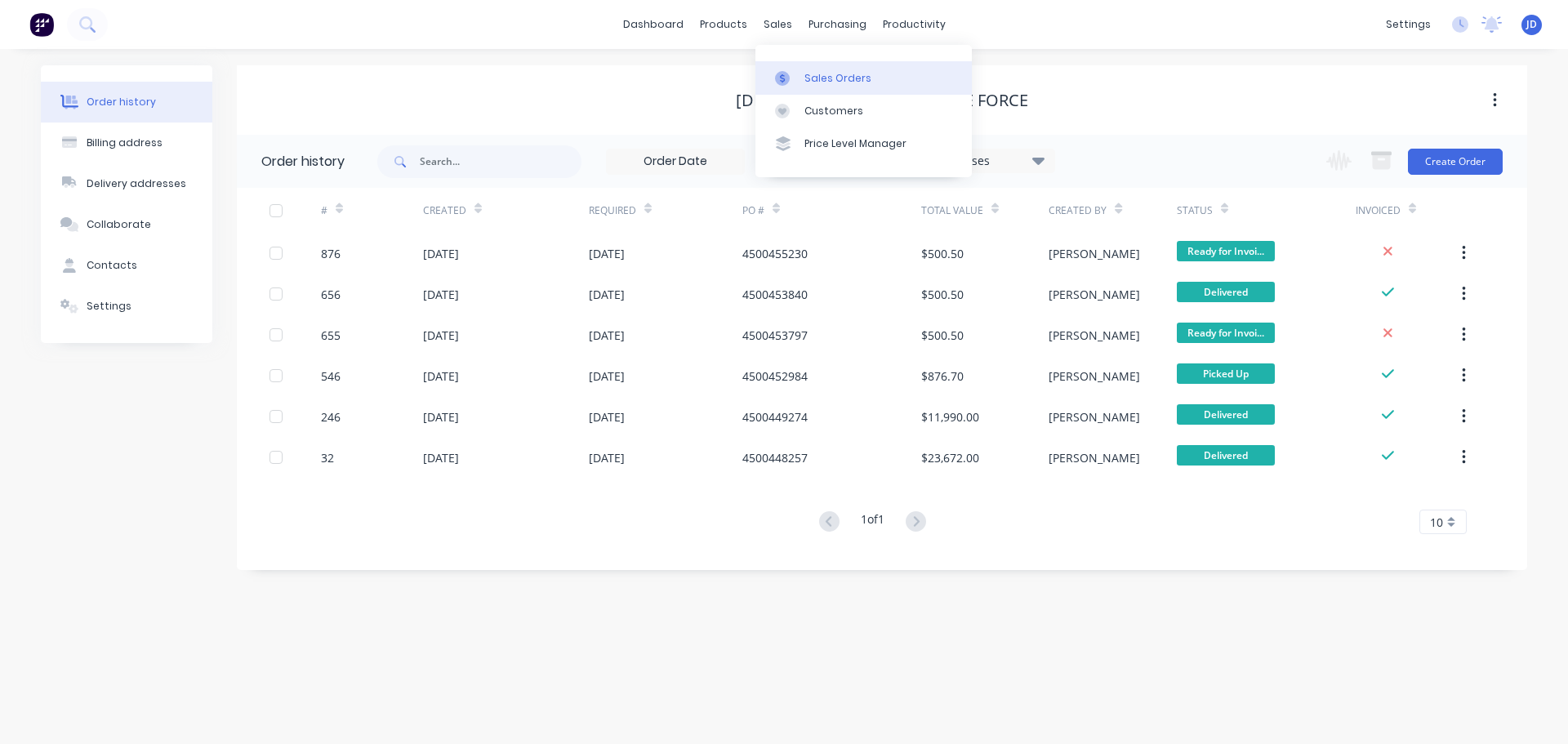
click at [791, 72] on div at bounding box center [787, 78] width 25 height 15
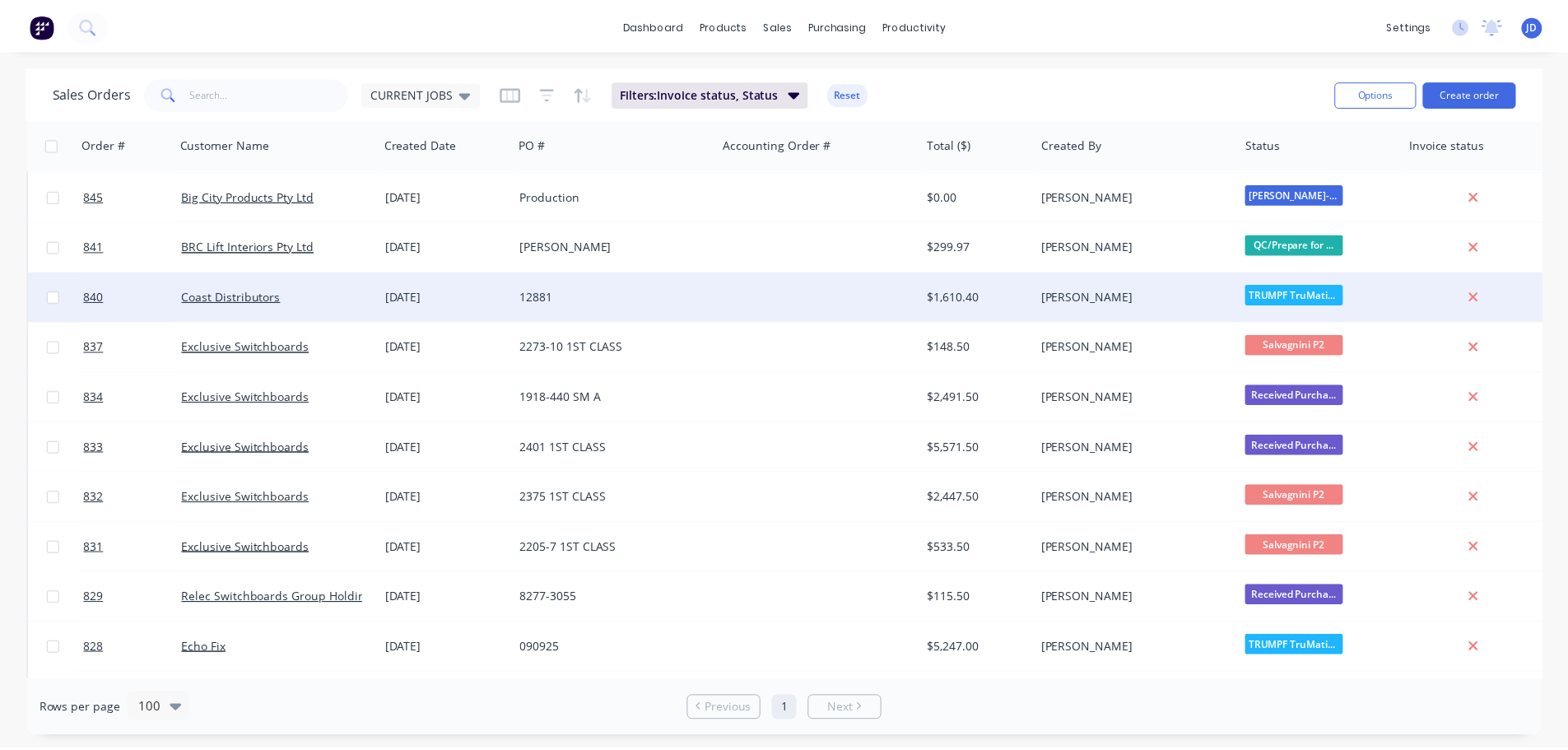
scroll to position [1328, 0]
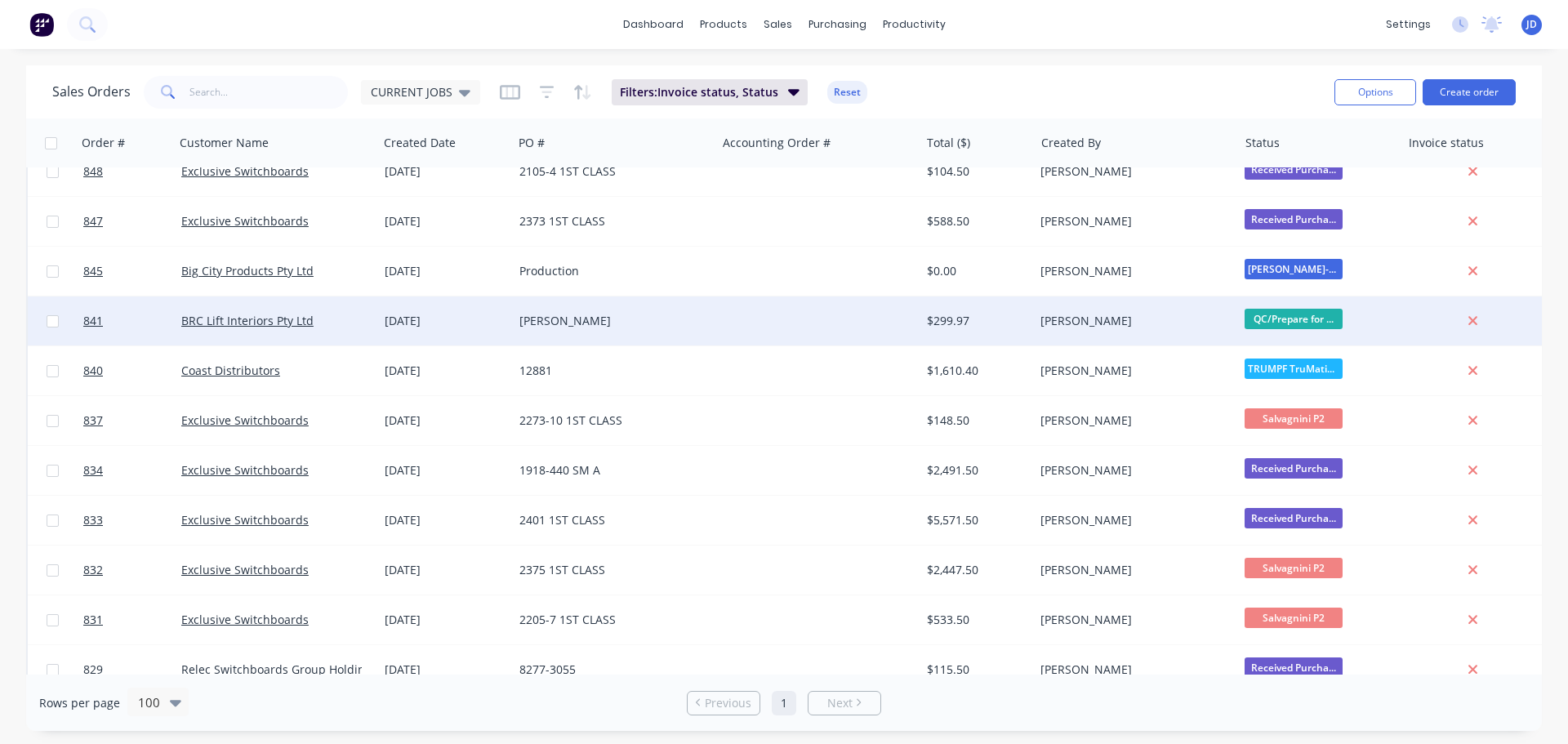
click at [1052, 308] on div "[PERSON_NAME]" at bounding box center [1135, 321] width 204 height 49
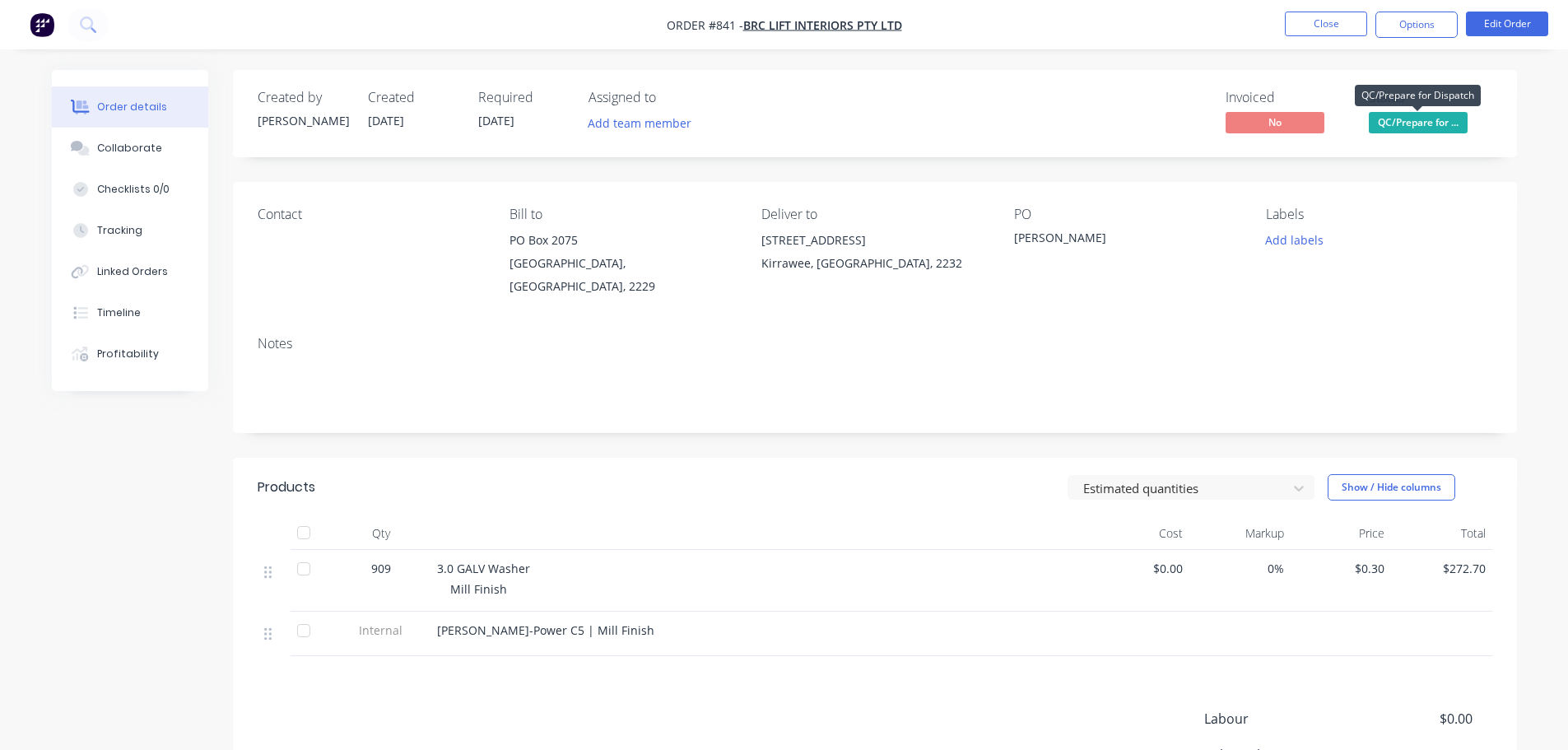
click at [1430, 129] on span "QC/Prepare for ..." at bounding box center [1418, 122] width 99 height 20
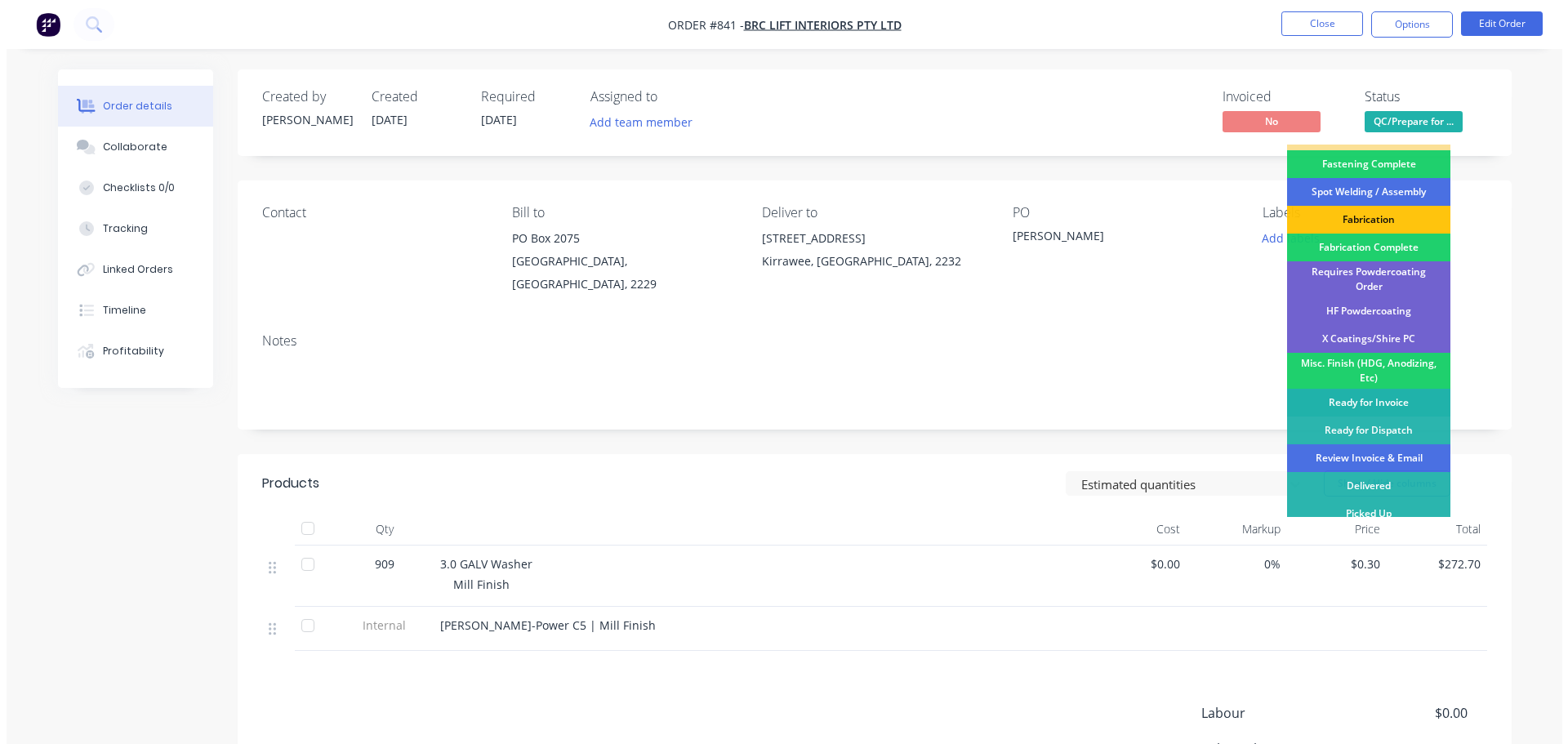
scroll to position [477, 0]
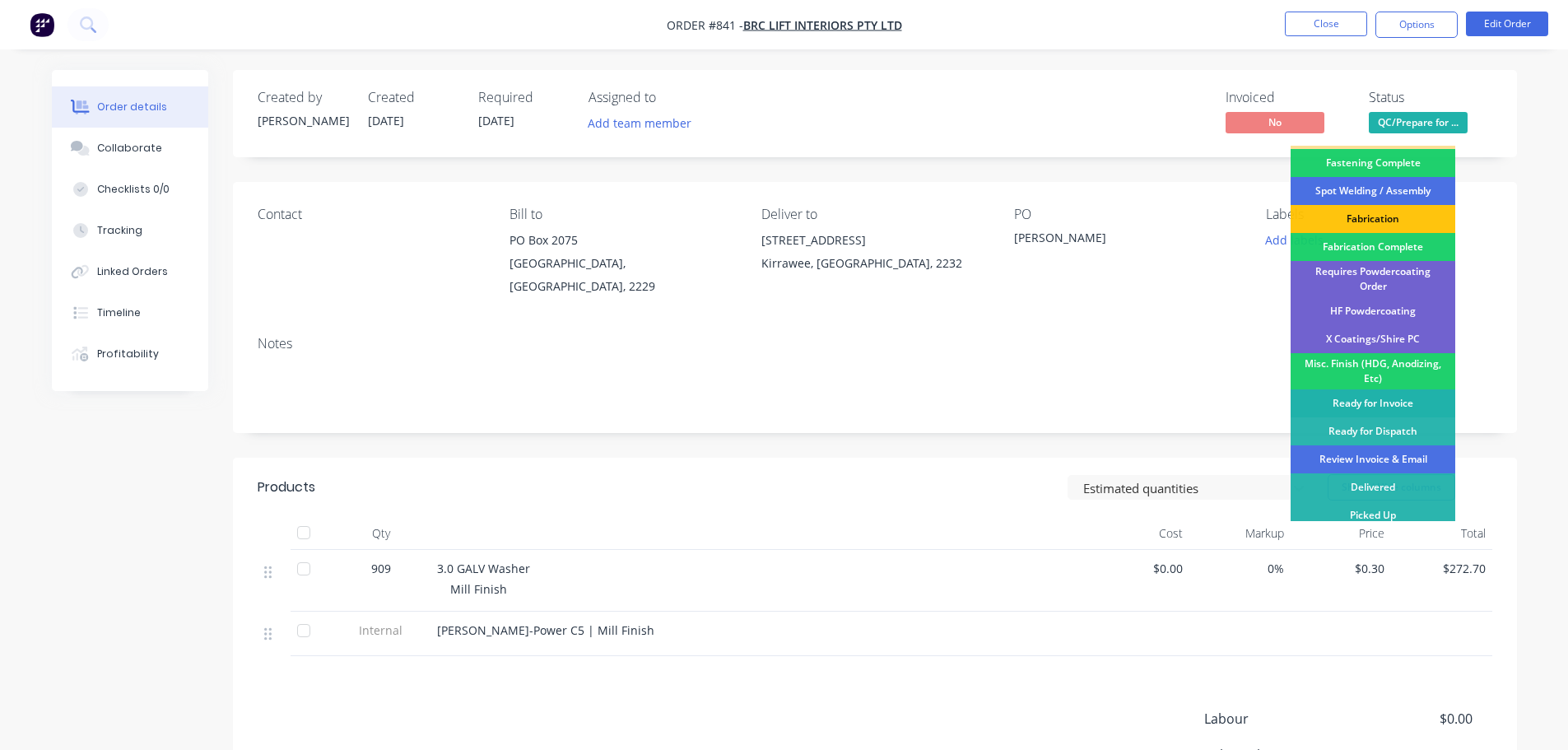
click at [1374, 401] on div "Ready for Invoice" at bounding box center [1373, 403] width 164 height 28
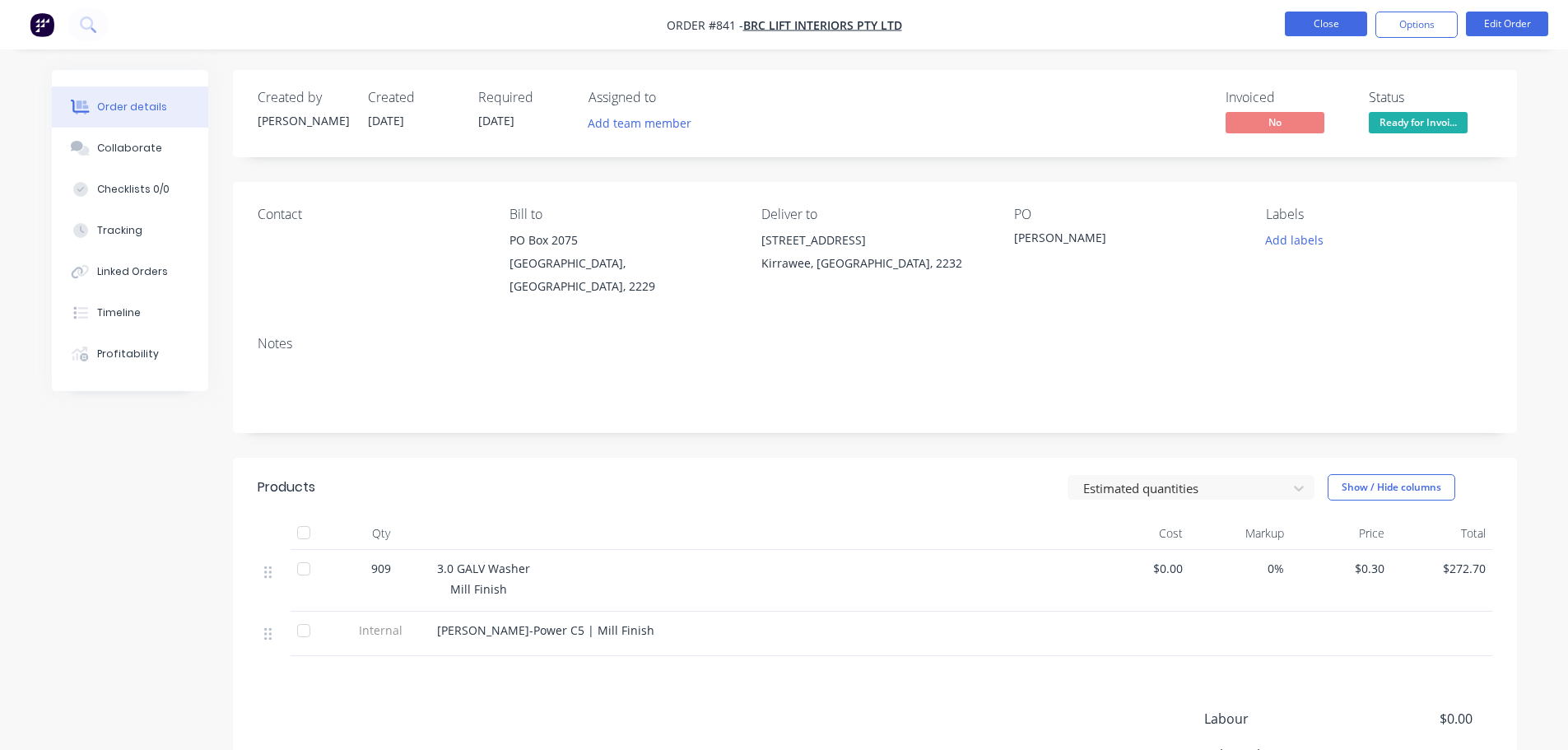
click at [1320, 32] on button "Close" at bounding box center [1325, 24] width 83 height 25
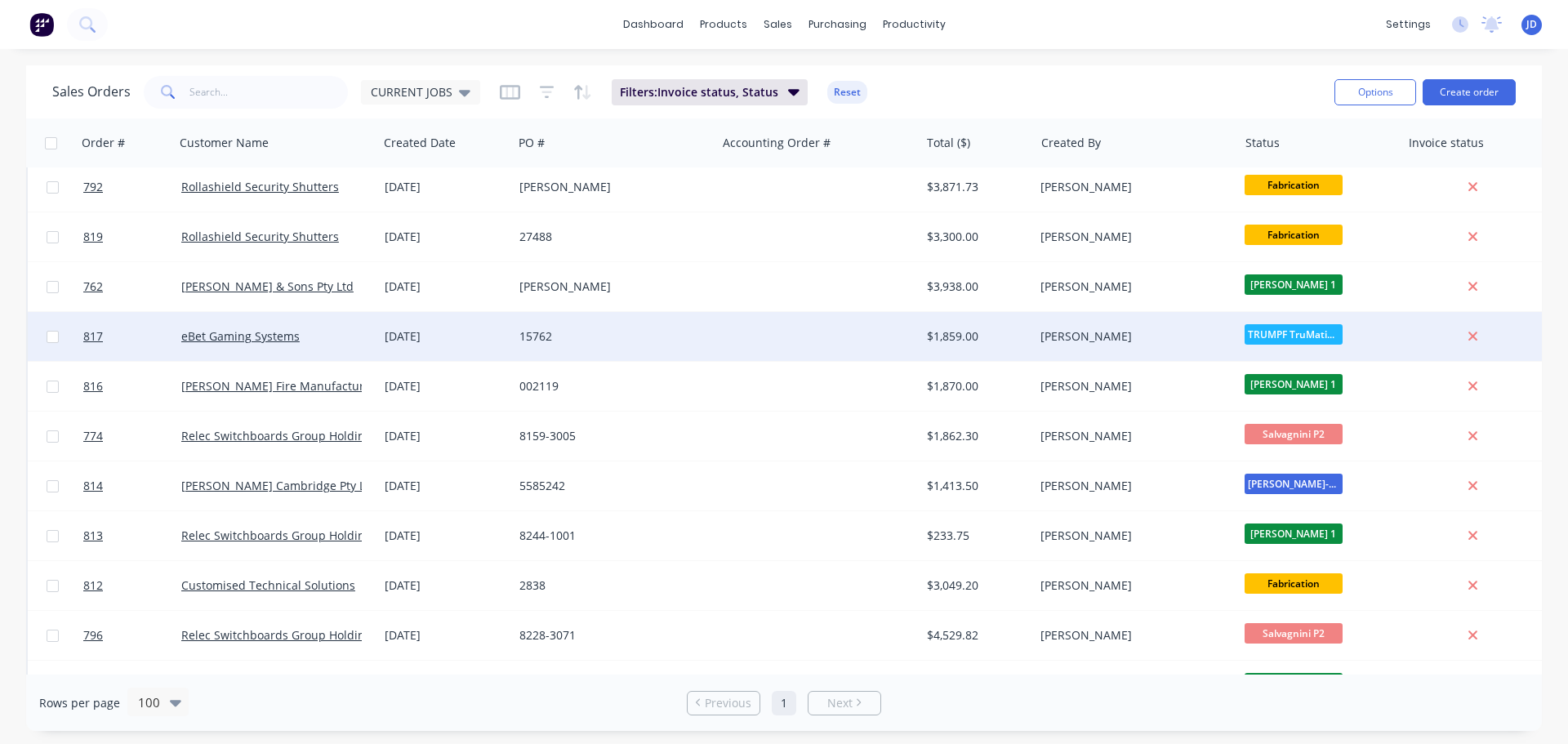
scroll to position [2206, 0]
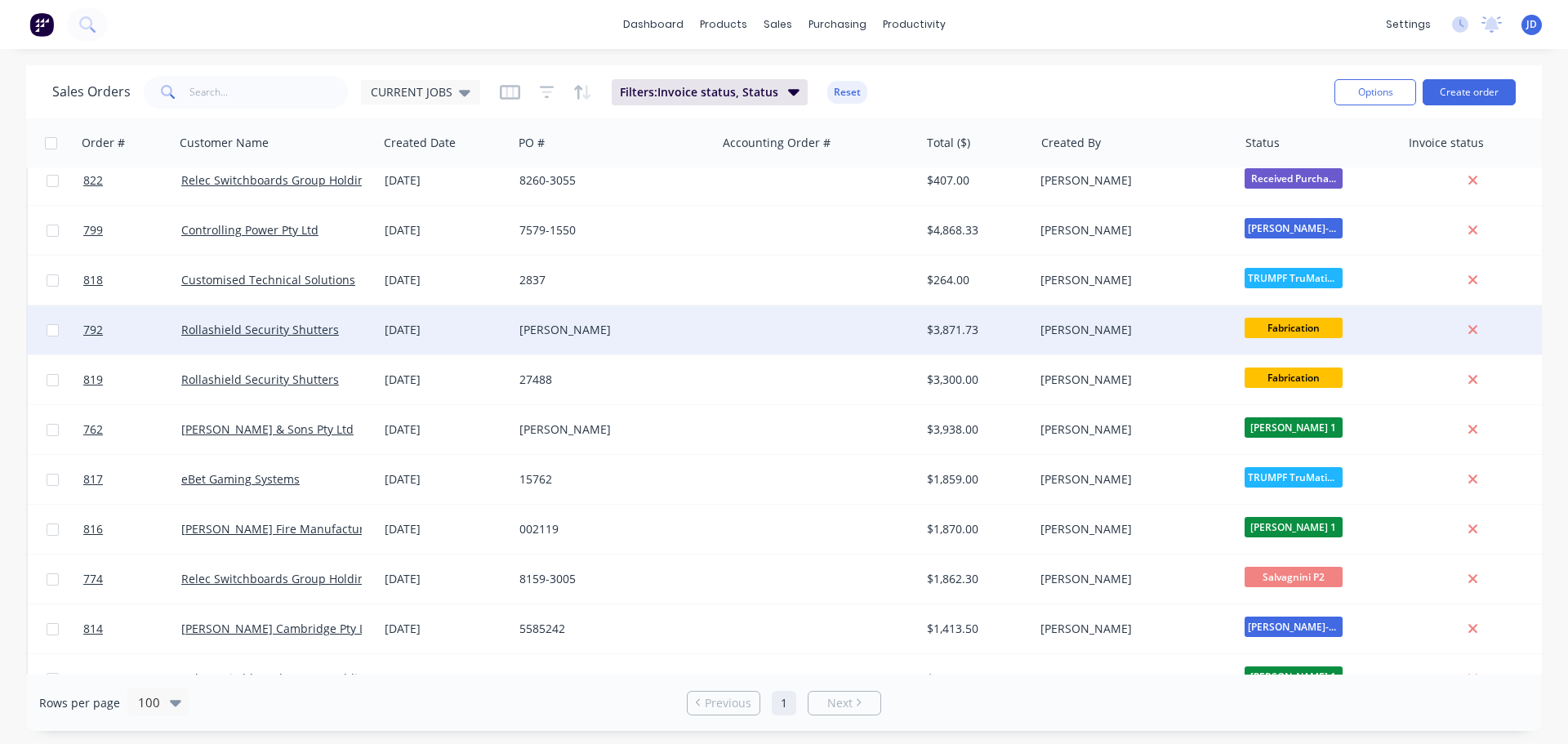
click at [1301, 324] on span "Fabrication" at bounding box center [1293, 327] width 98 height 20
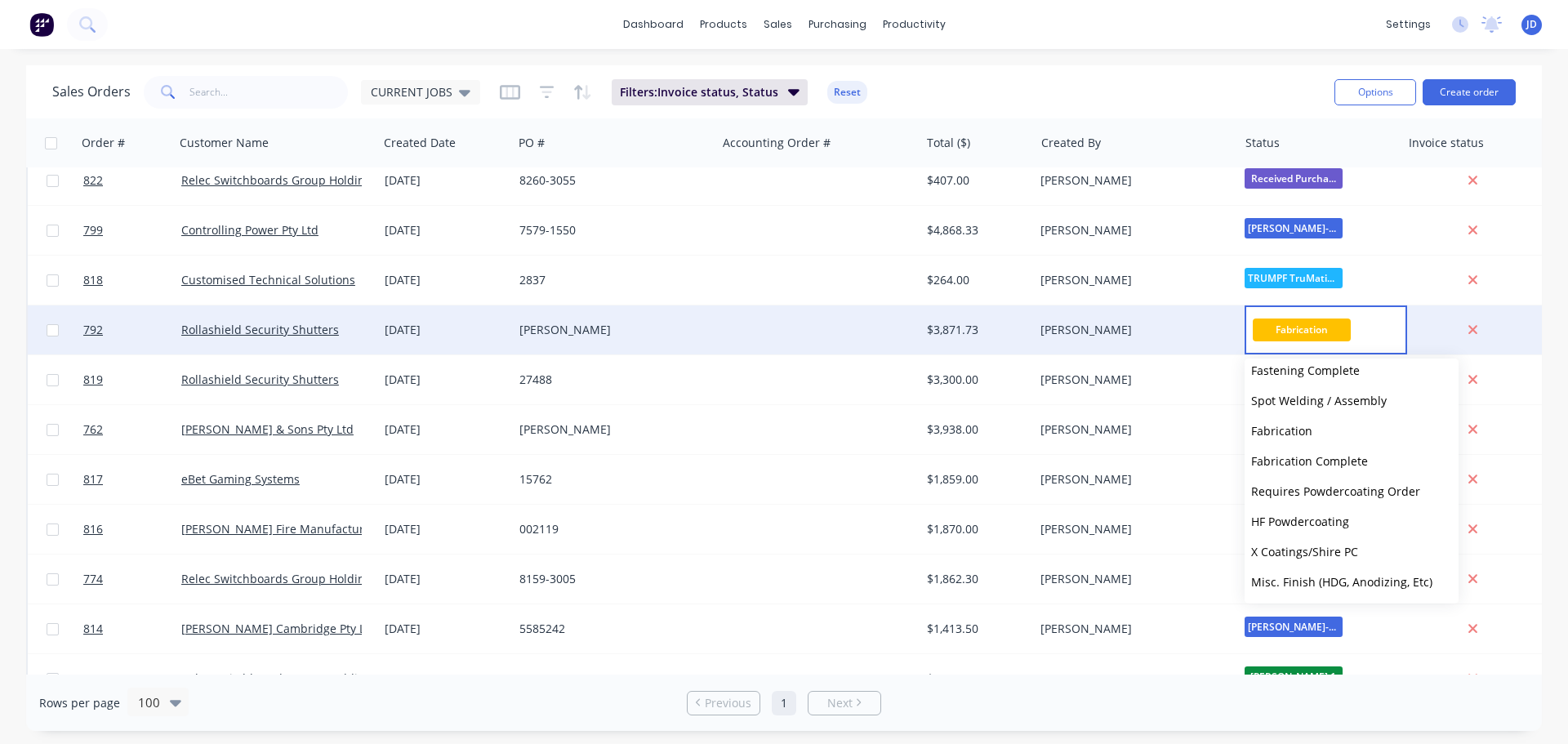
scroll to position [705, 0]
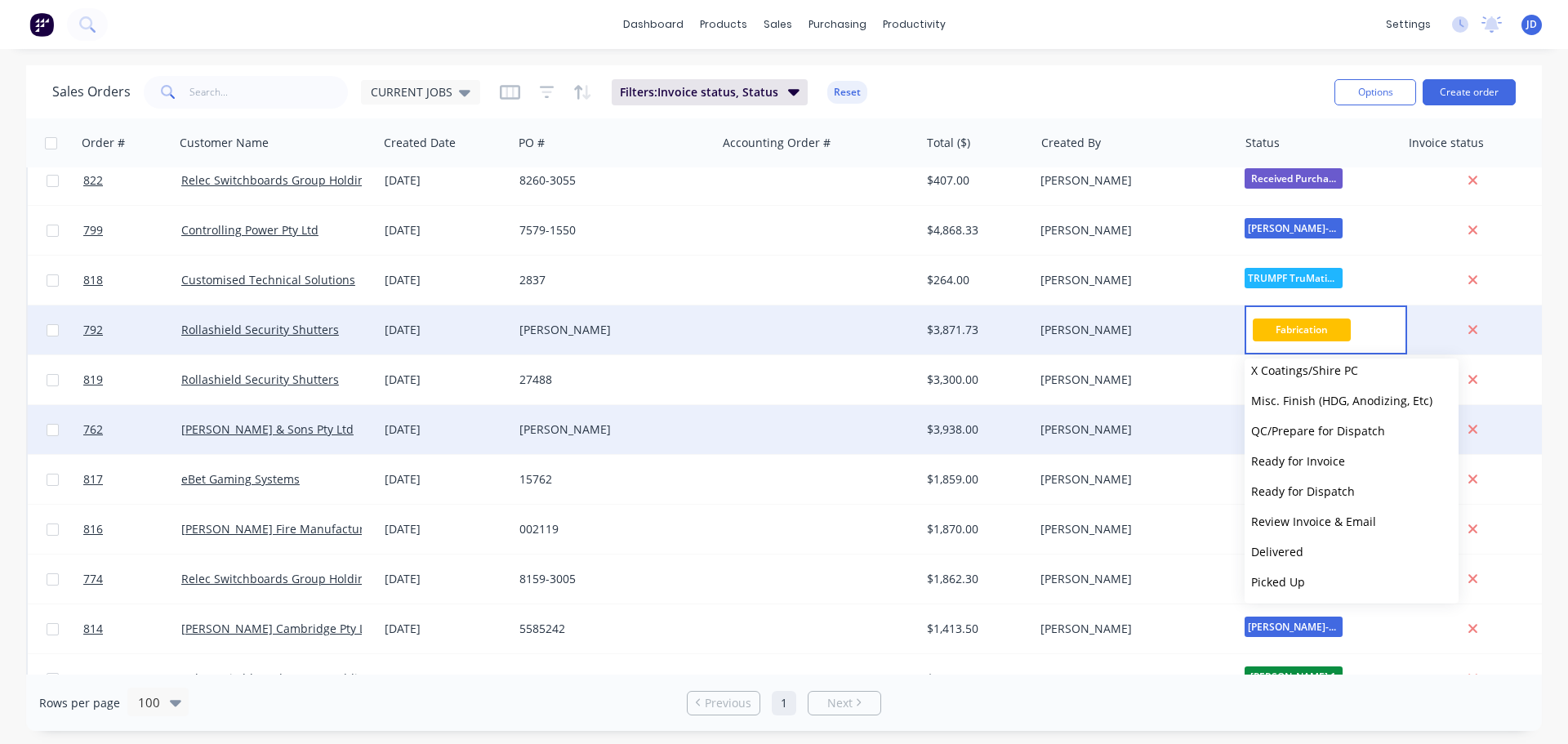
click at [1330, 454] on span "Ready for Invoice" at bounding box center [1298, 461] width 94 height 16
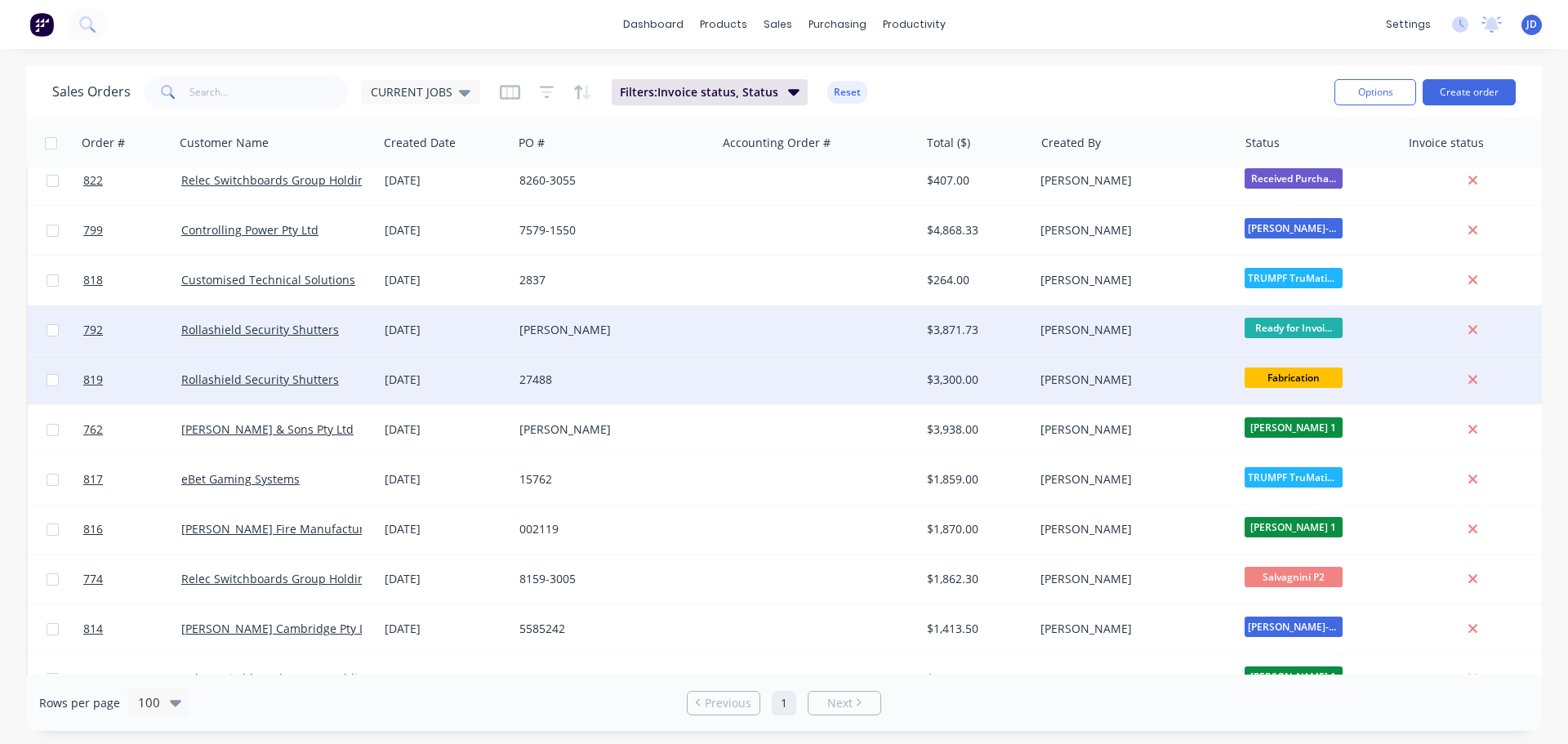
click at [1292, 377] on span "Fabrication" at bounding box center [1293, 377] width 98 height 20
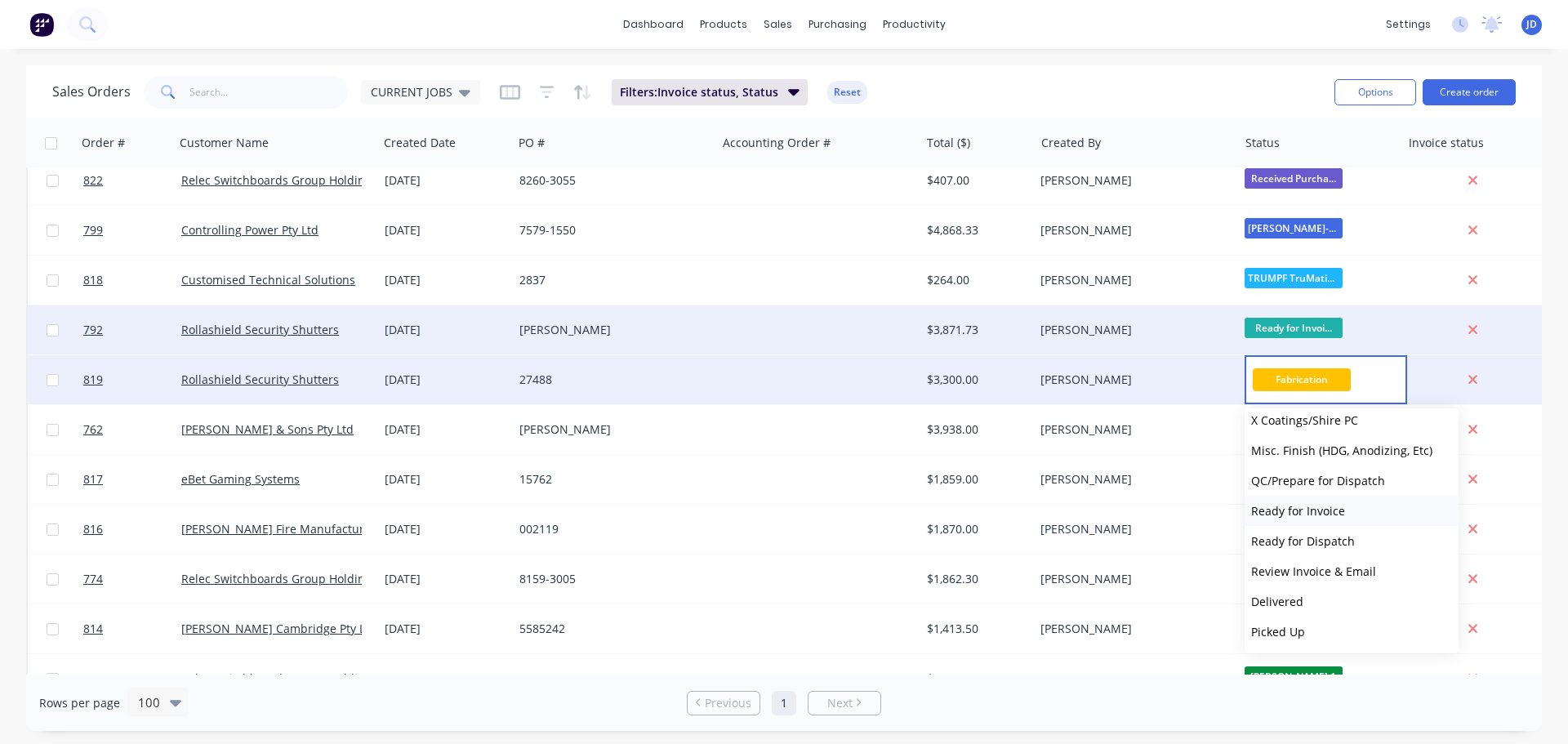
click at [1315, 512] on span "Ready for Invoice" at bounding box center [1298, 511] width 94 height 16
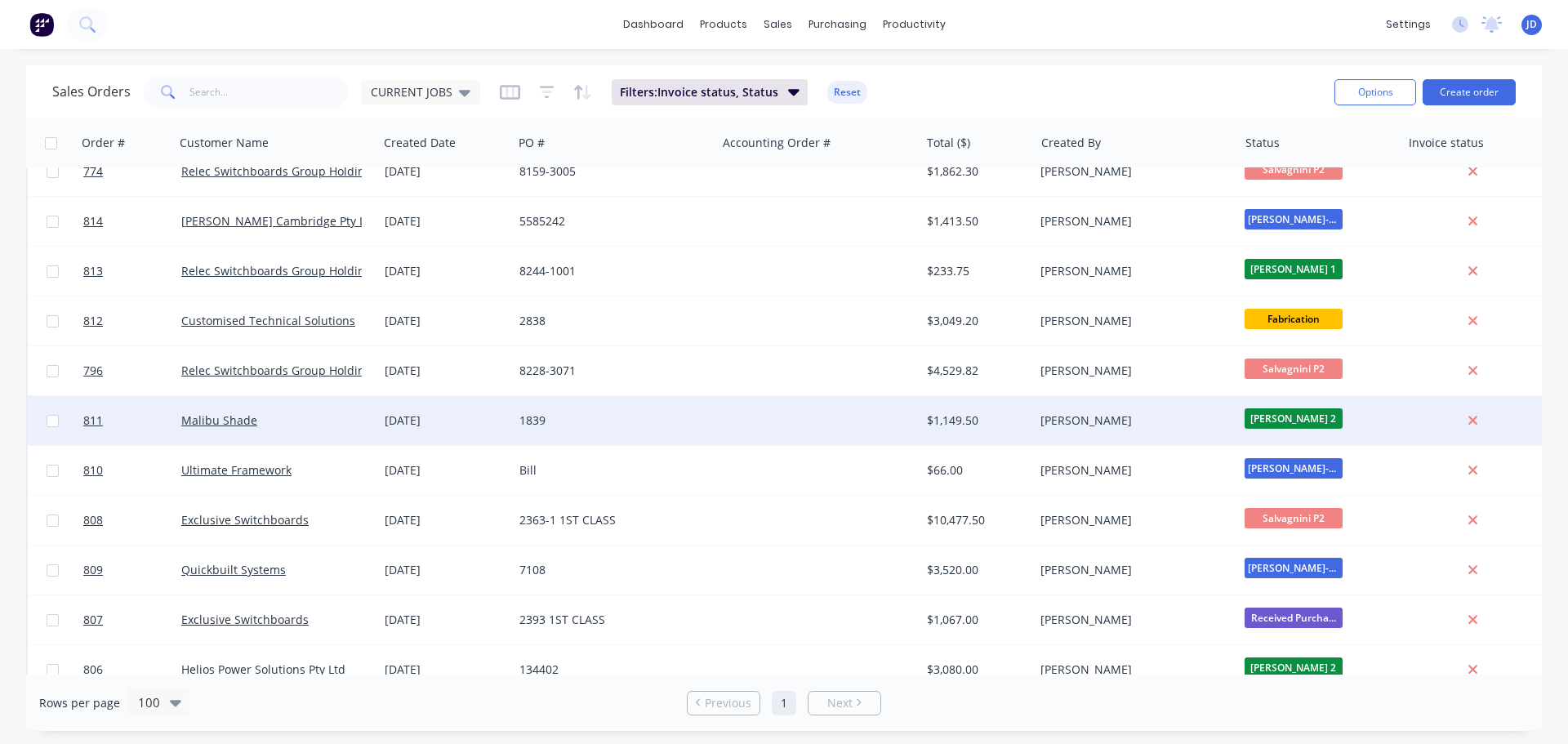
scroll to position [2614, 0]
click at [1003, 416] on div "$1,149.50" at bounding box center [975, 420] width 95 height 17
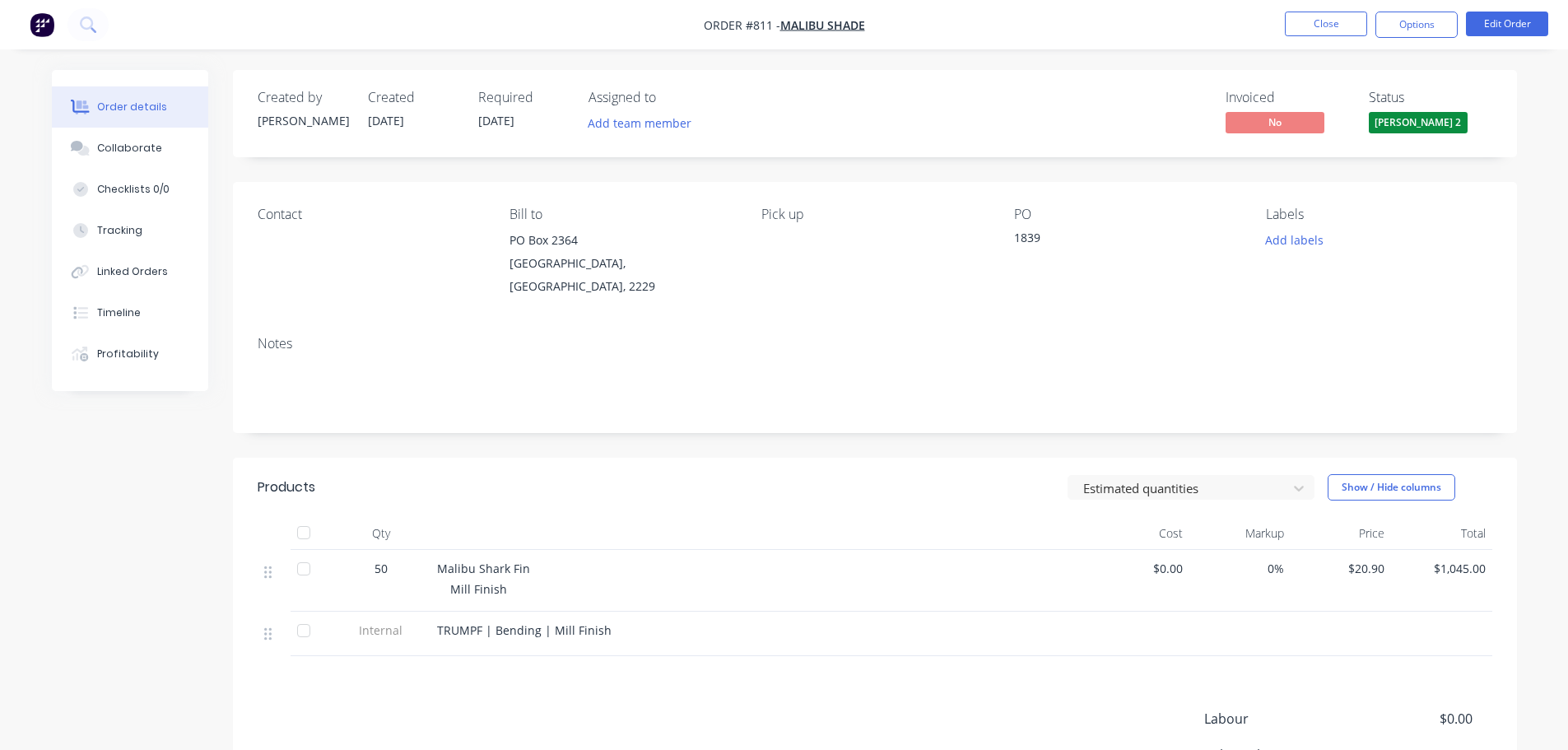
click at [509, 623] on span "TRUMPF | Bending | Mill Finish" at bounding box center [524, 631] width 174 height 16
click at [1313, 15] on button "Close" at bounding box center [1325, 24] width 83 height 25
